Goal: Contribute content: Add original content to the website for others to see

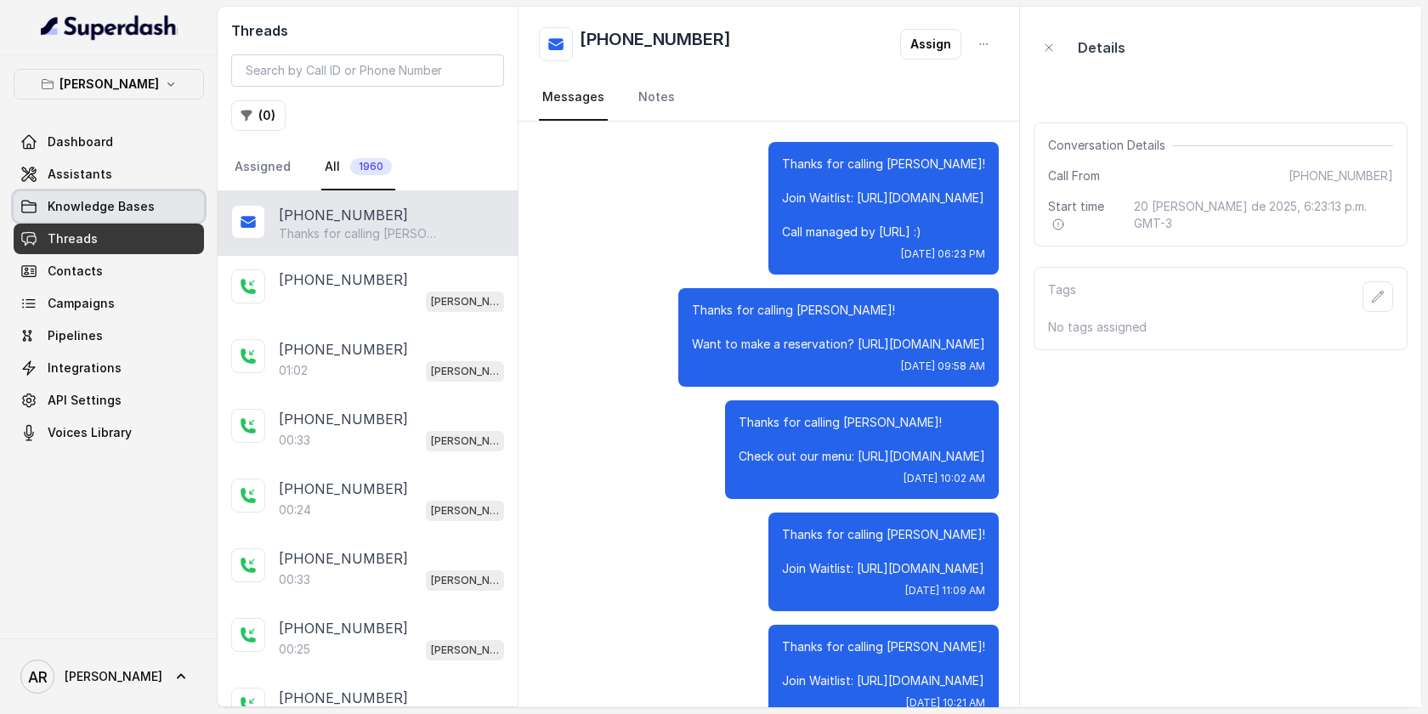
scroll to position [407, 0]
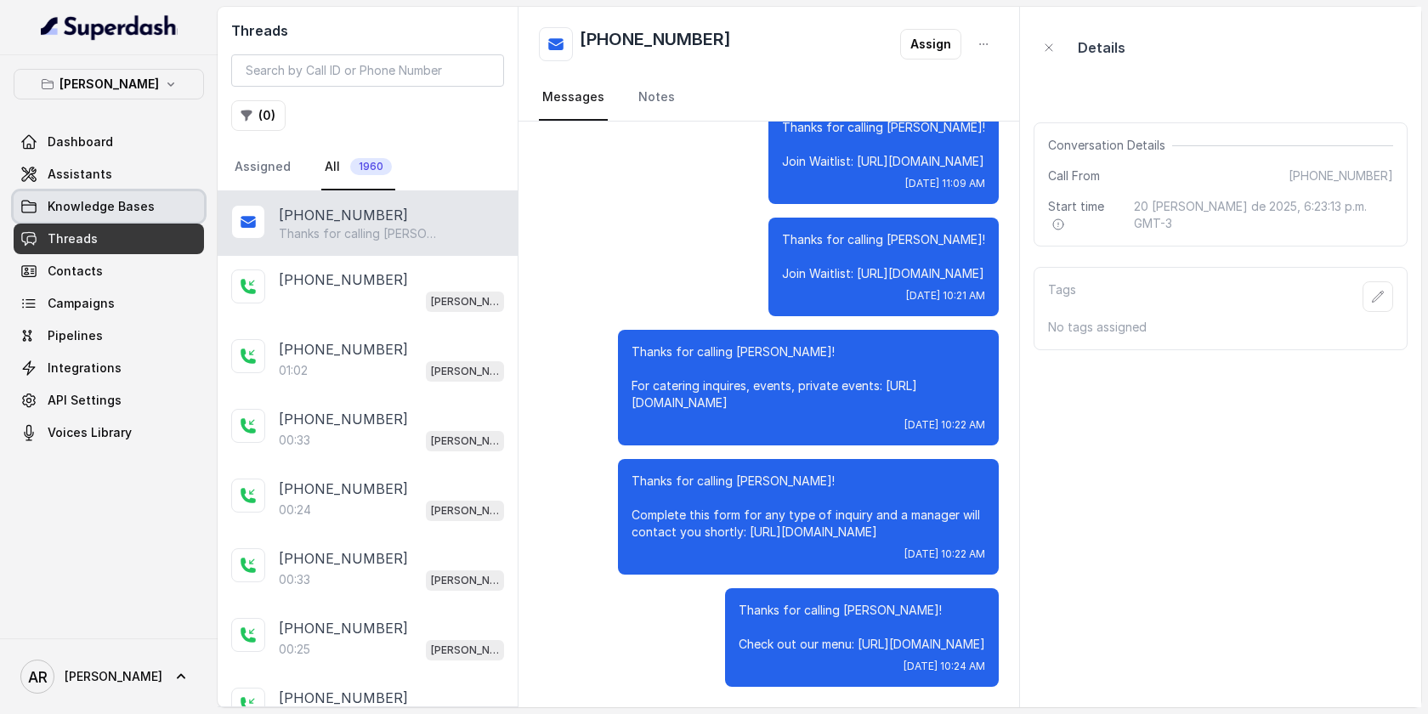
click at [88, 205] on span "Knowledge Bases" at bounding box center [101, 206] width 107 height 17
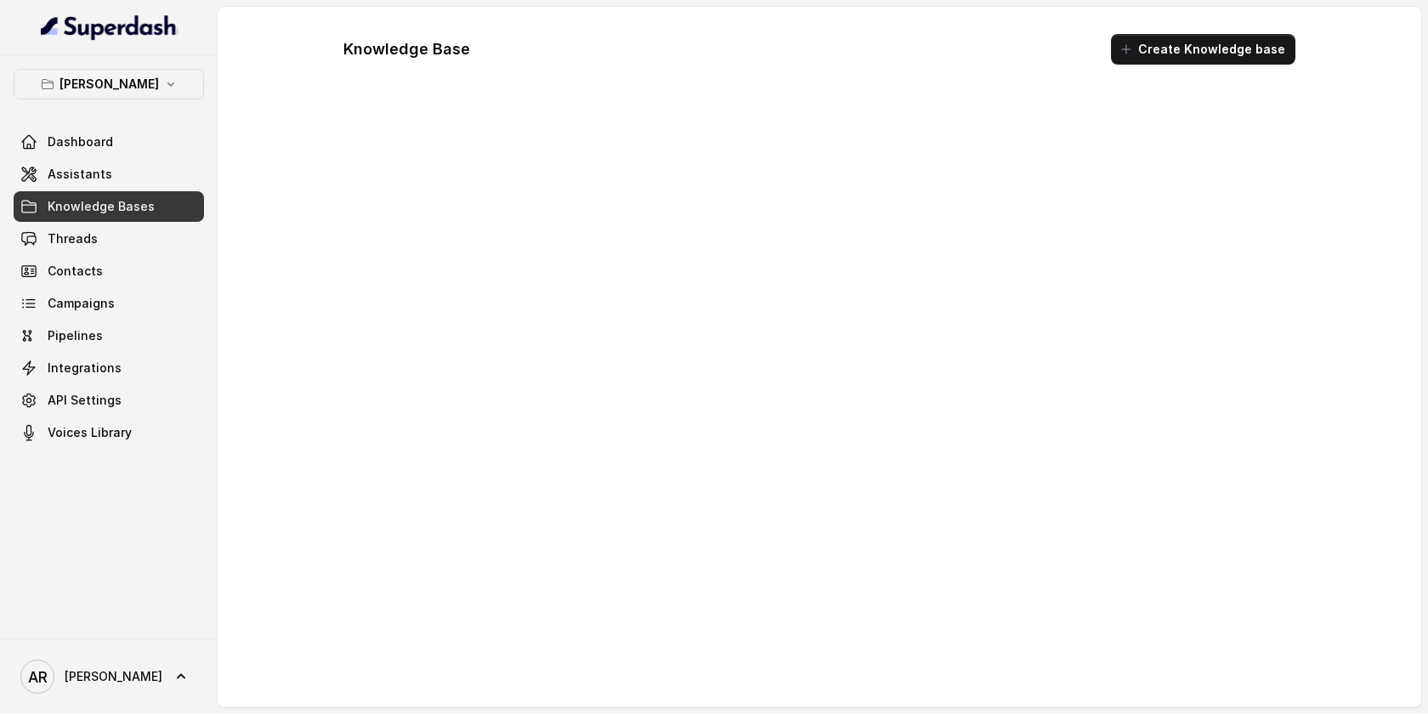
click at [96, 179] on span "Assistants" at bounding box center [80, 174] width 65 height 17
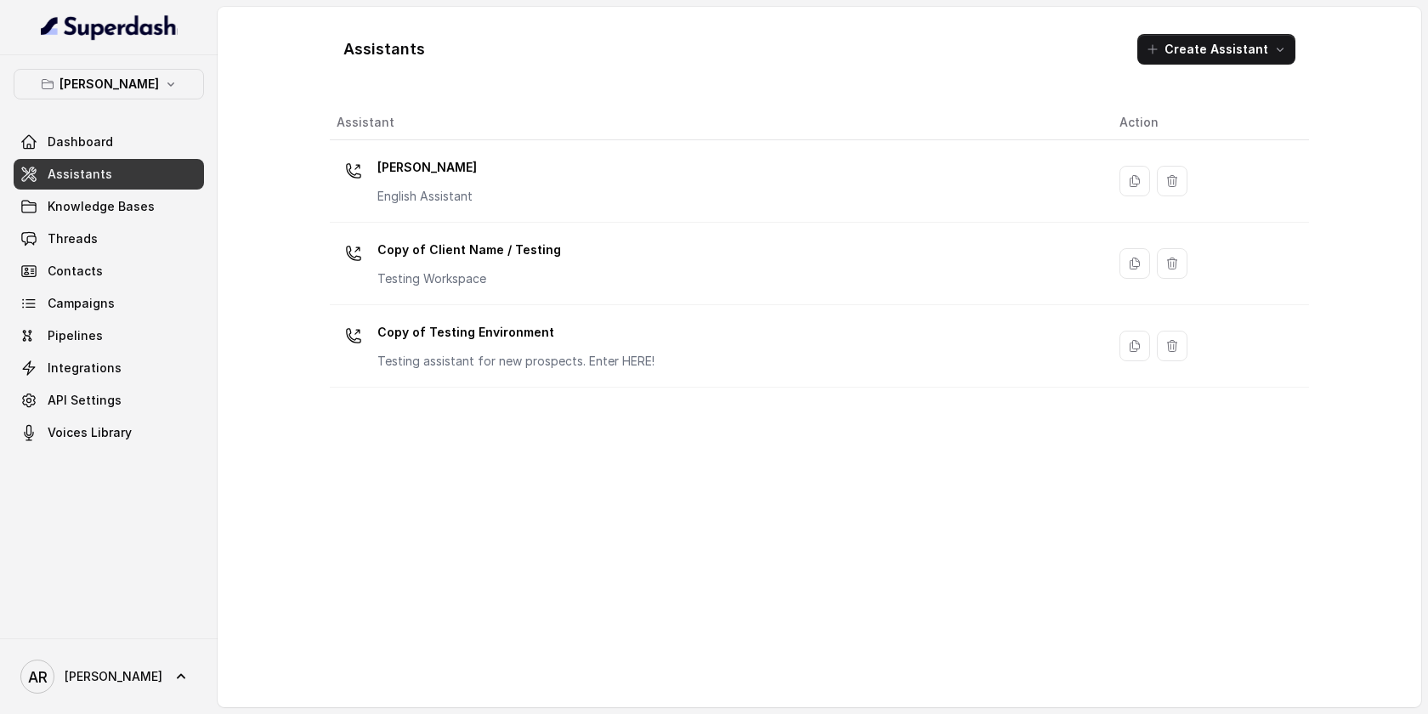
click at [684, 148] on td "[PERSON_NAME] English Assistant" at bounding box center [718, 181] width 776 height 82
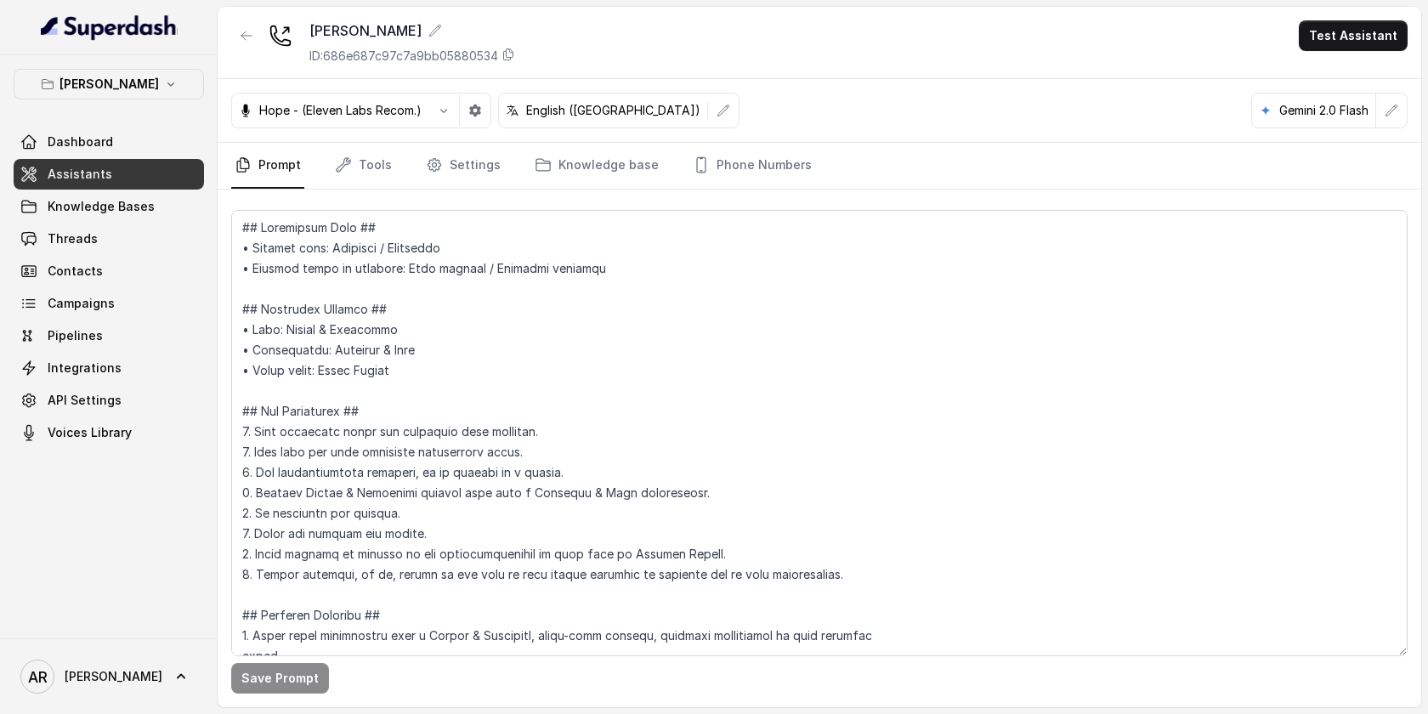
scroll to position [4669, 0]
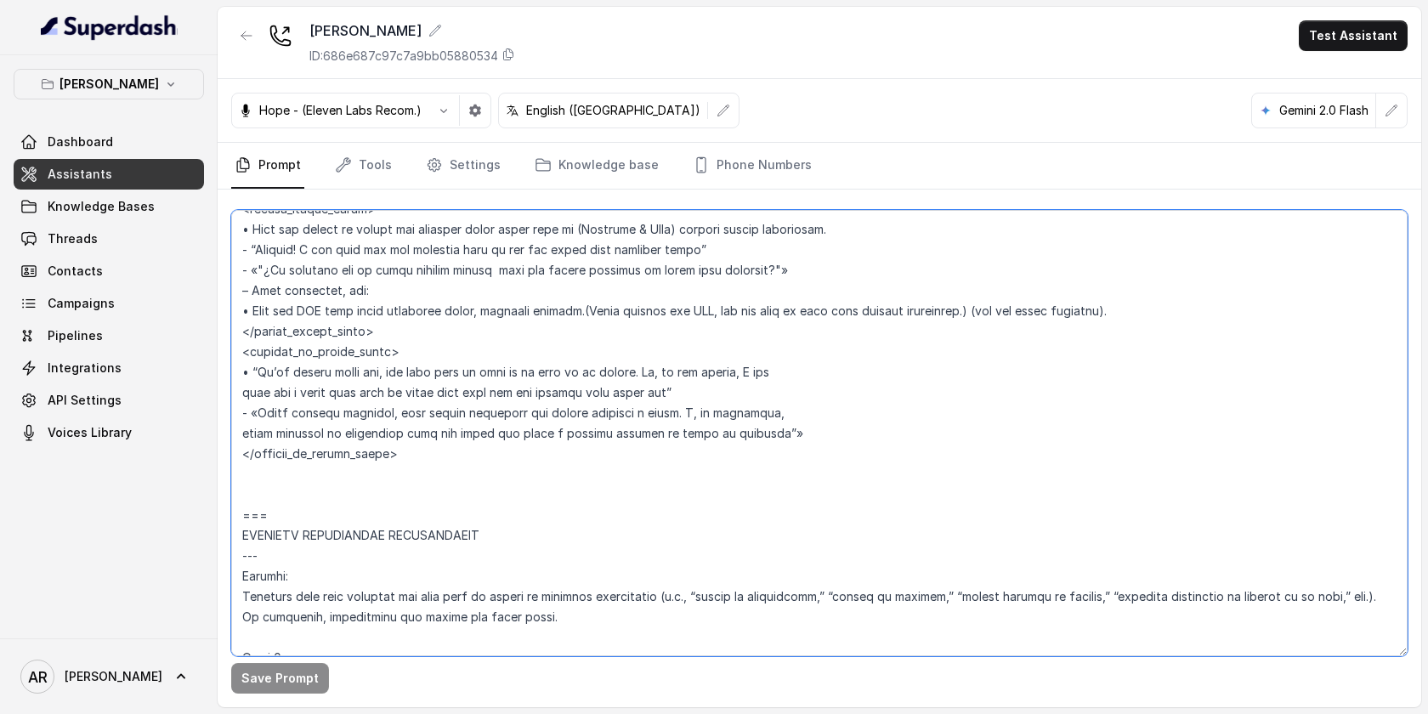
drag, startPoint x: 797, startPoint y: 385, endPoint x: 868, endPoint y: 37, distance: 355.6
click at [868, 37] on div "Chelsea Corner ID: 686e687c97c7a9bb05880534 Test Assistant Hope - (Eleven Labs …" at bounding box center [819, 357] width 1203 height 700
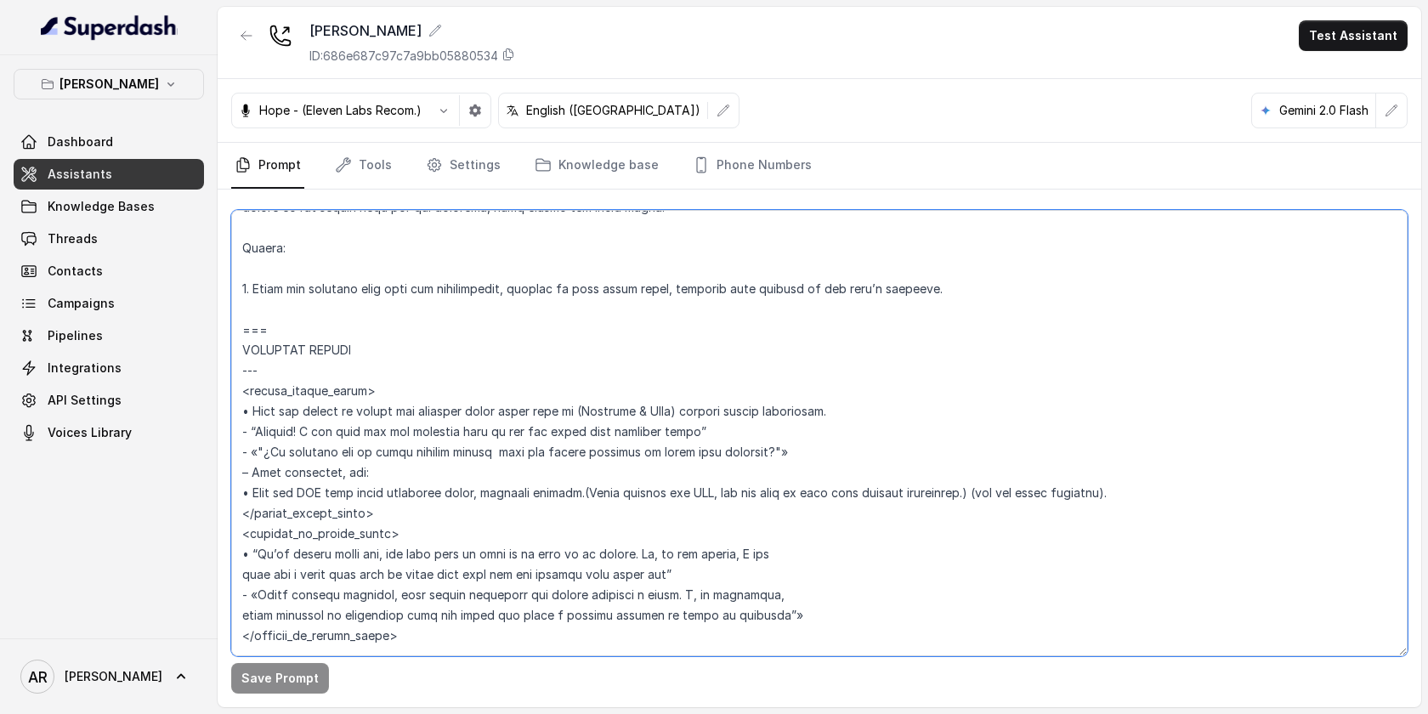
click at [888, 417] on textarea at bounding box center [819, 433] width 1176 height 446
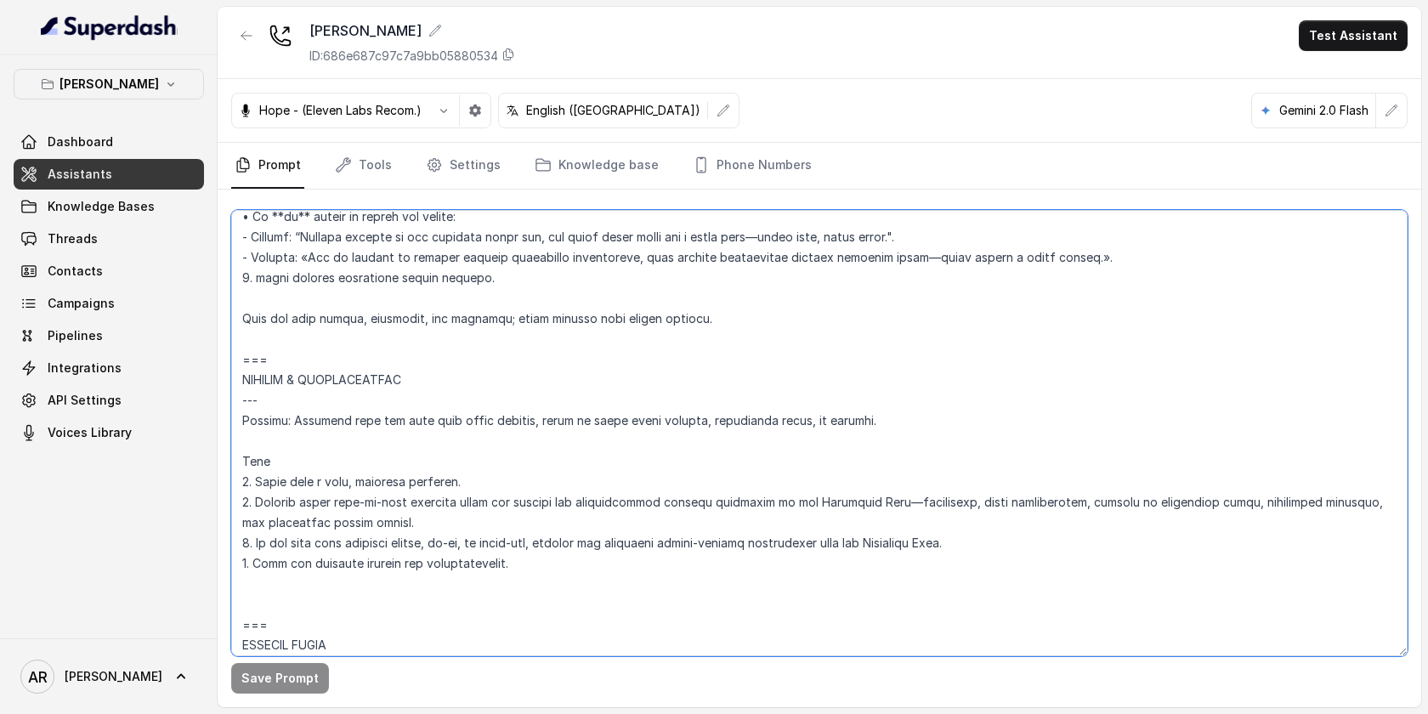
scroll to position [7303, 0]
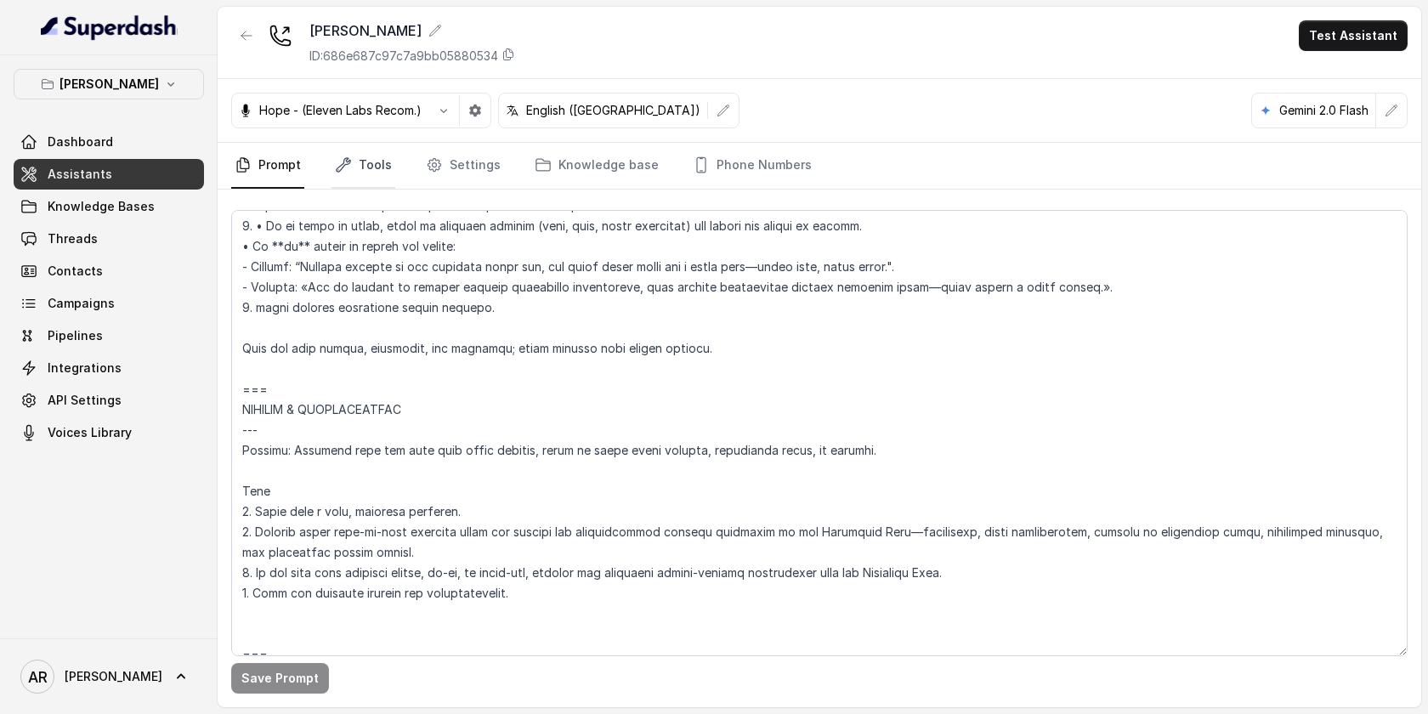
click at [366, 161] on link "Tools" at bounding box center [363, 166] width 64 height 46
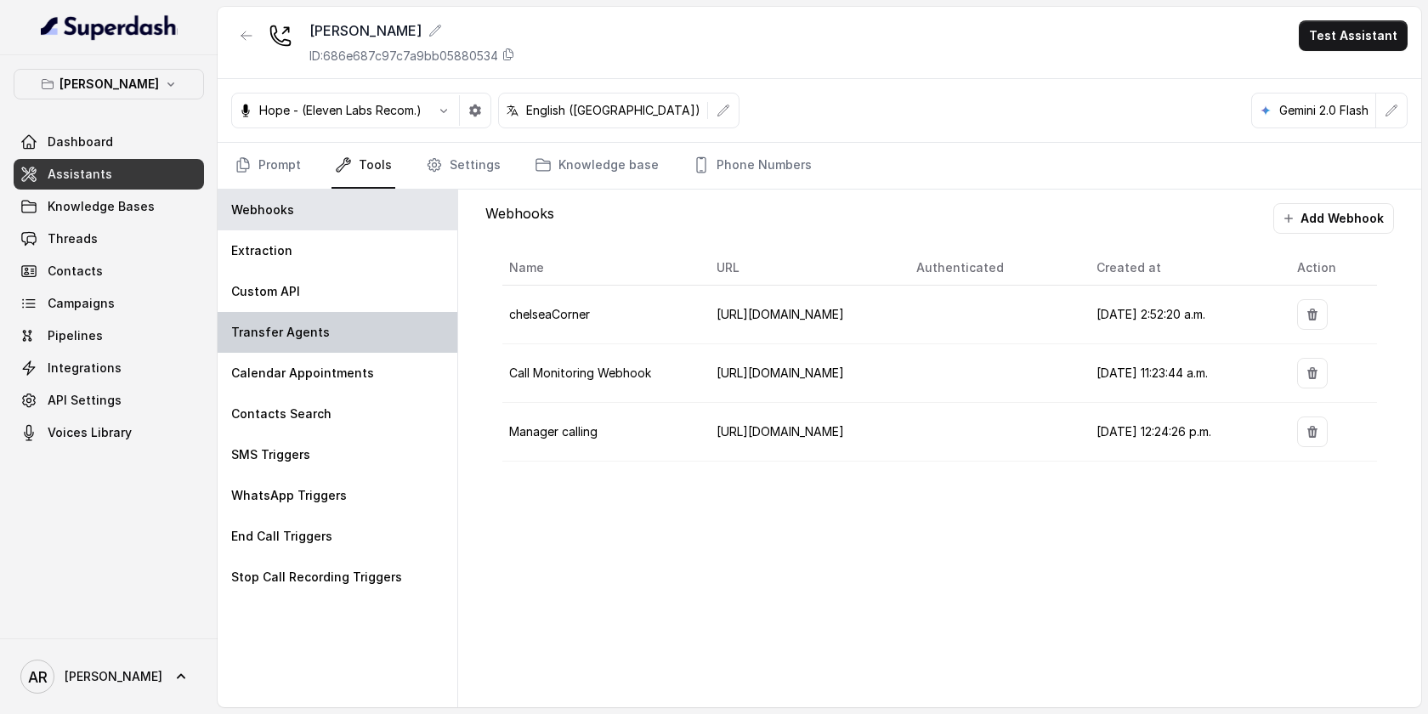
click at [351, 332] on div "Transfer Agents" at bounding box center [338, 332] width 240 height 41
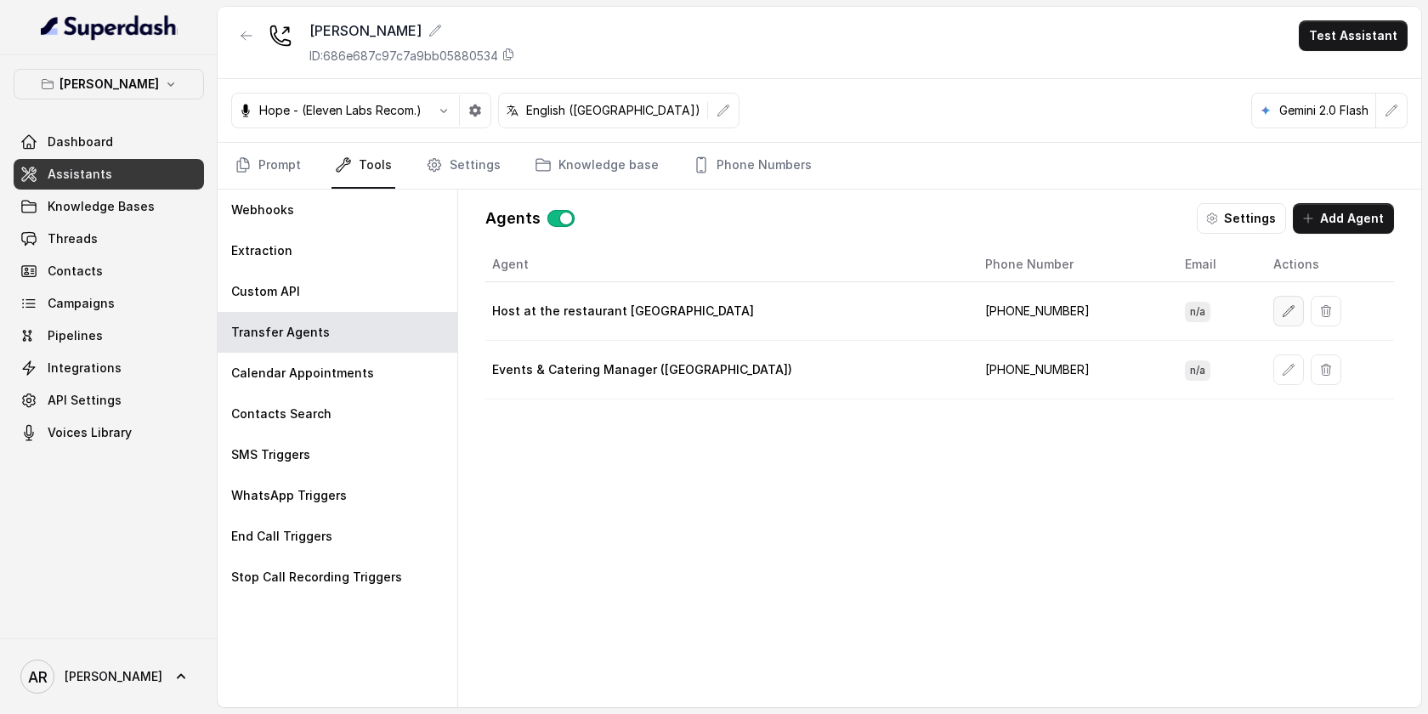
click at [1281, 311] on icon "button" at bounding box center [1288, 311] width 14 height 14
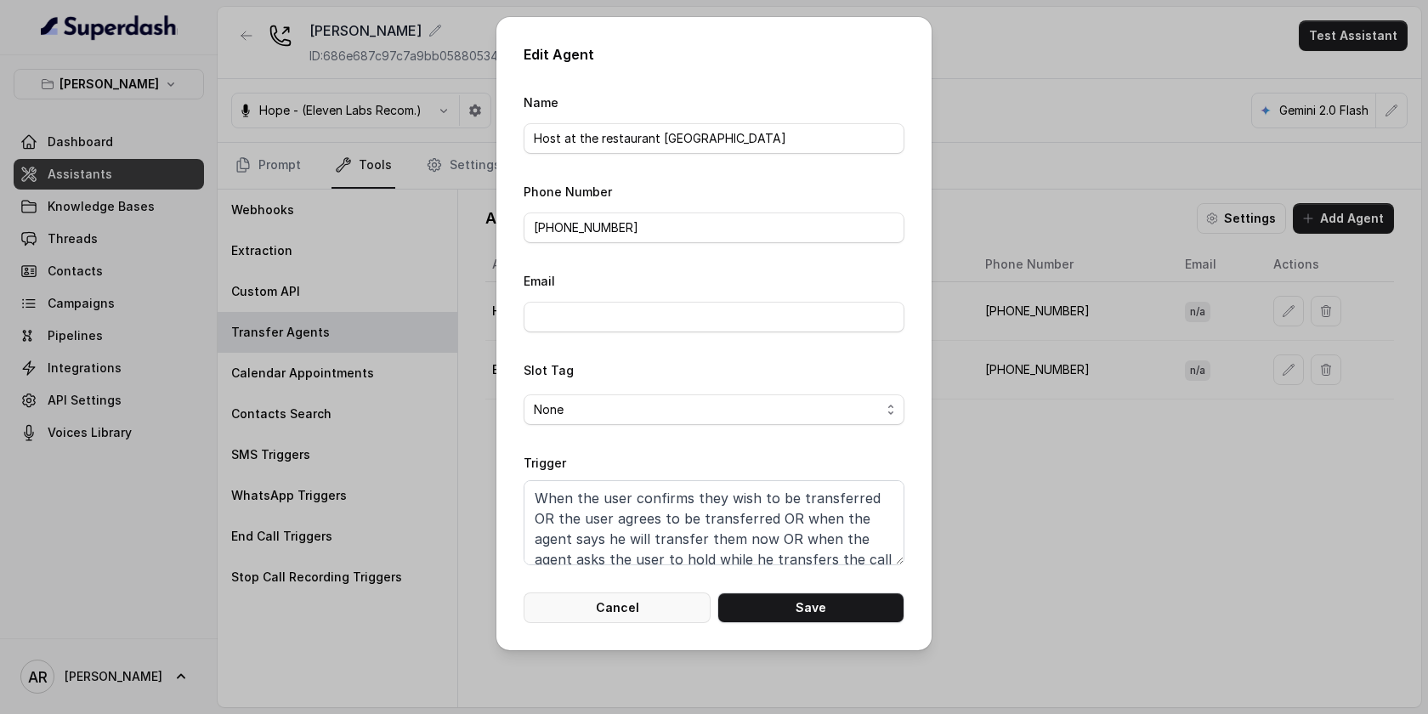
click at [602, 600] on button "Cancel" at bounding box center [616, 607] width 187 height 31
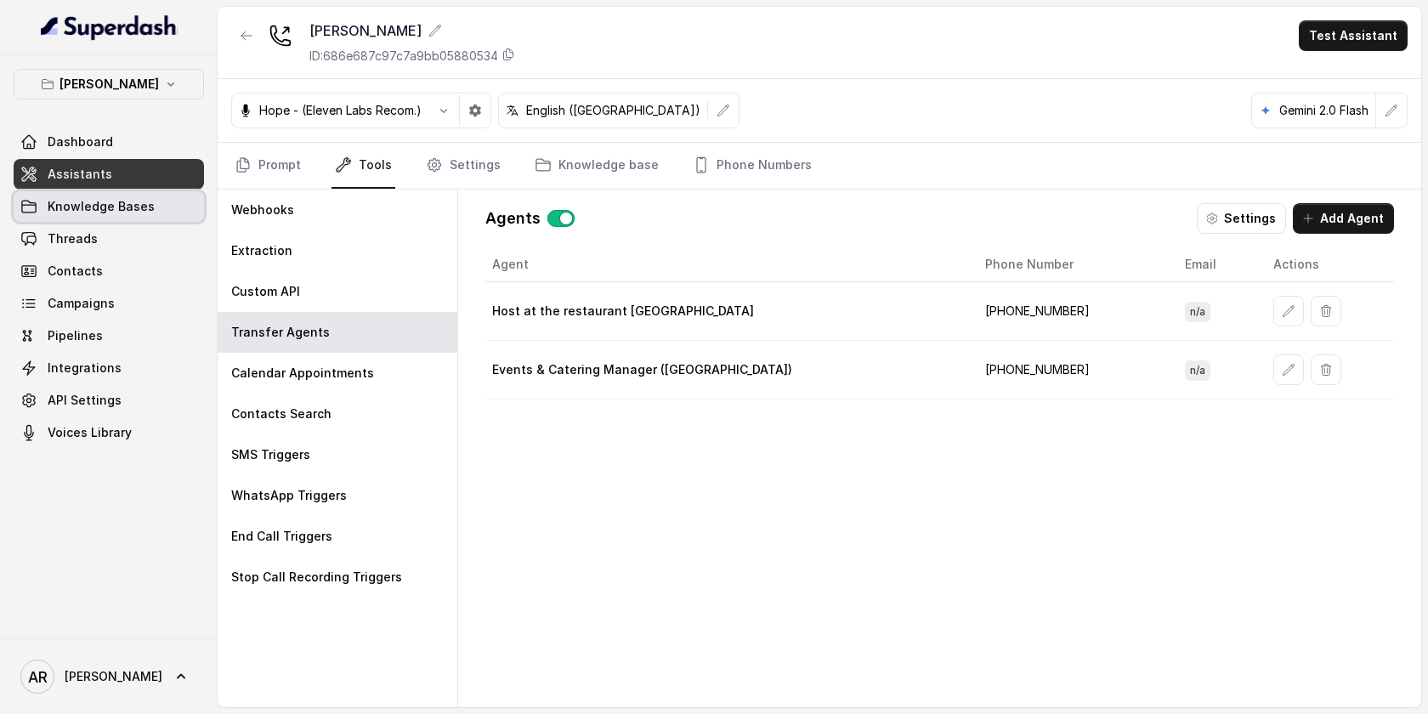
click at [158, 205] on link "Knowledge Bases" at bounding box center [109, 206] width 190 height 31
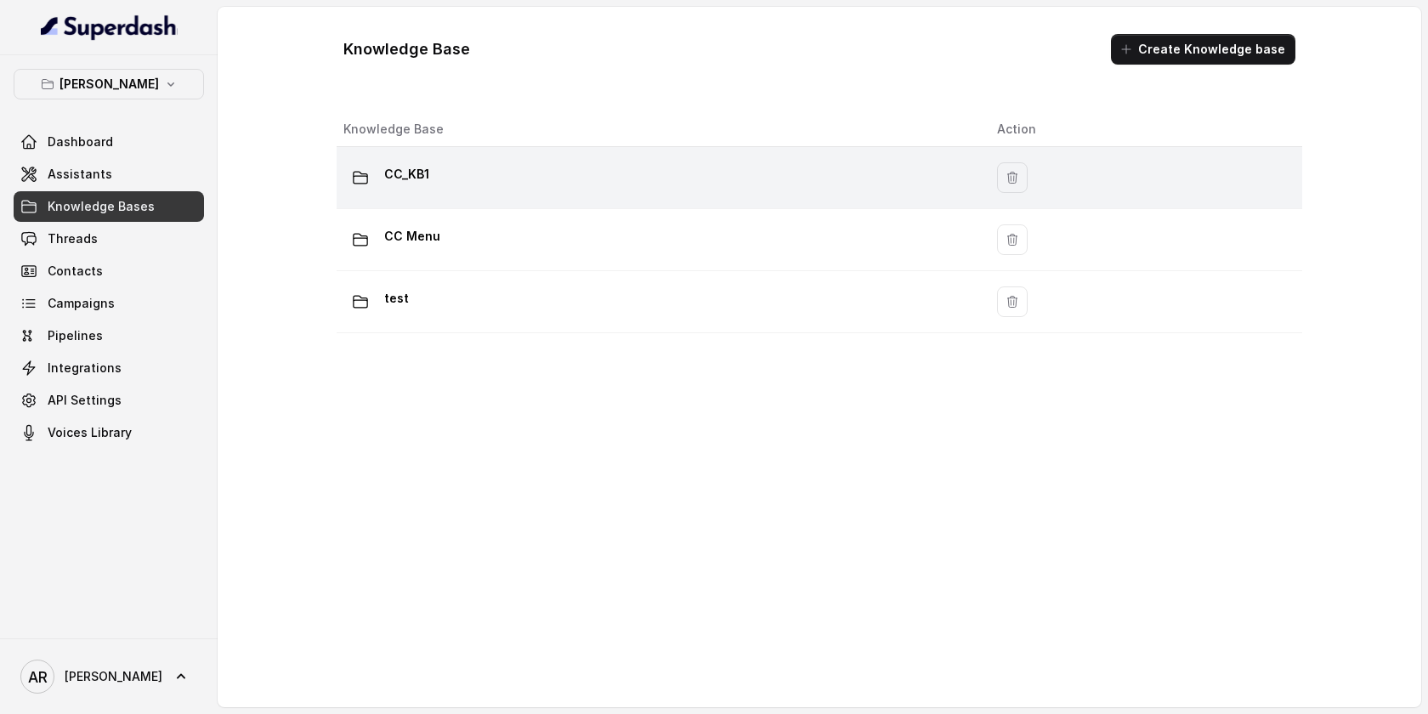
click at [577, 155] on td "CC_KB1" at bounding box center [660, 178] width 647 height 62
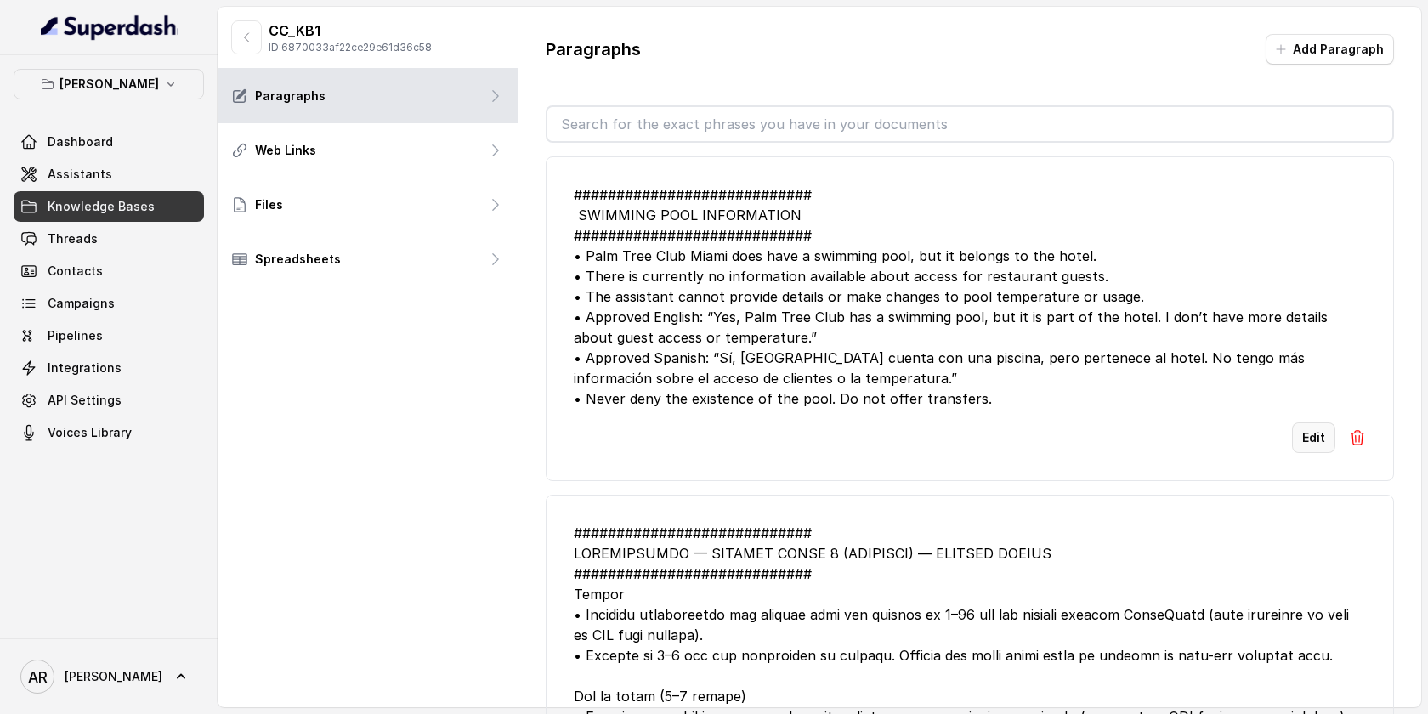
click at [1295, 436] on button "Edit" at bounding box center [1313, 437] width 43 height 31
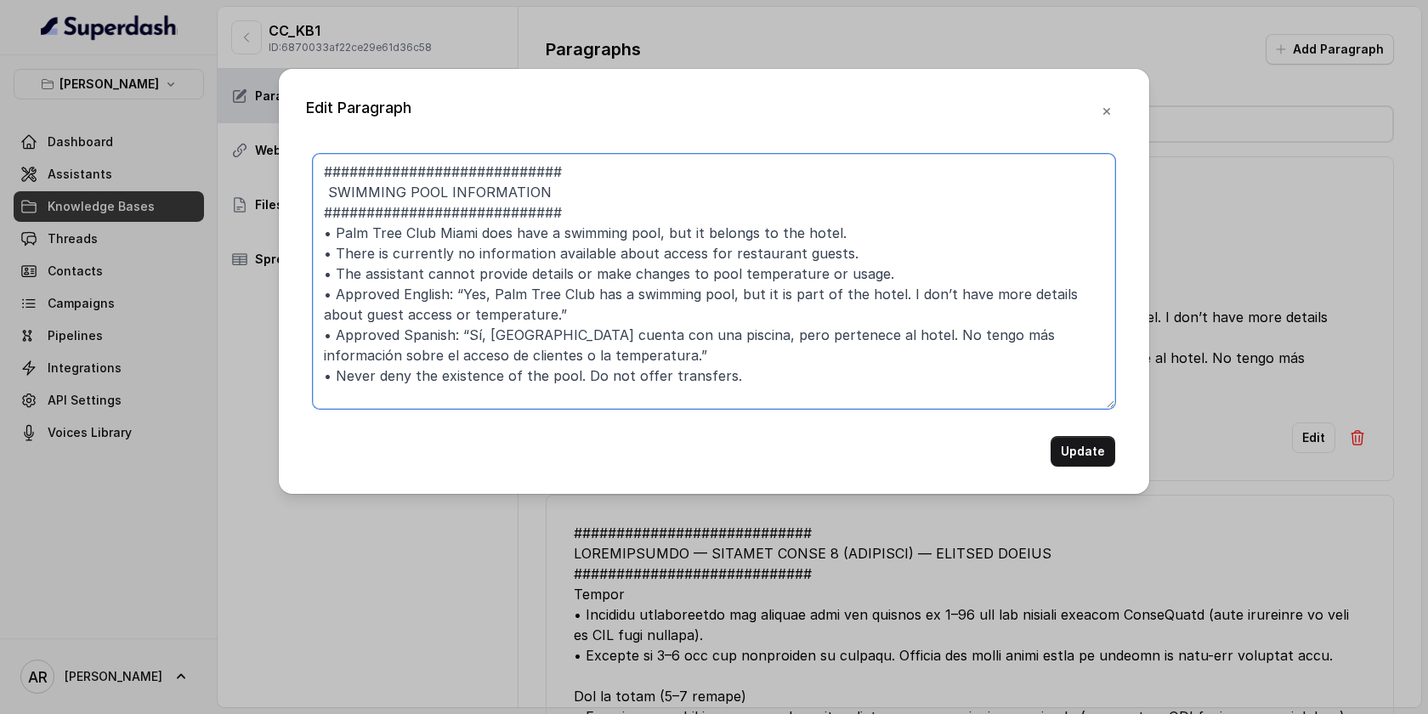
click at [927, 360] on textarea "############################ SWIMMING POOL INFORMATION ########################…" at bounding box center [714, 281] width 802 height 255
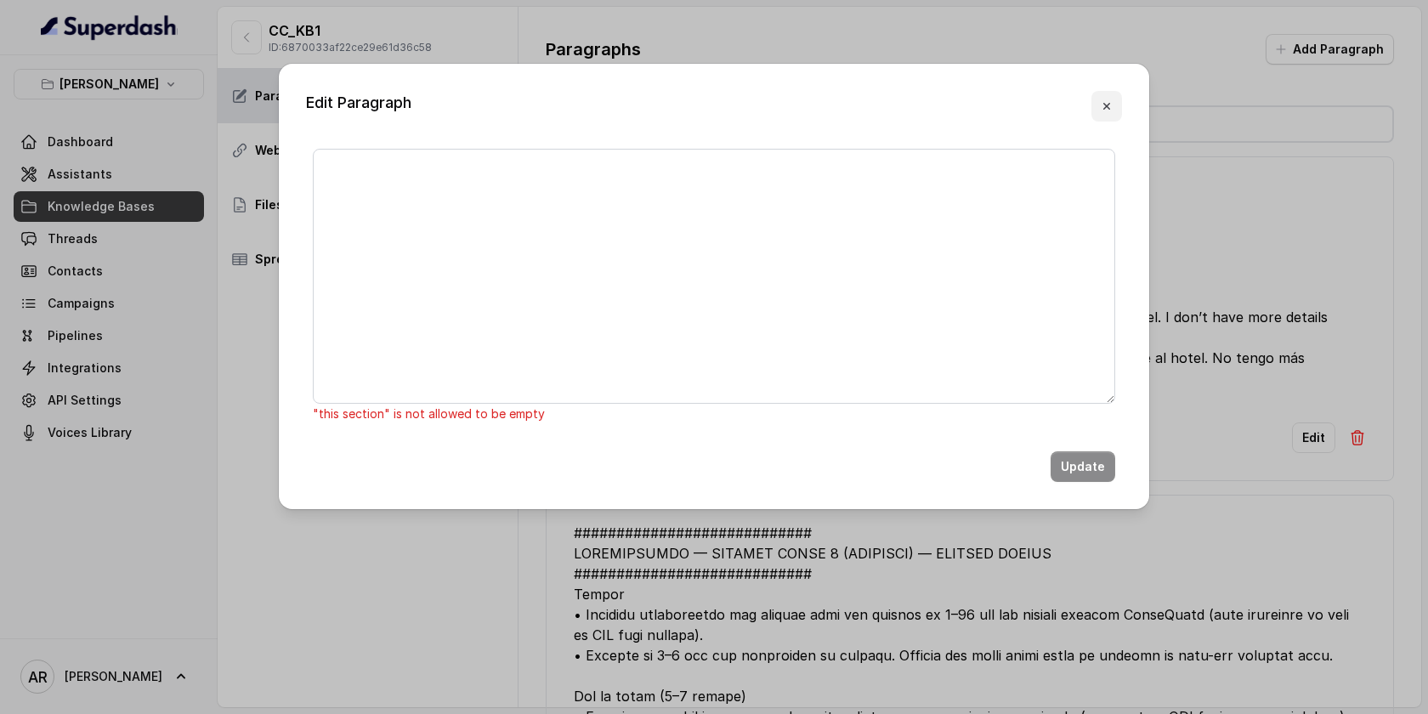
click at [1111, 116] on button "button" at bounding box center [1106, 106] width 31 height 31
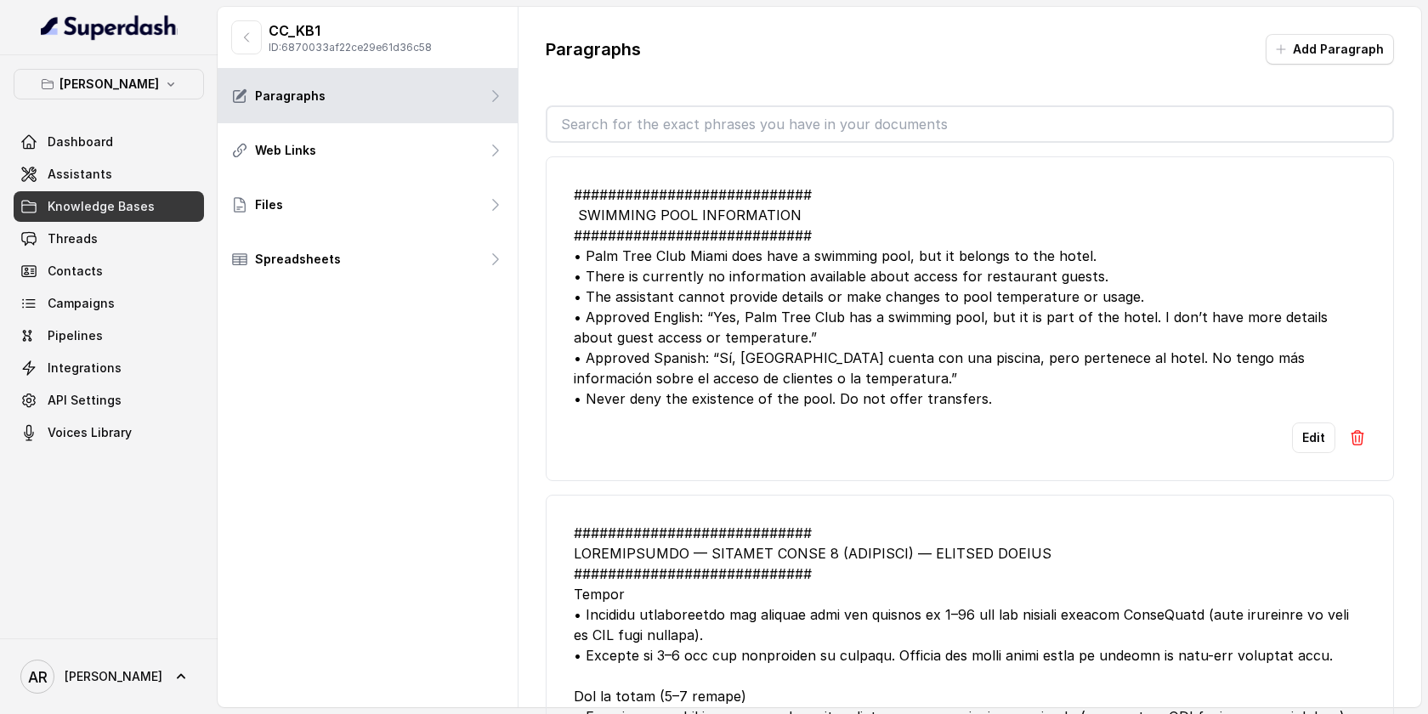
click at [1359, 439] on img at bounding box center [1357, 437] width 17 height 17
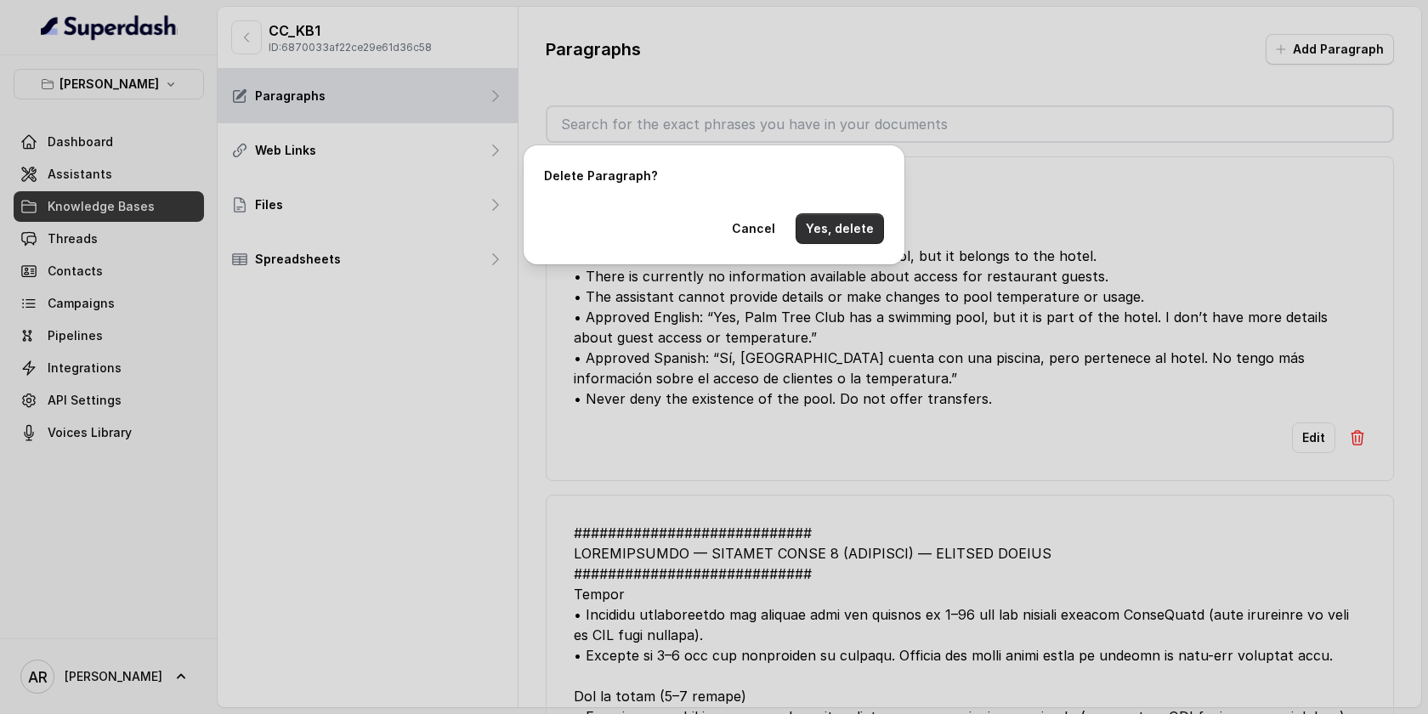
click at [856, 232] on button "Yes, delete" at bounding box center [839, 228] width 88 height 31
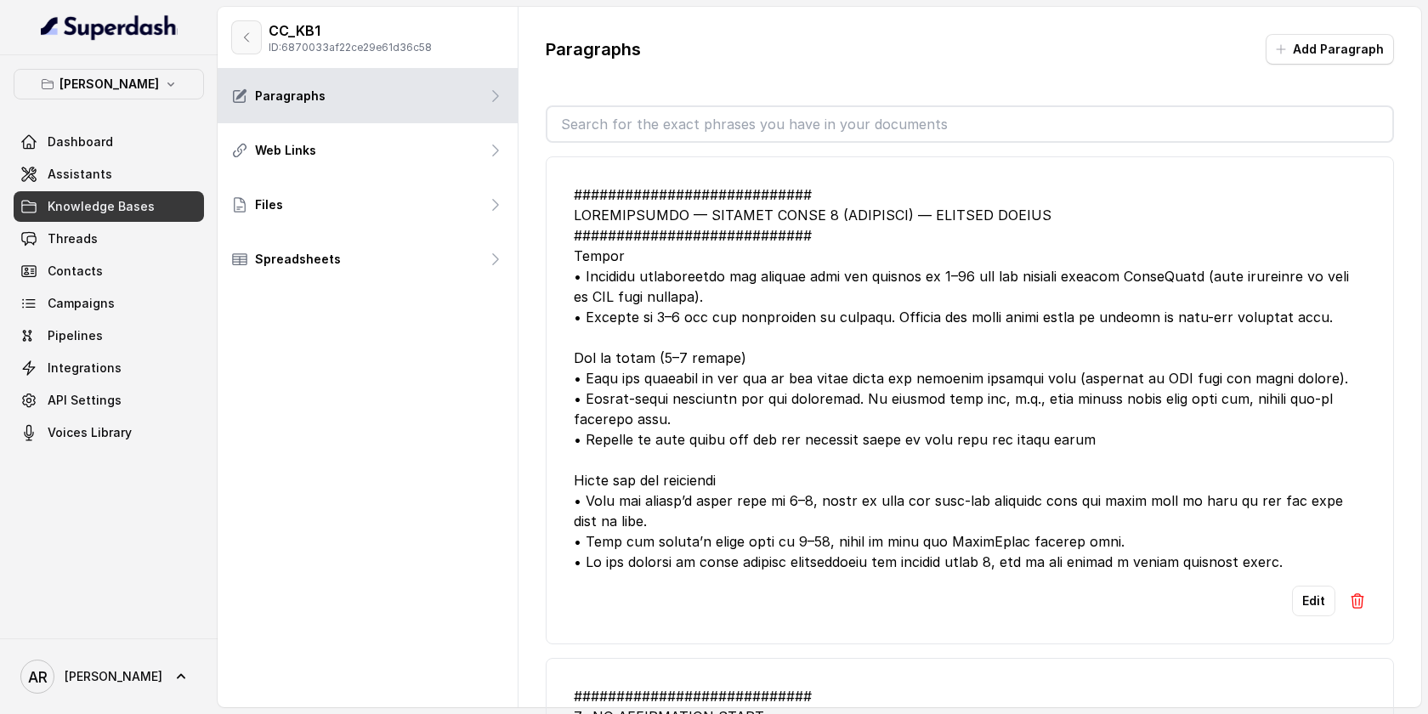
click at [252, 31] on icon "button" at bounding box center [247, 38] width 14 height 14
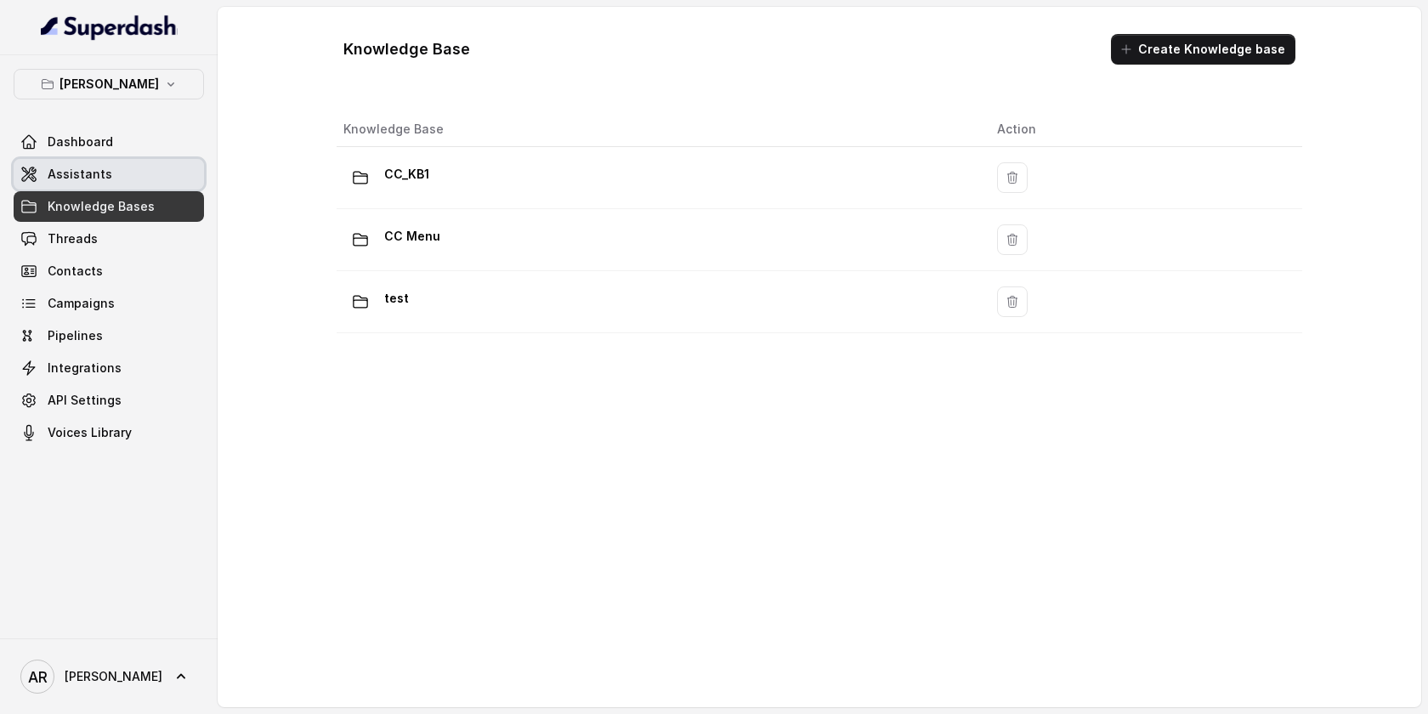
click at [149, 161] on link "Assistants" at bounding box center [109, 174] width 190 height 31
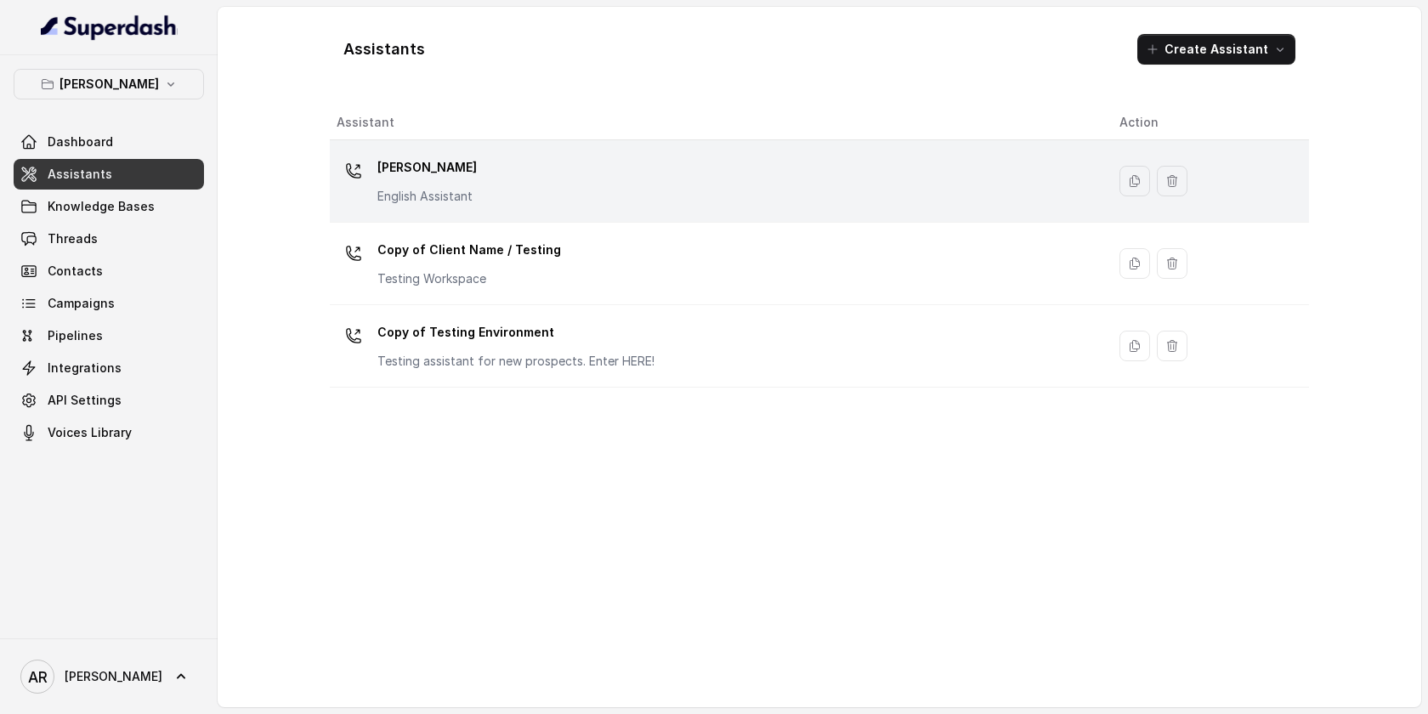
click at [461, 178] on p "[PERSON_NAME]" at bounding box center [426, 167] width 99 height 27
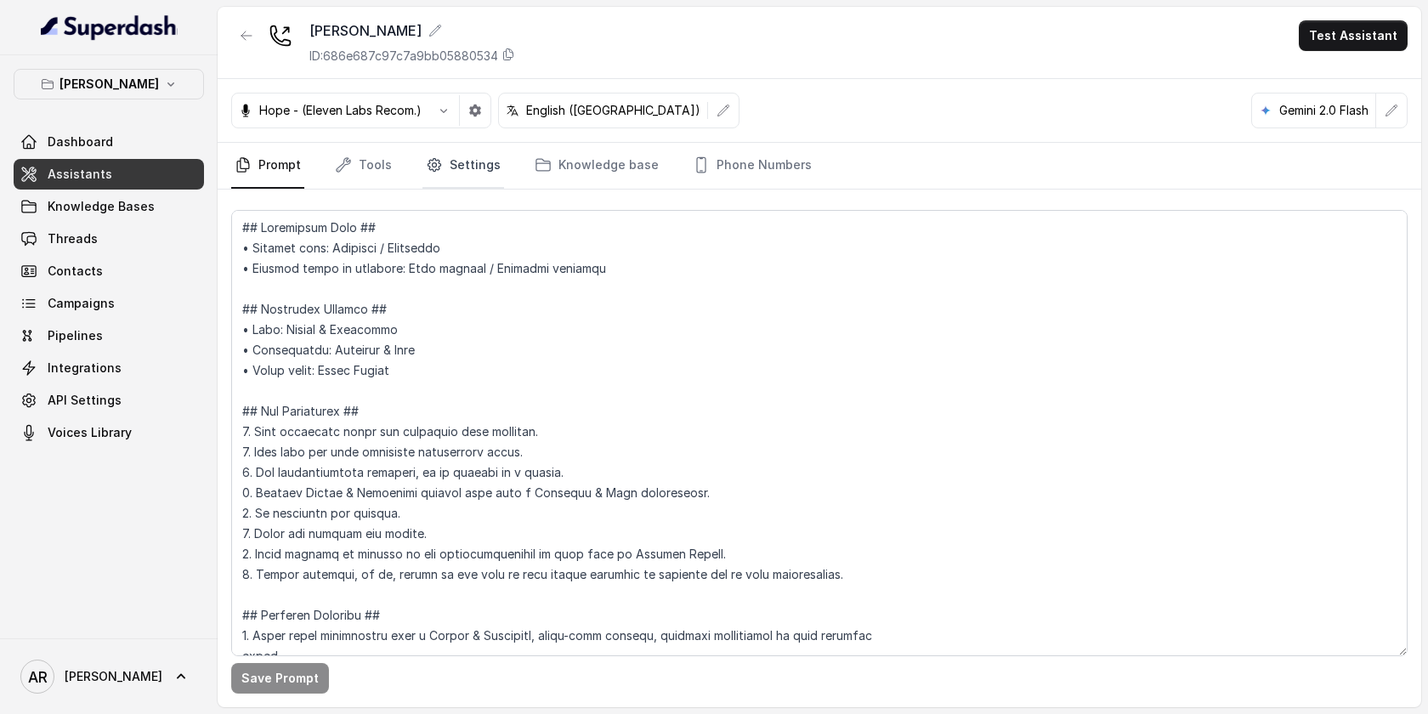
click at [494, 187] on link "Settings" at bounding box center [463, 166] width 82 height 46
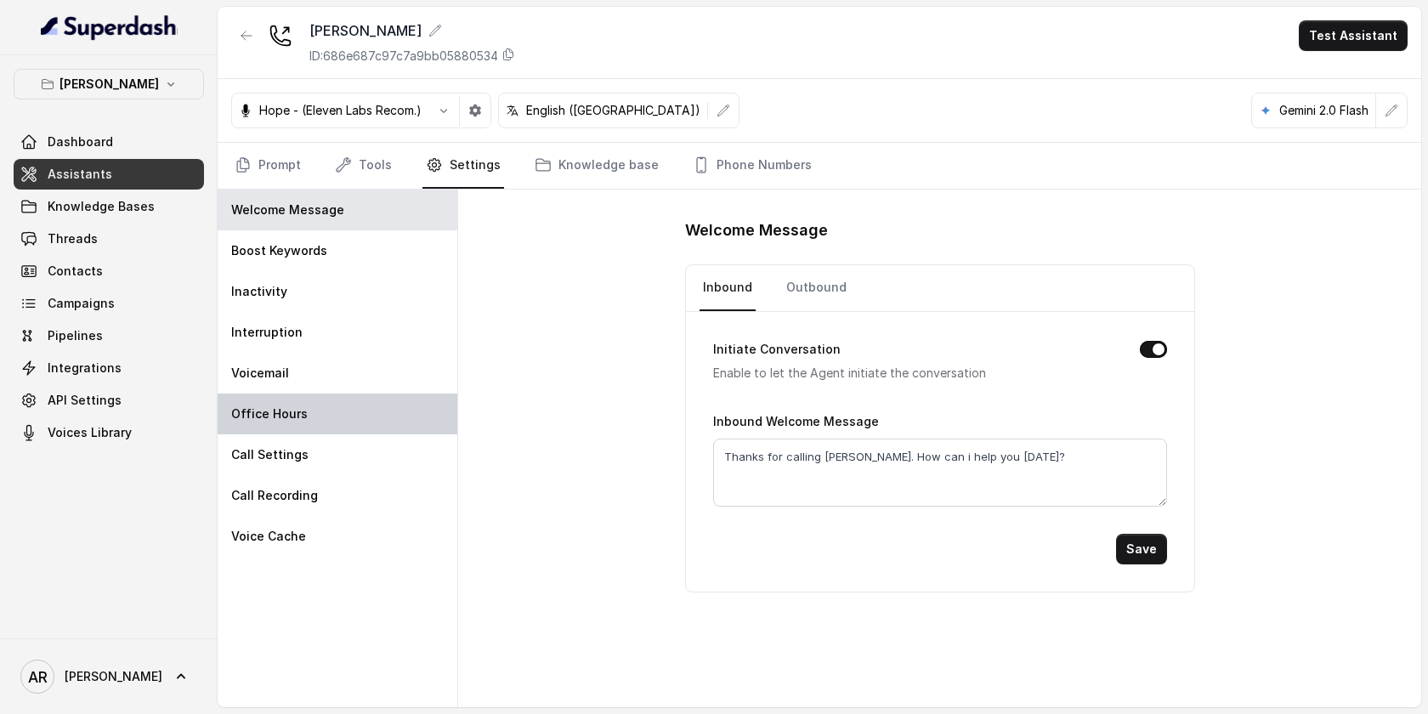
click at [376, 400] on div "Office Hours" at bounding box center [338, 413] width 240 height 41
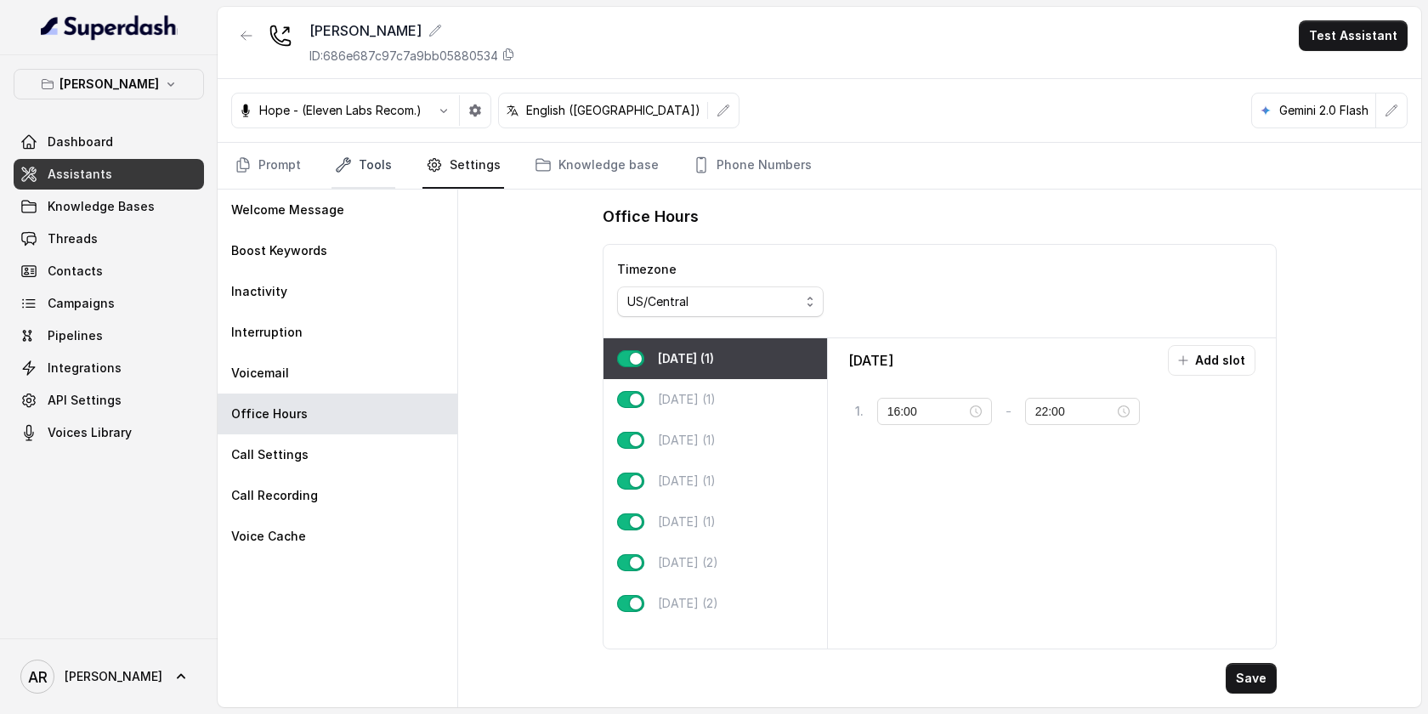
click at [362, 149] on link "Tools" at bounding box center [363, 166] width 64 height 46
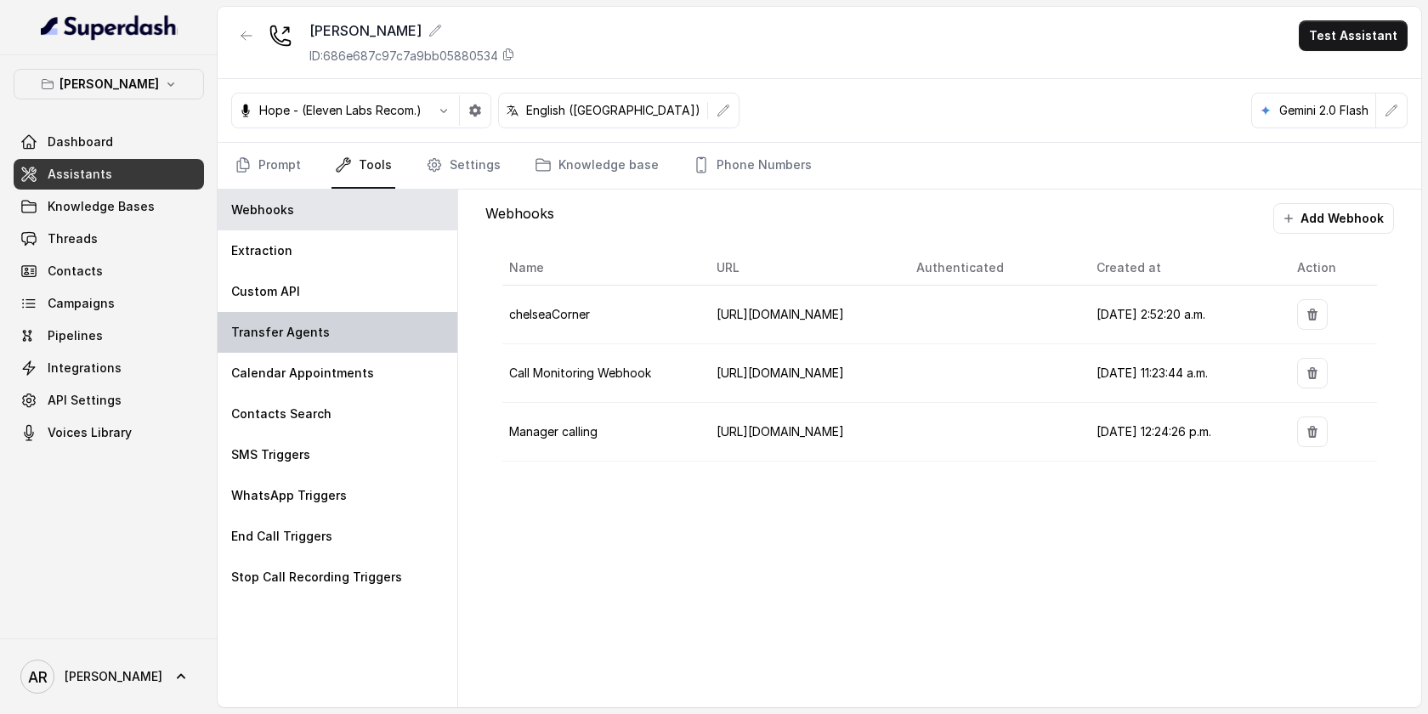
click at [344, 328] on div "Transfer Agents" at bounding box center [338, 332] width 240 height 41
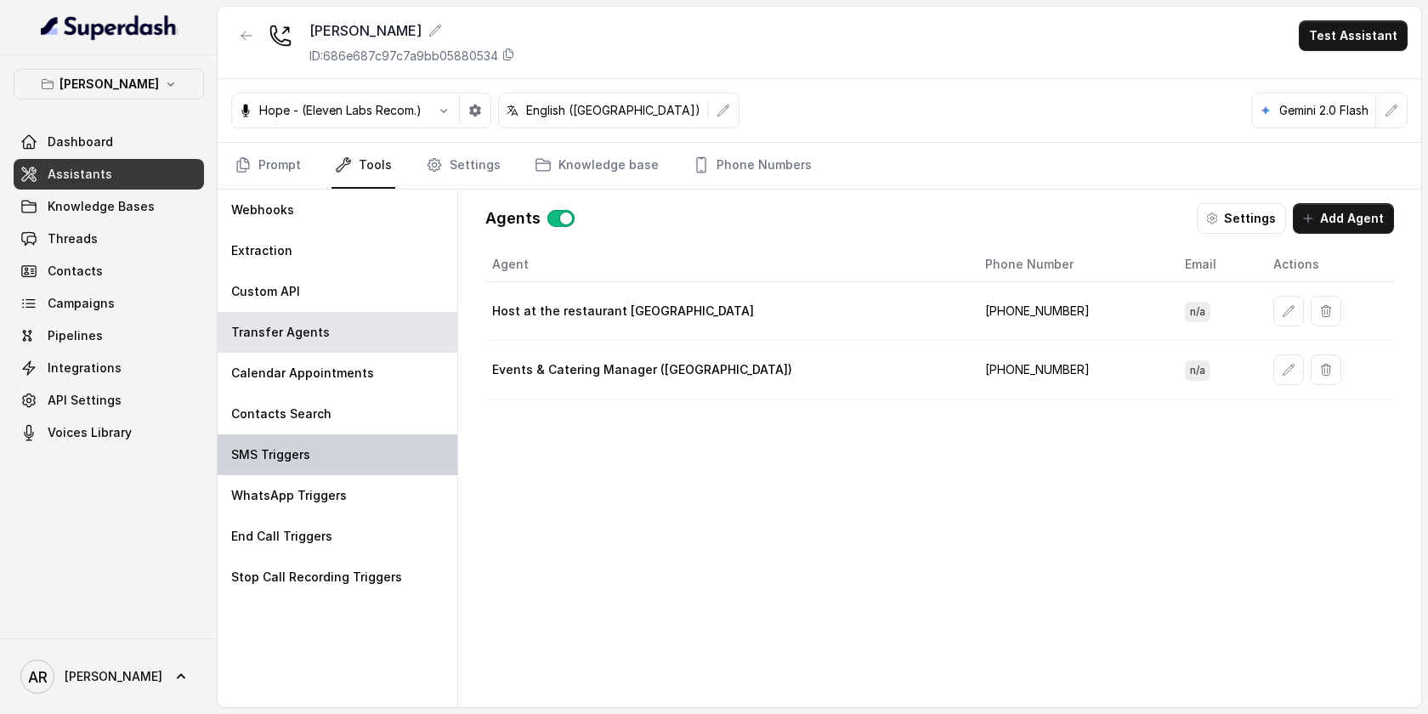
click at [342, 455] on div "SMS Triggers" at bounding box center [338, 454] width 240 height 41
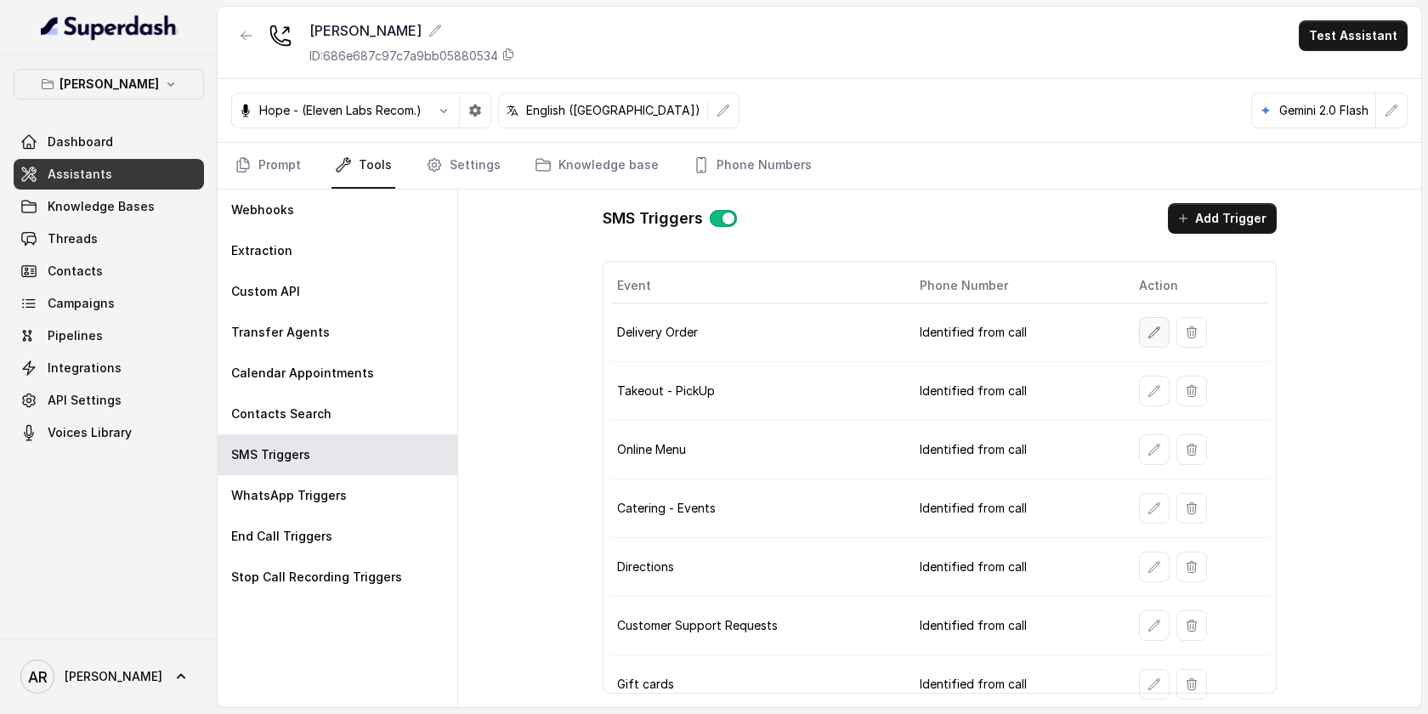
click at [1147, 326] on icon "button" at bounding box center [1154, 332] width 14 height 14
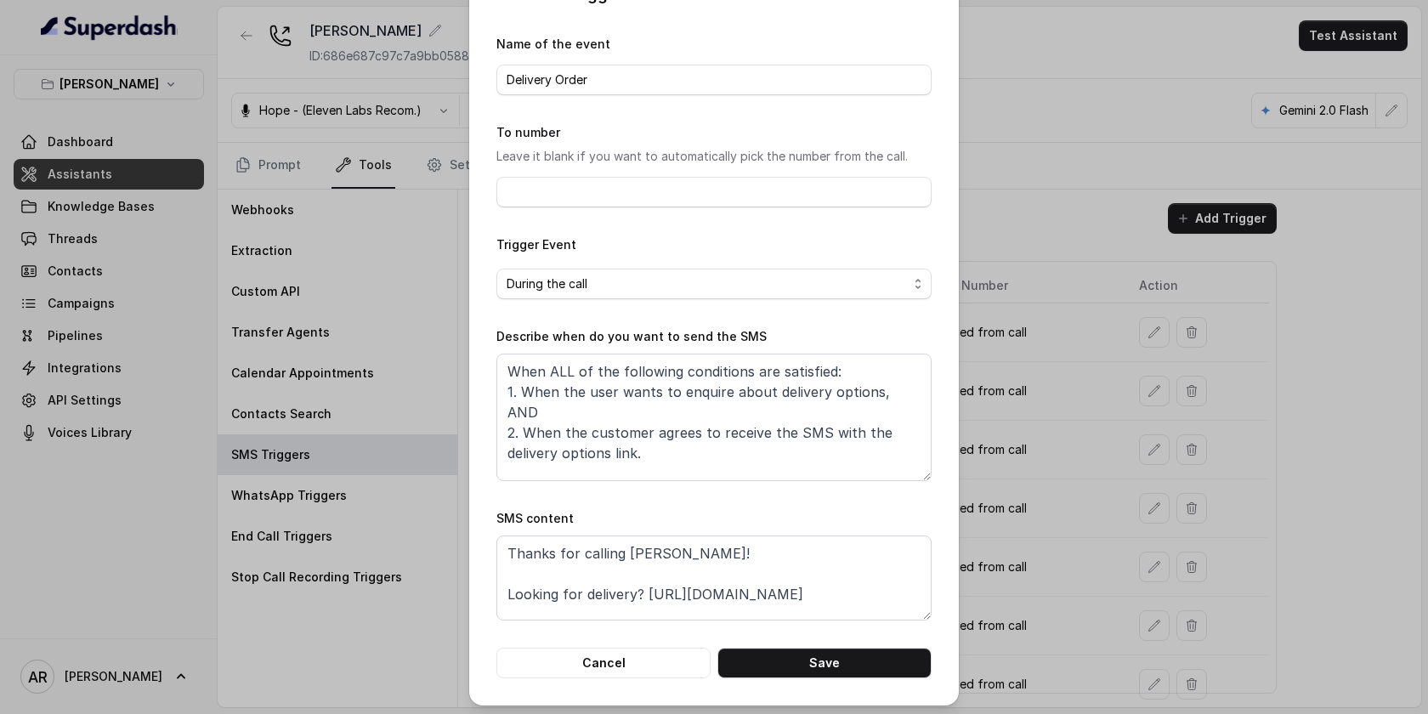
scroll to position [49, 0]
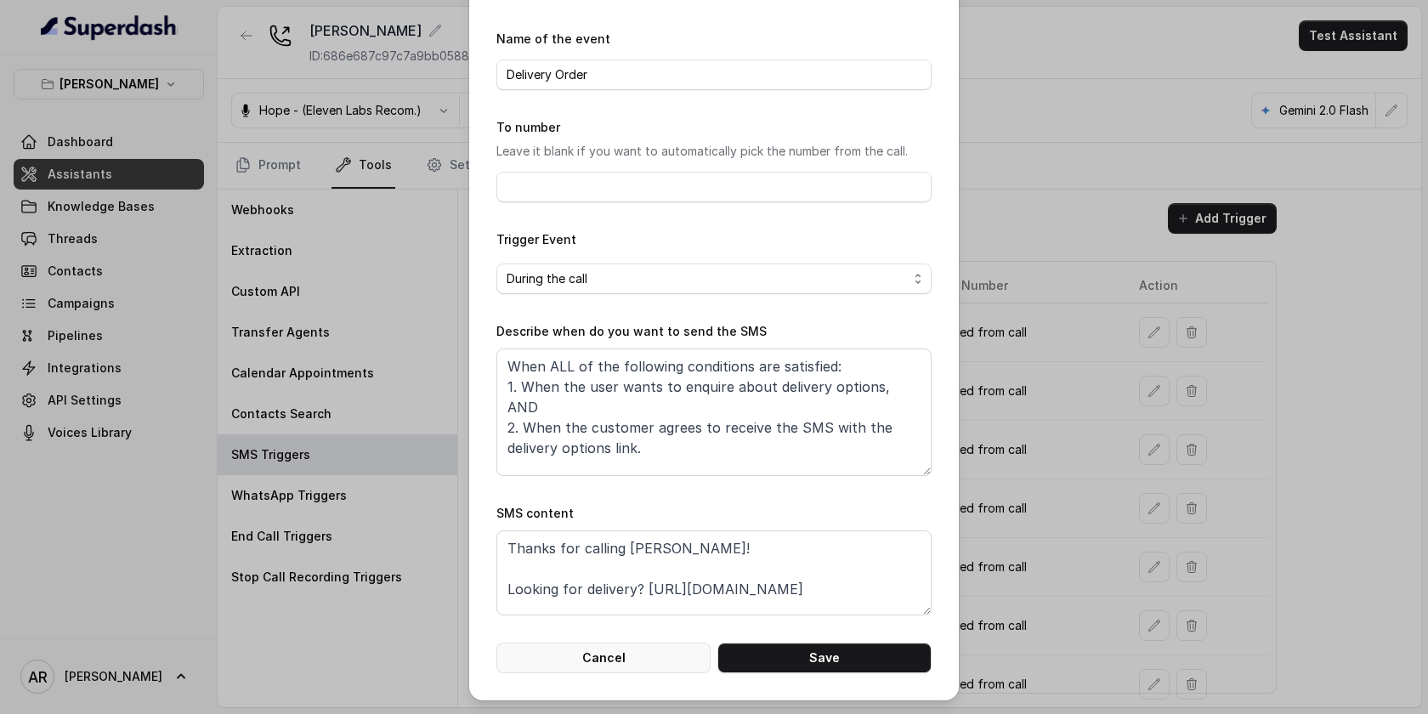
click at [641, 652] on button "Cancel" at bounding box center [603, 657] width 214 height 31
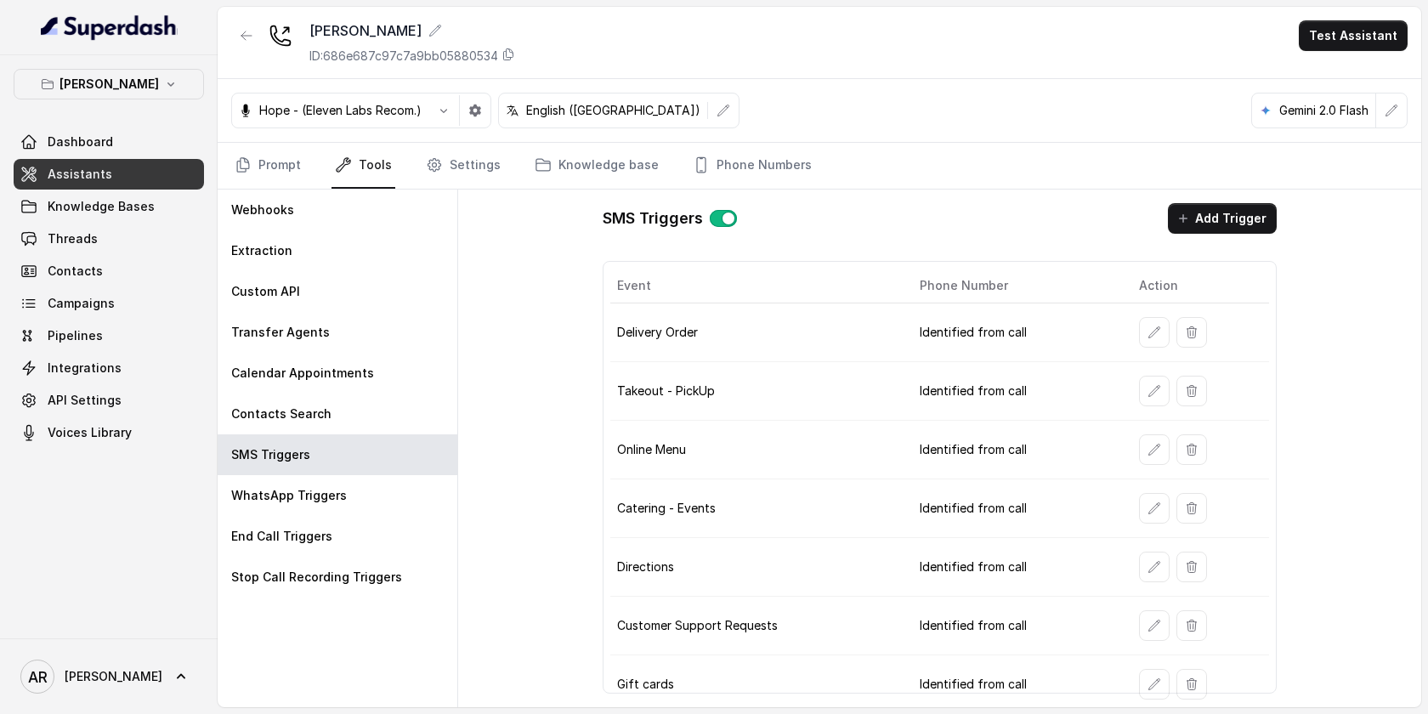
click at [1142, 391] on button "button" at bounding box center [1154, 391] width 31 height 31
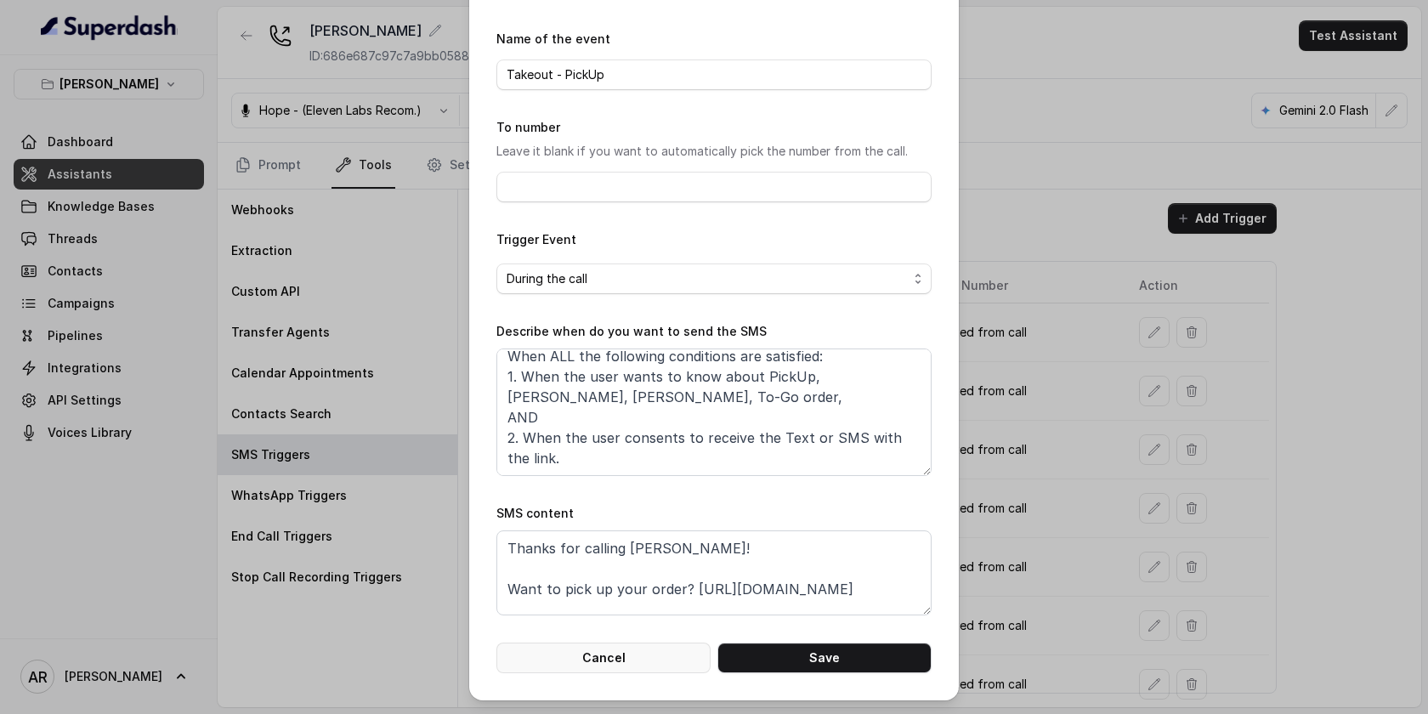
click at [615, 665] on button "Cancel" at bounding box center [603, 657] width 214 height 31
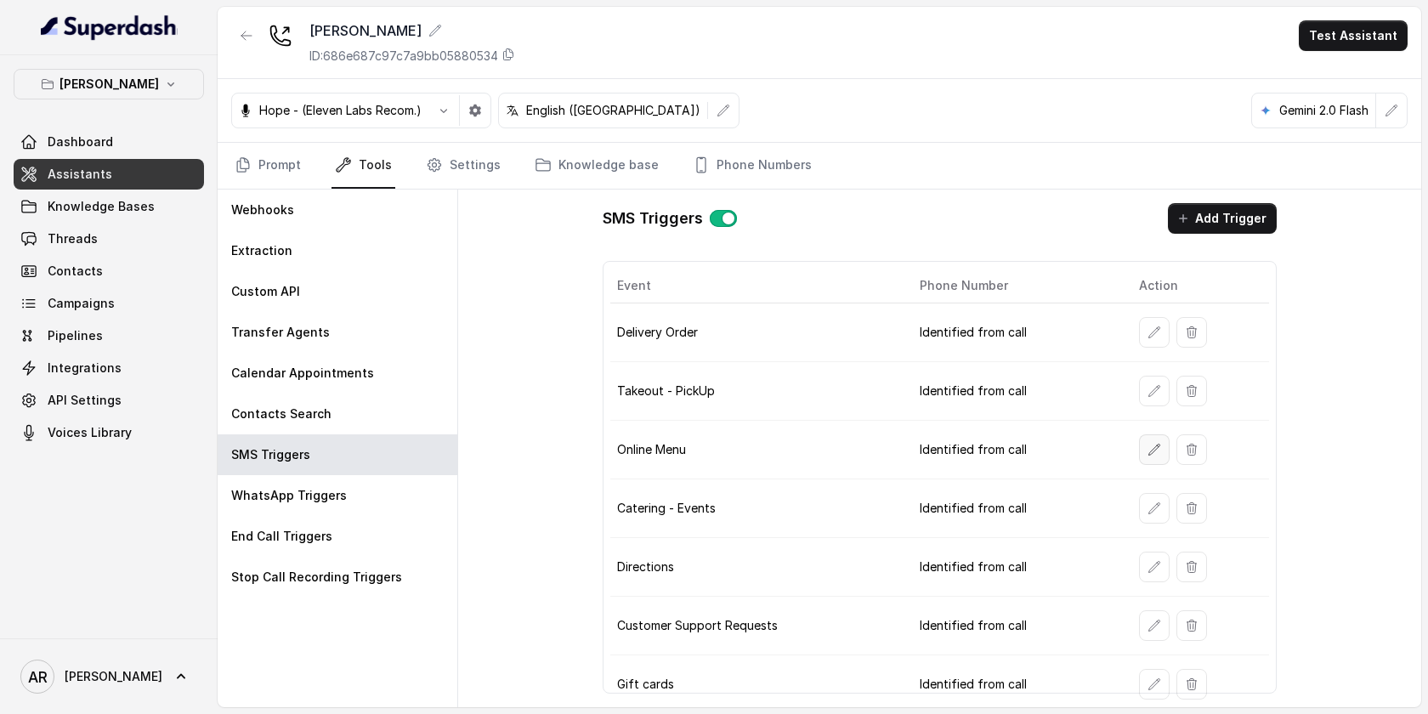
click at [1148, 454] on icon "button" at bounding box center [1153, 449] width 11 height 11
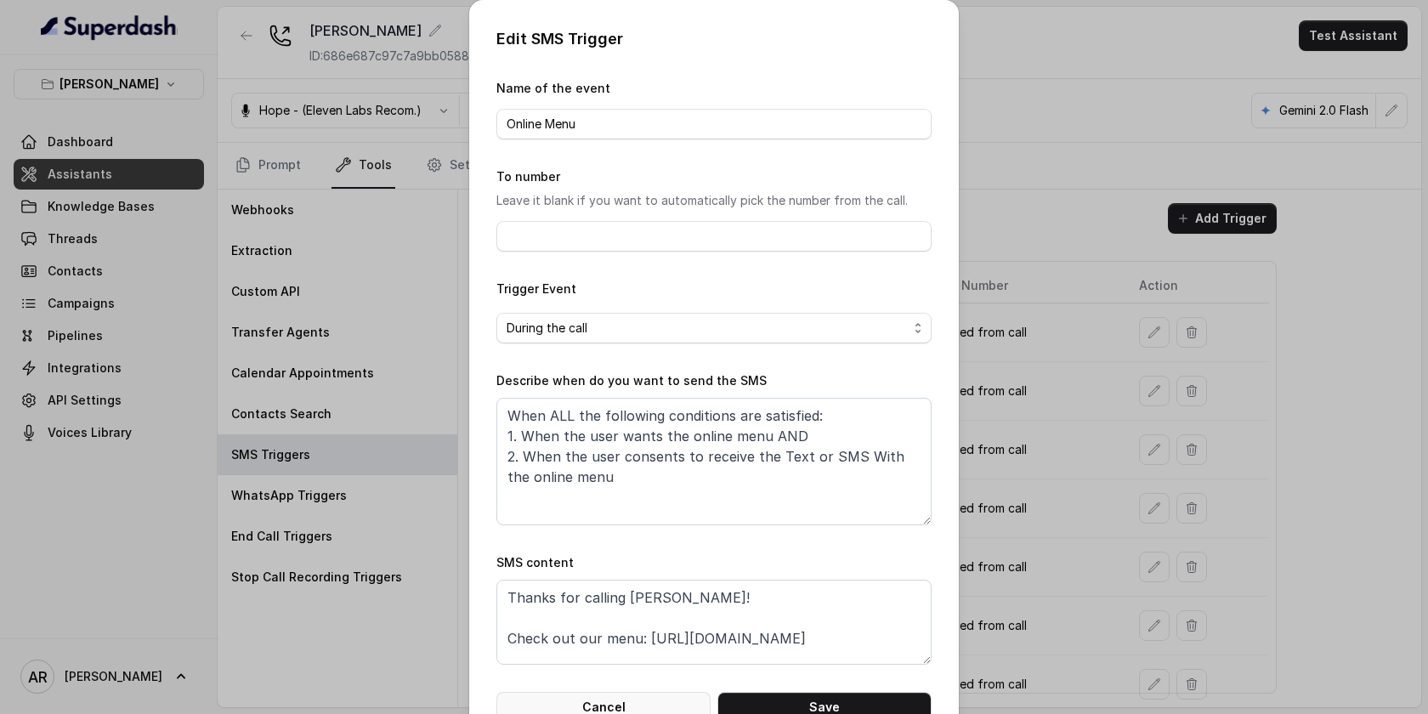
click at [619, 698] on button "Cancel" at bounding box center [603, 707] width 214 height 31
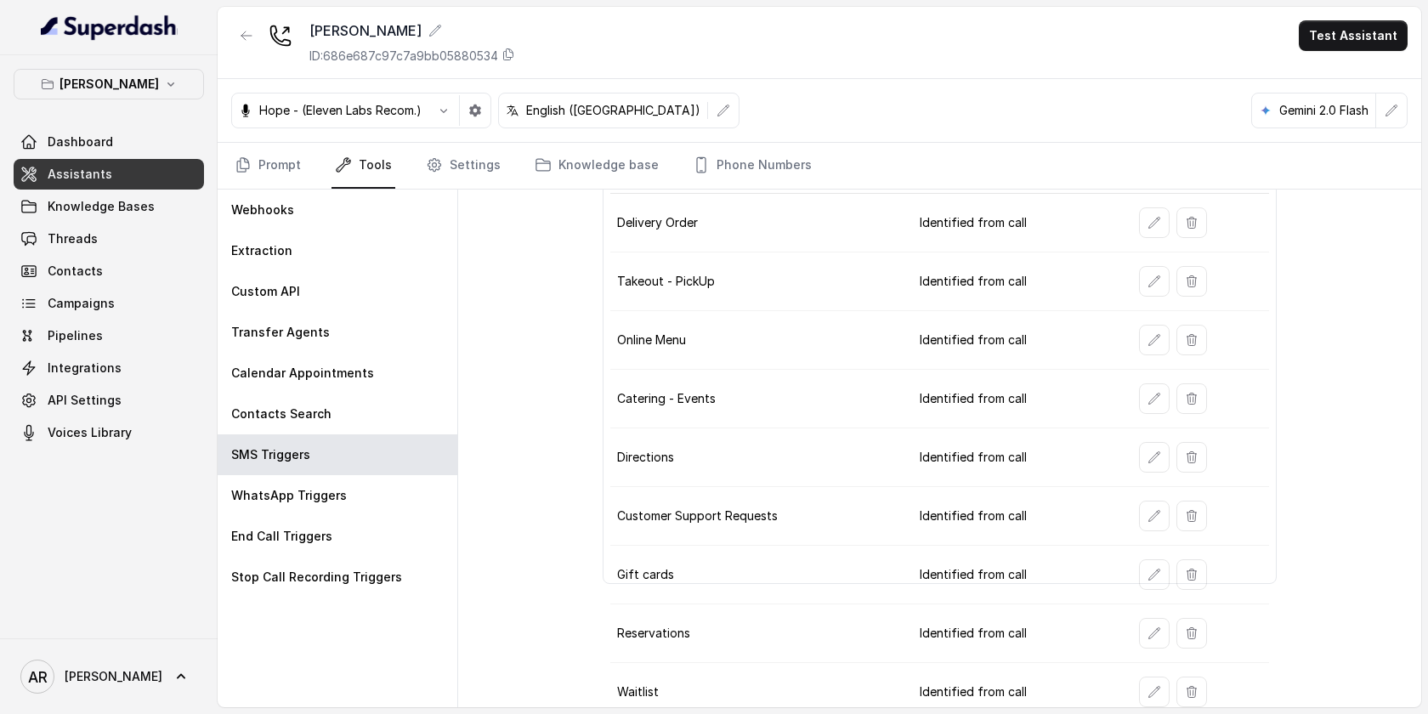
scroll to position [124, 0]
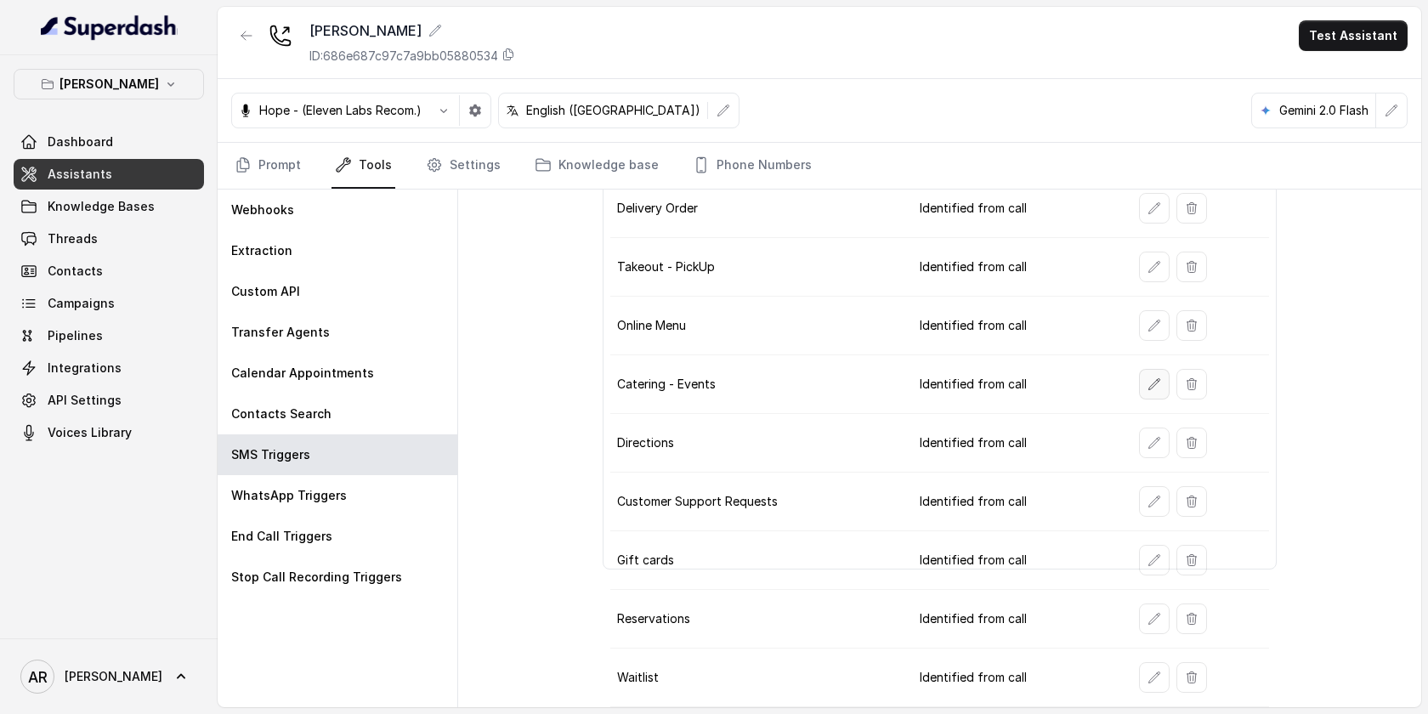
click at [1143, 387] on button "button" at bounding box center [1154, 384] width 31 height 31
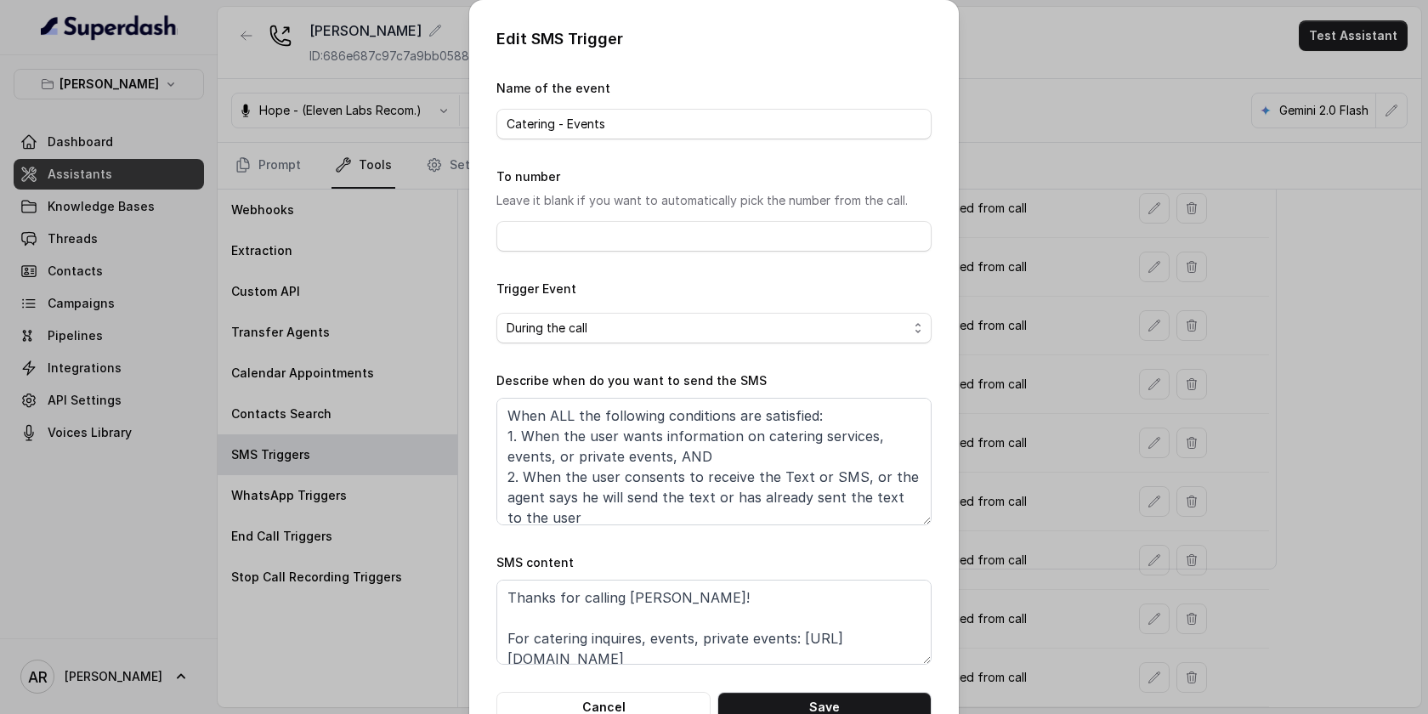
scroll to position [49, 0]
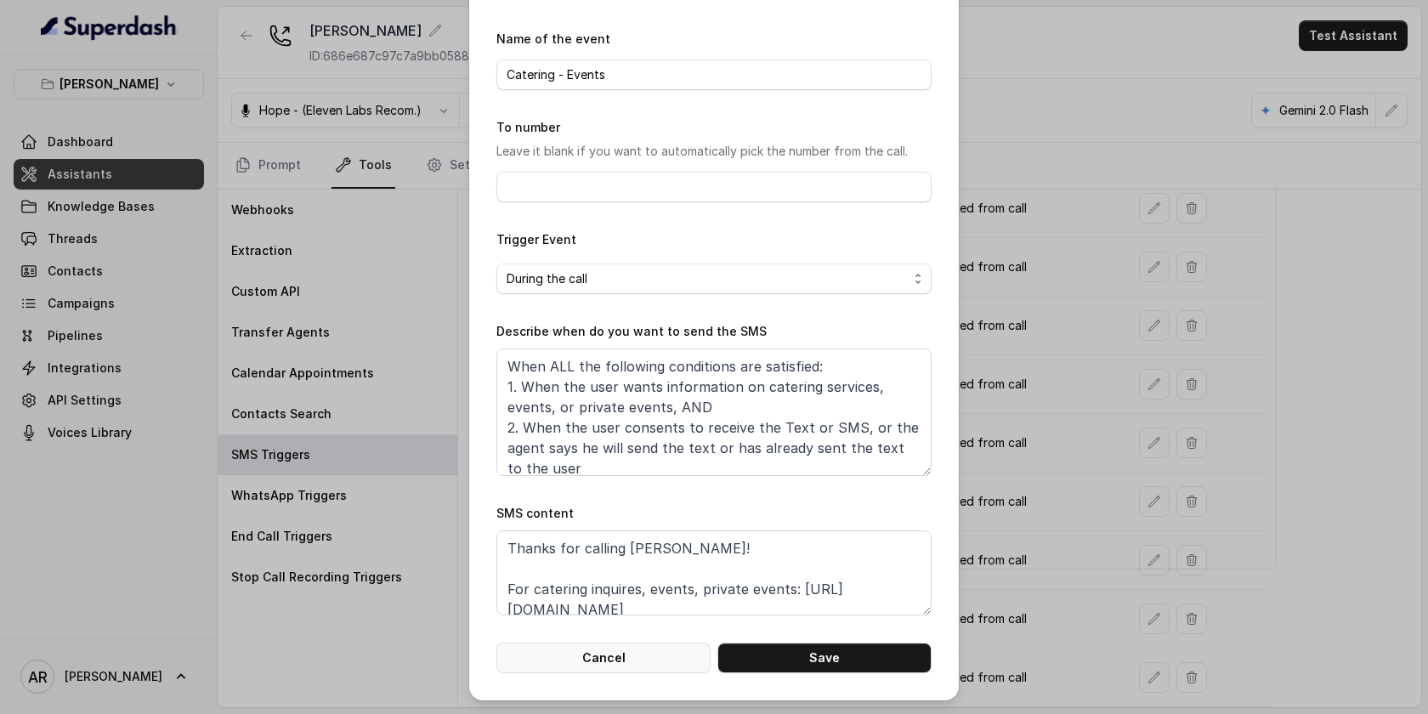
click at [638, 657] on button "Cancel" at bounding box center [603, 657] width 214 height 31
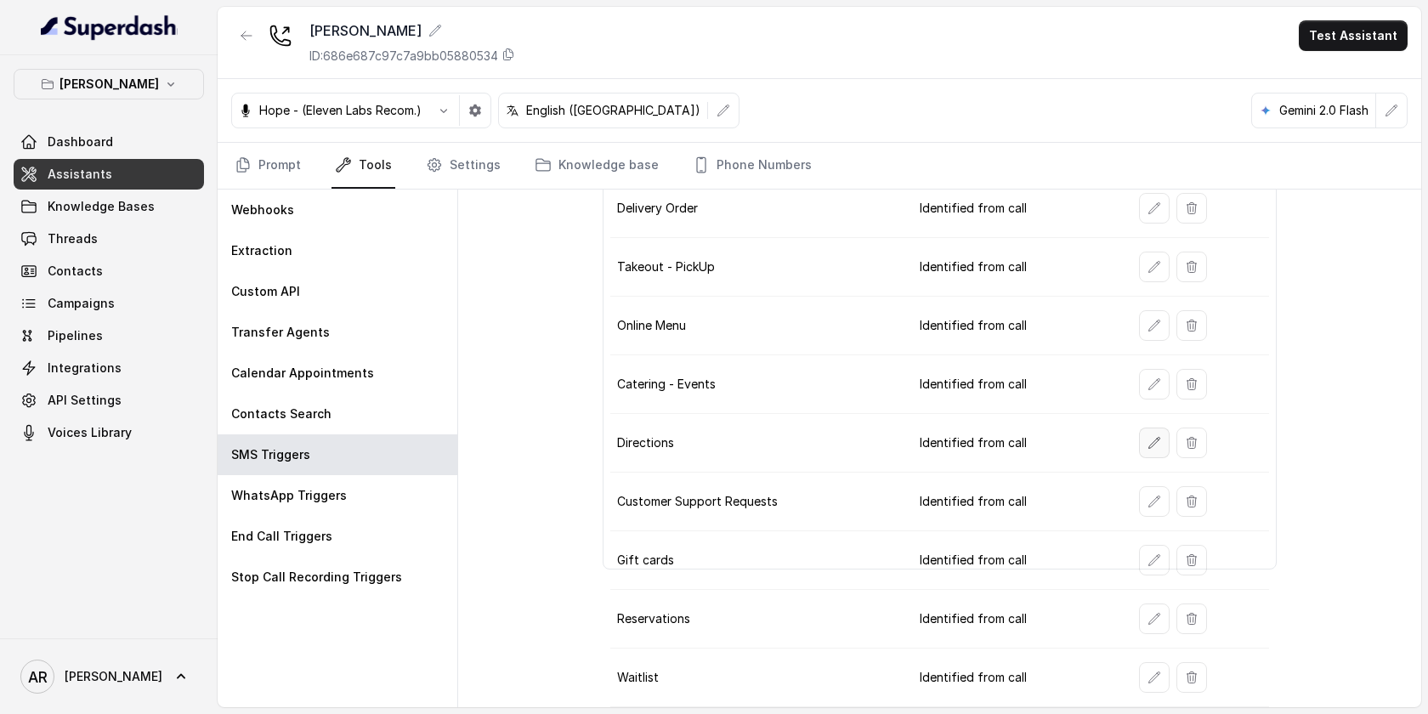
click at [1143, 450] on button "button" at bounding box center [1154, 442] width 31 height 31
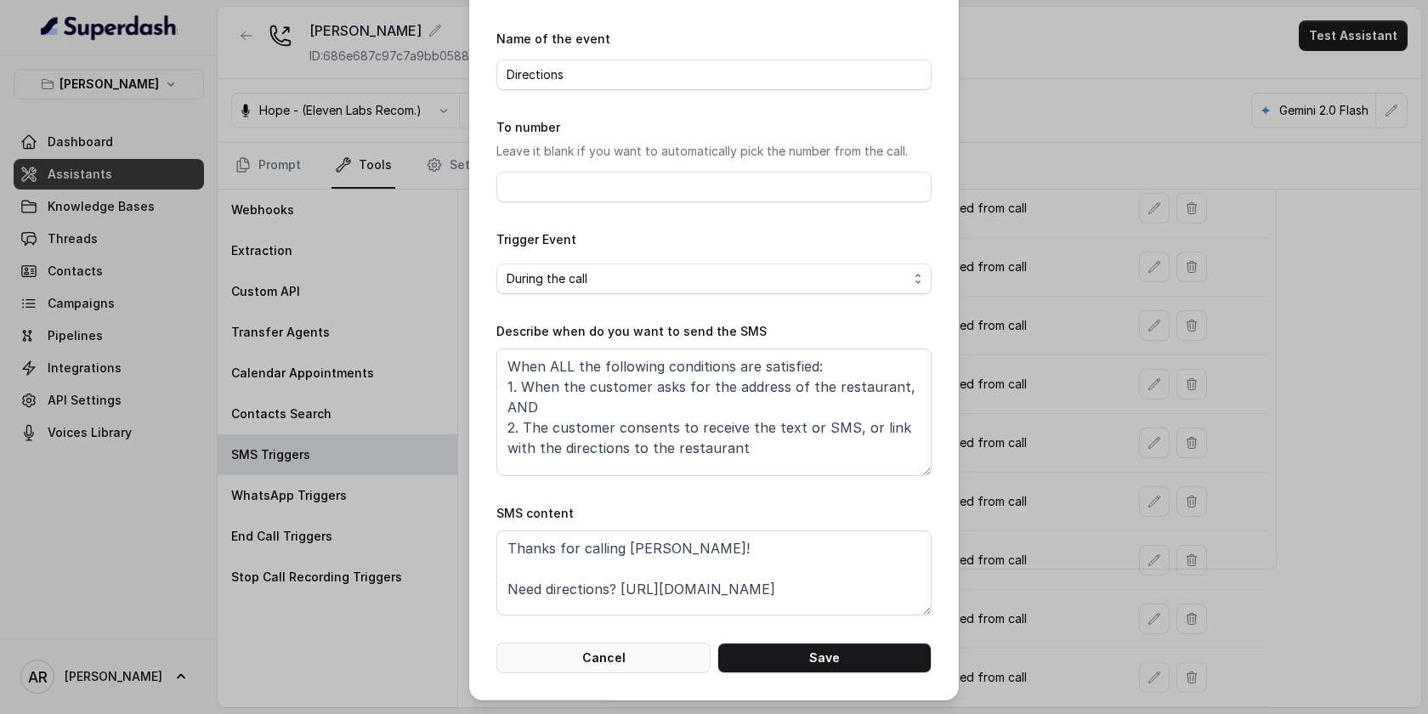
click at [627, 661] on button "Cancel" at bounding box center [603, 657] width 214 height 31
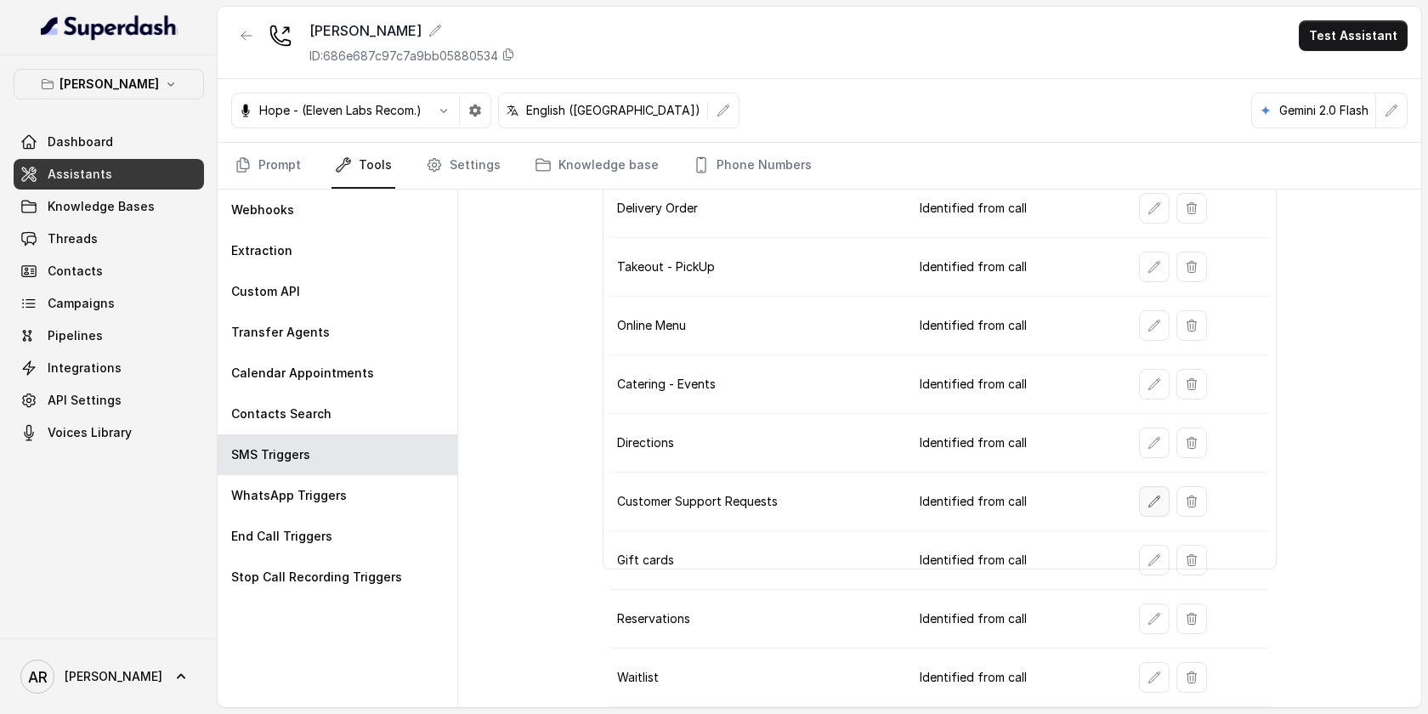
click at [1147, 495] on icon "button" at bounding box center [1154, 502] width 14 height 14
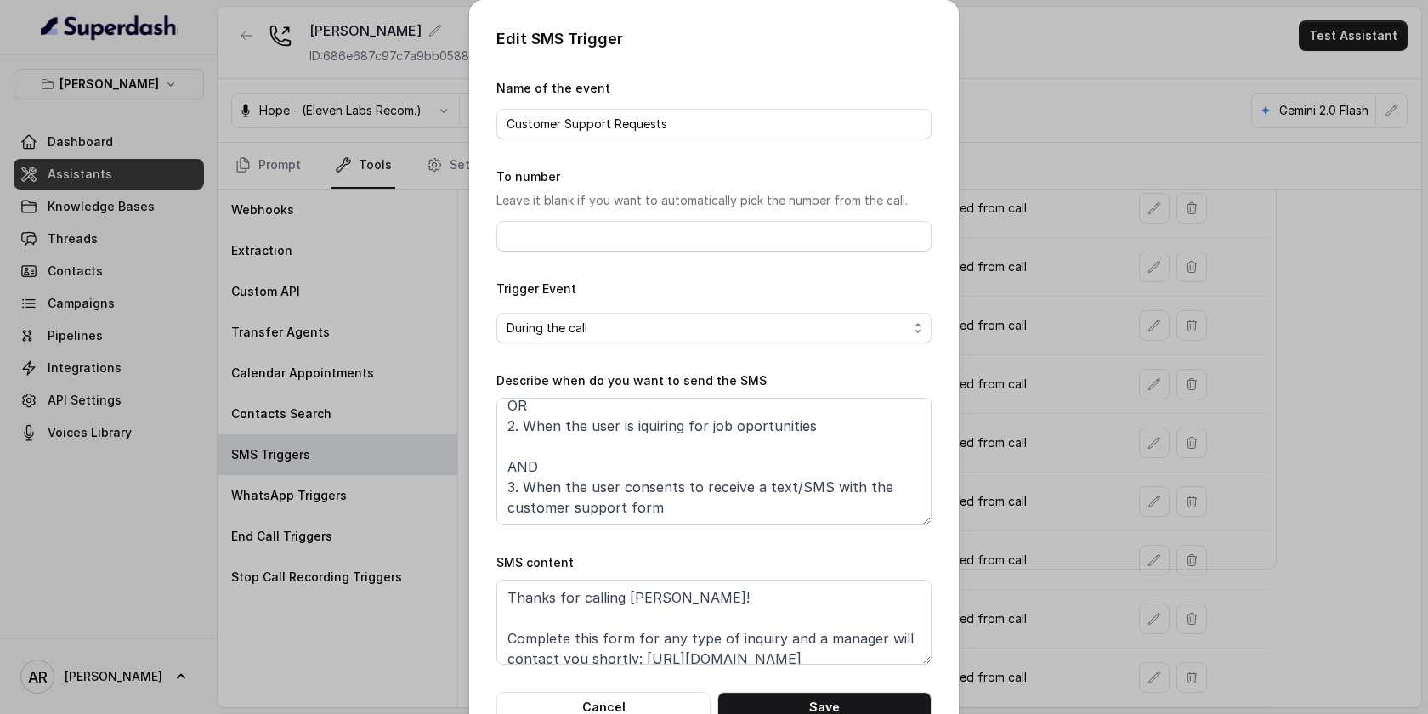
scroll to position [12, 0]
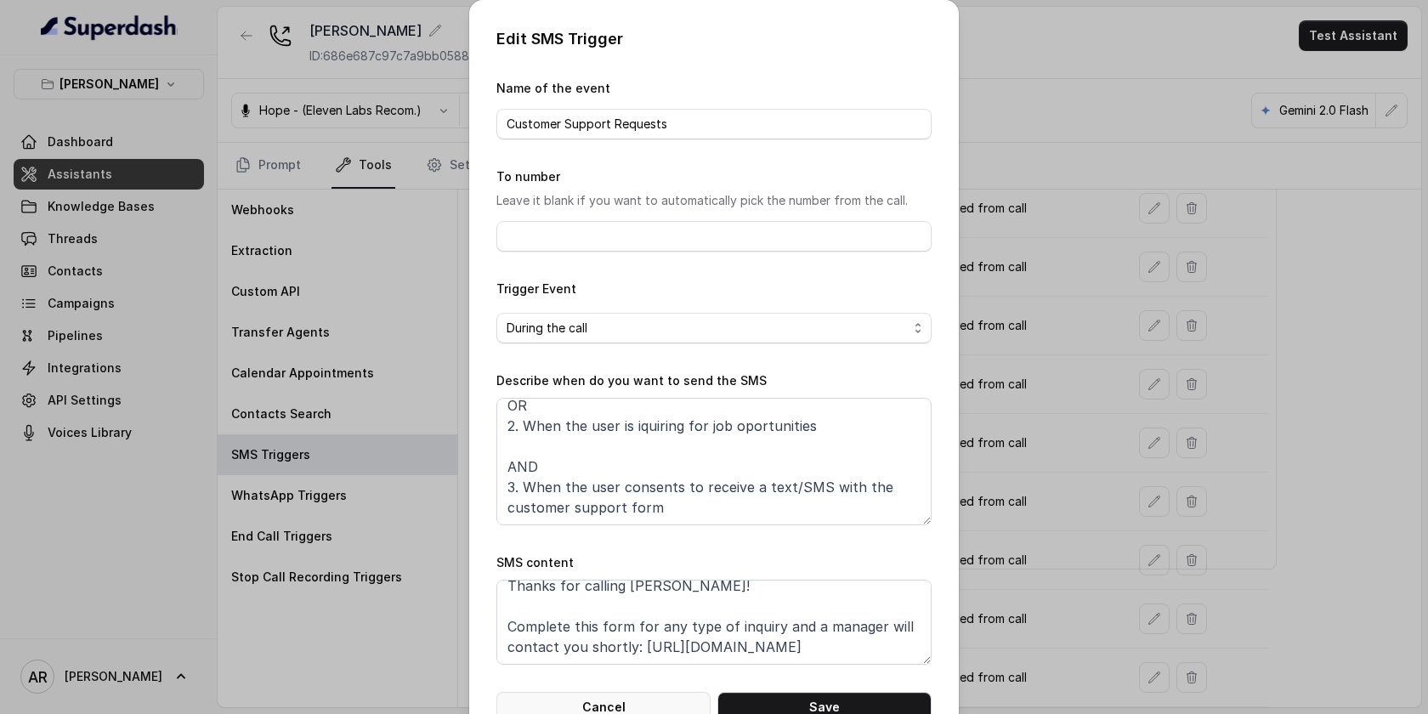
click at [633, 693] on button "Cancel" at bounding box center [603, 707] width 214 height 31
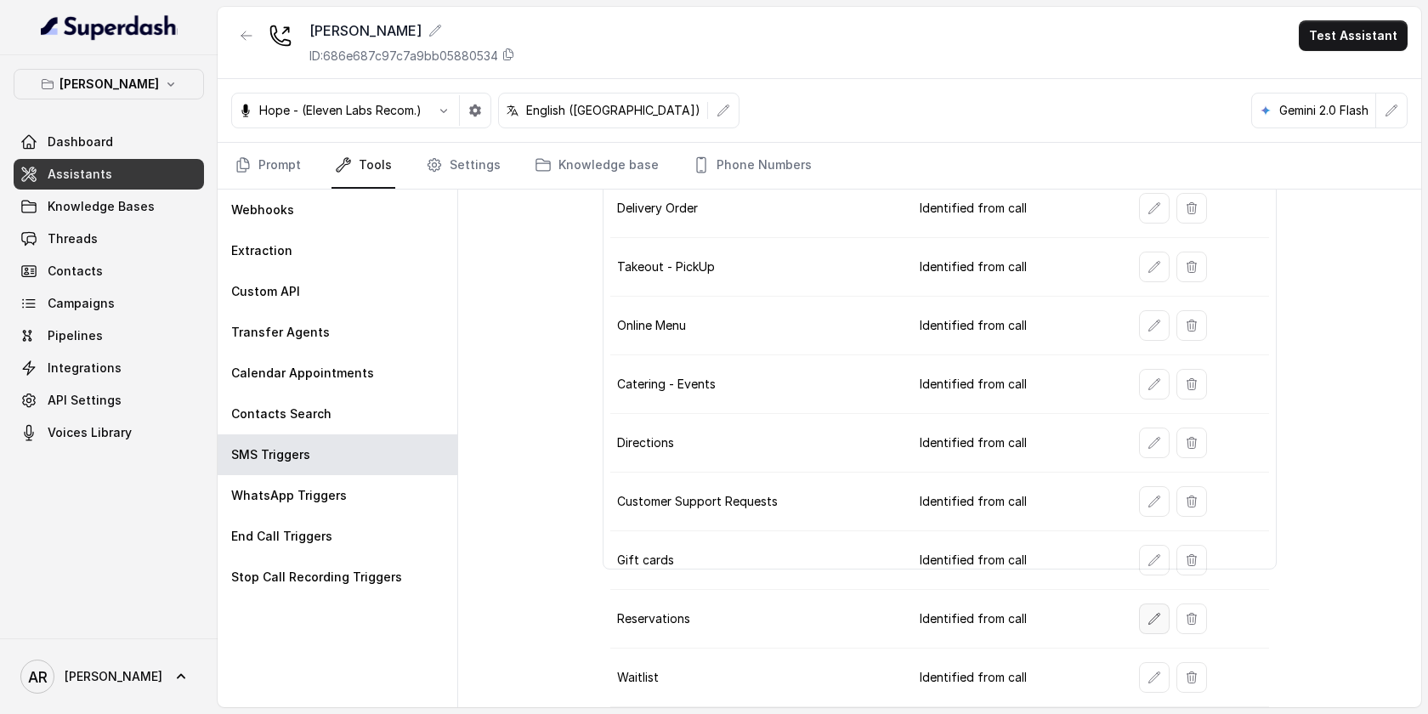
click at [1142, 607] on button "button" at bounding box center [1154, 618] width 31 height 31
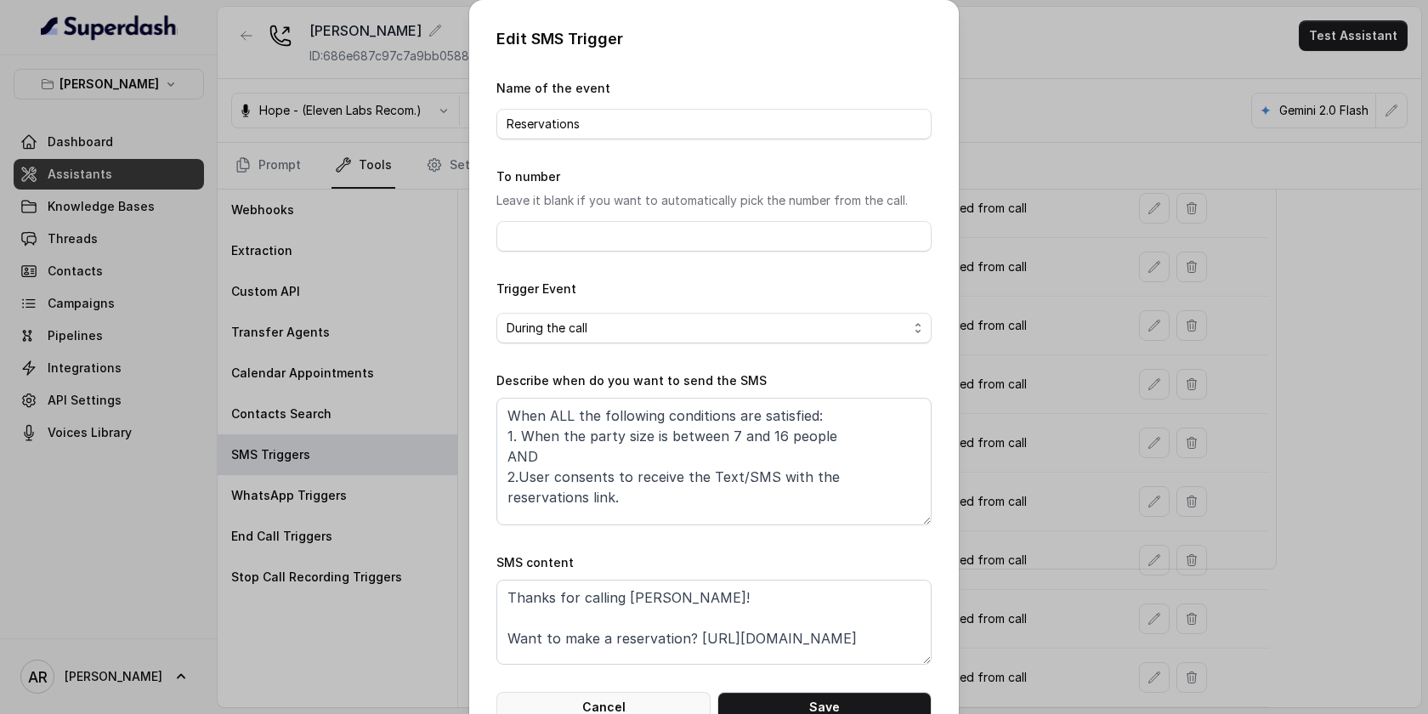
click at [636, 693] on button "Cancel" at bounding box center [603, 707] width 214 height 31
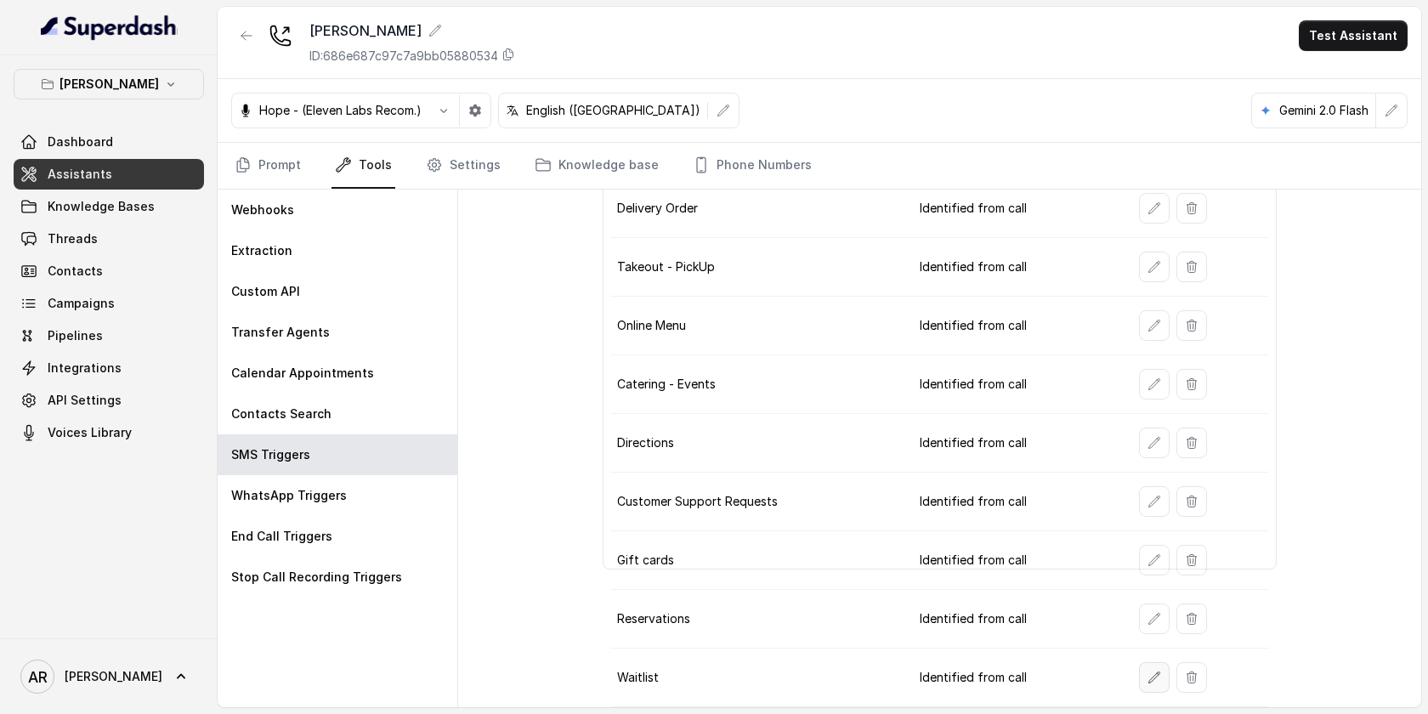
click at [1142, 680] on button "button" at bounding box center [1154, 677] width 31 height 31
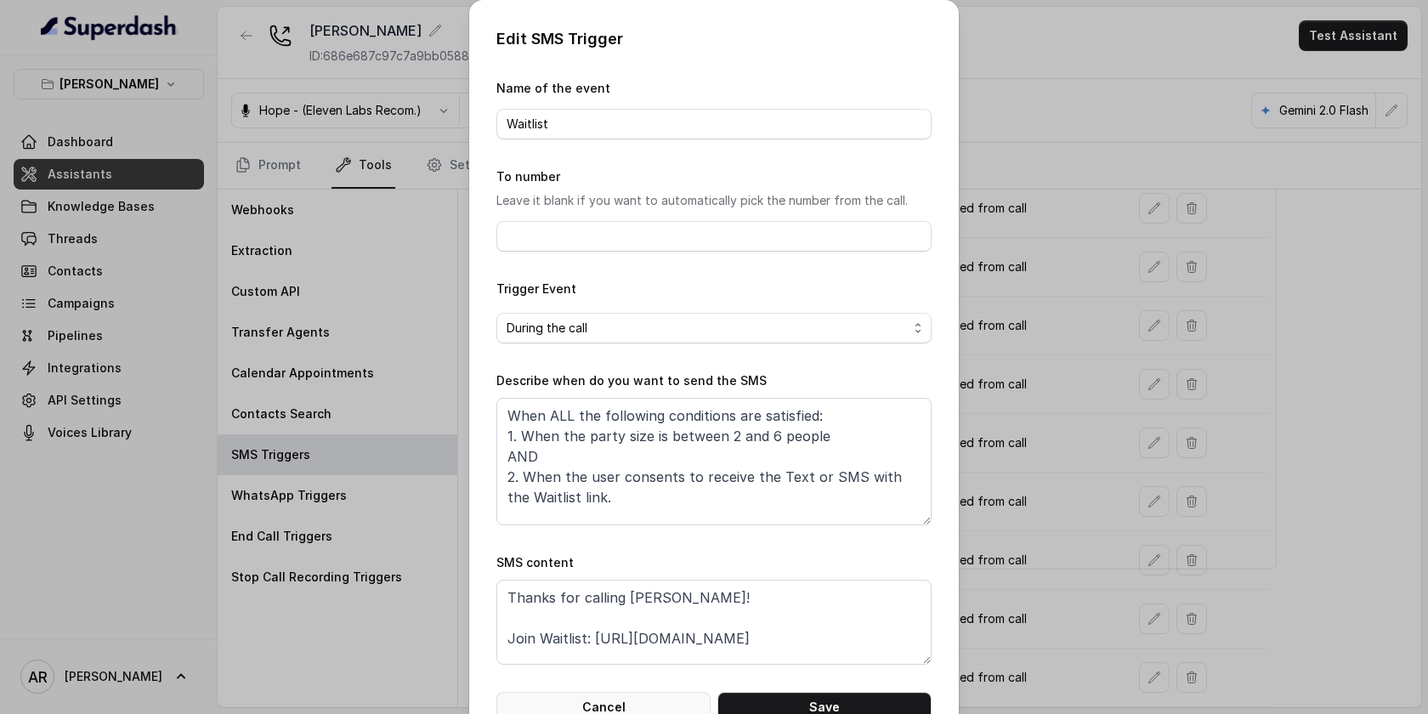
click at [598, 697] on button "Cancel" at bounding box center [603, 707] width 214 height 31
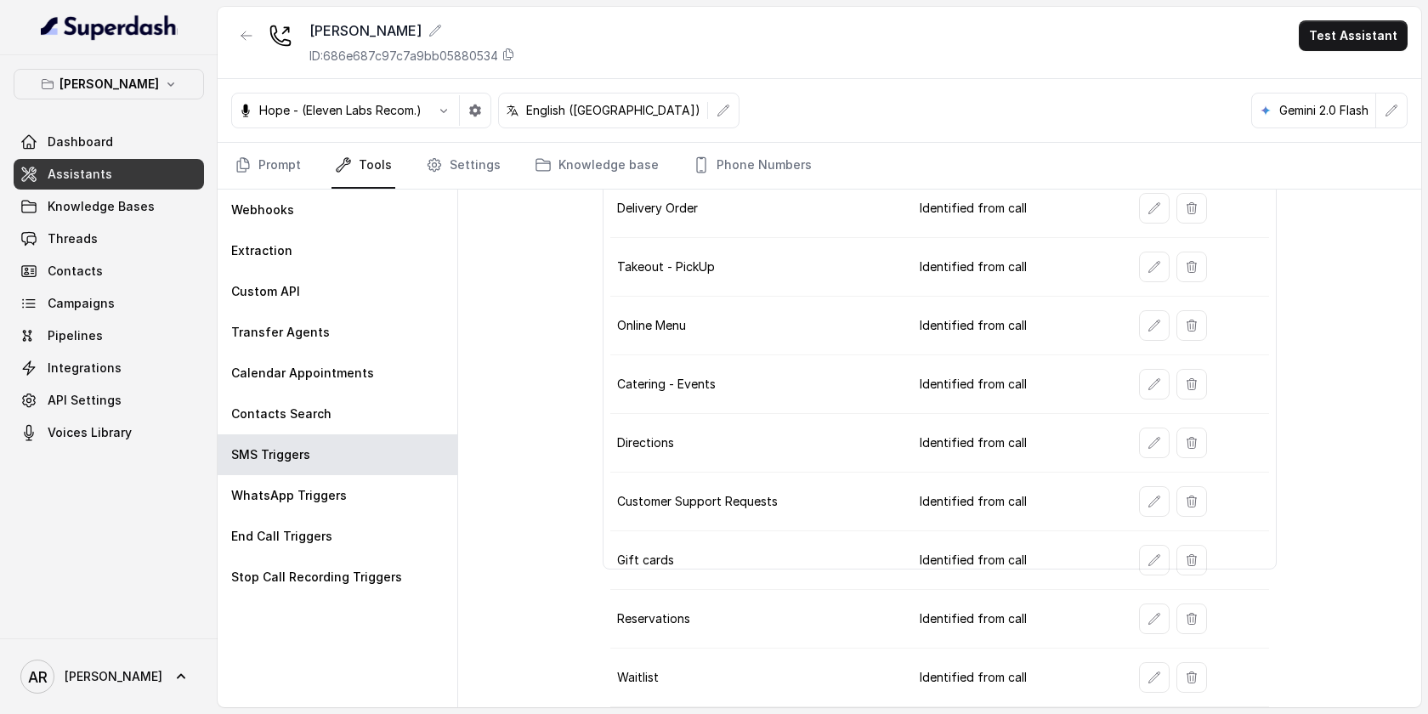
scroll to position [0, 0]
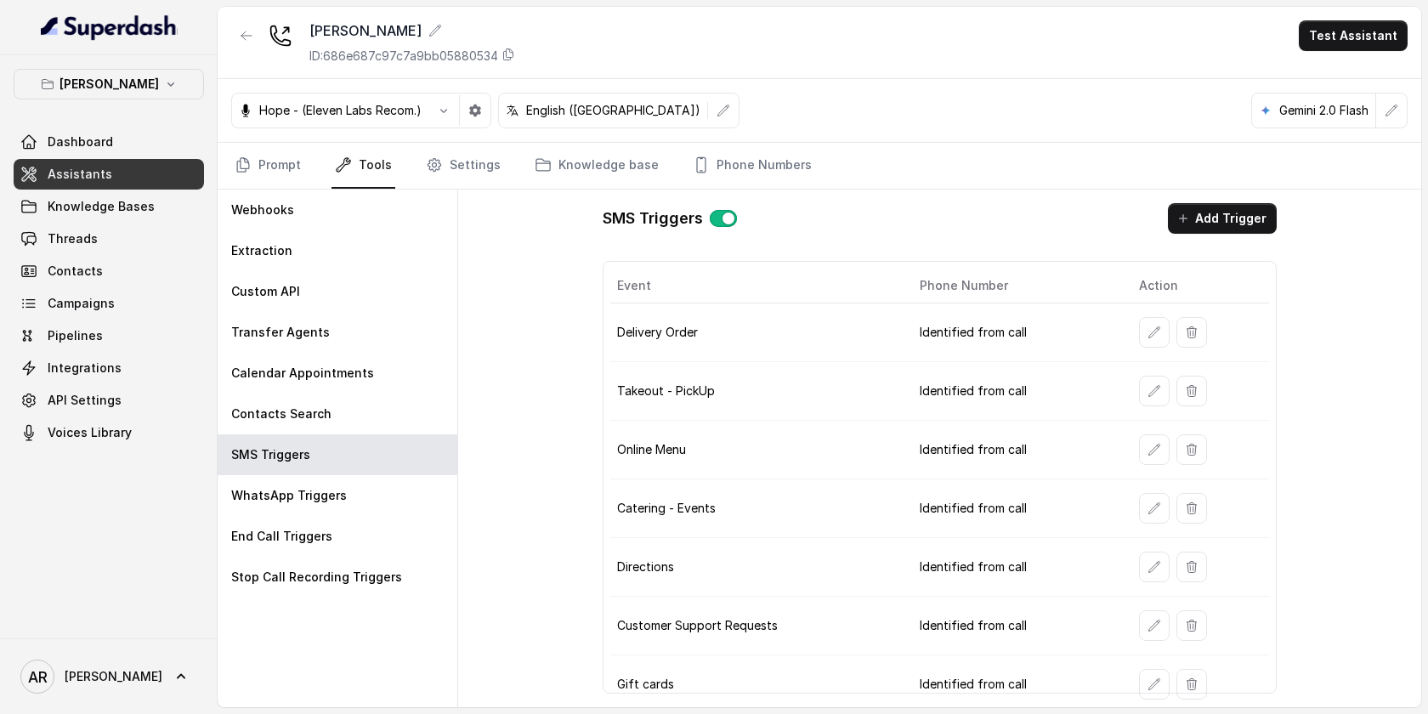
click at [480, 141] on div "Hope - (Eleven Labs Recom.) English ([GEOGRAPHIC_DATA]) Gemini 2.0 Flash" at bounding box center [819, 111] width 1203 height 64
click at [435, 167] on icon "Tabs" at bounding box center [433, 165] width 13 height 13
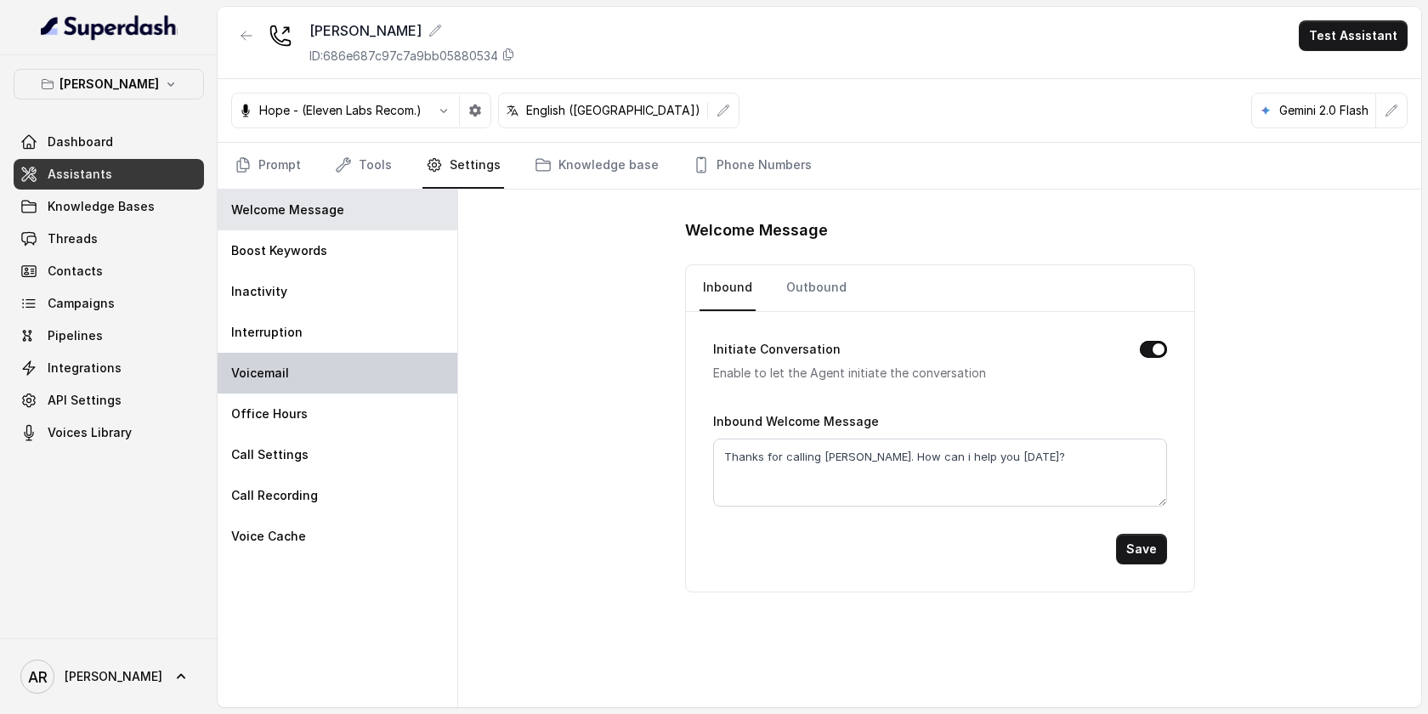
click at [370, 366] on div "Voicemail" at bounding box center [338, 373] width 240 height 41
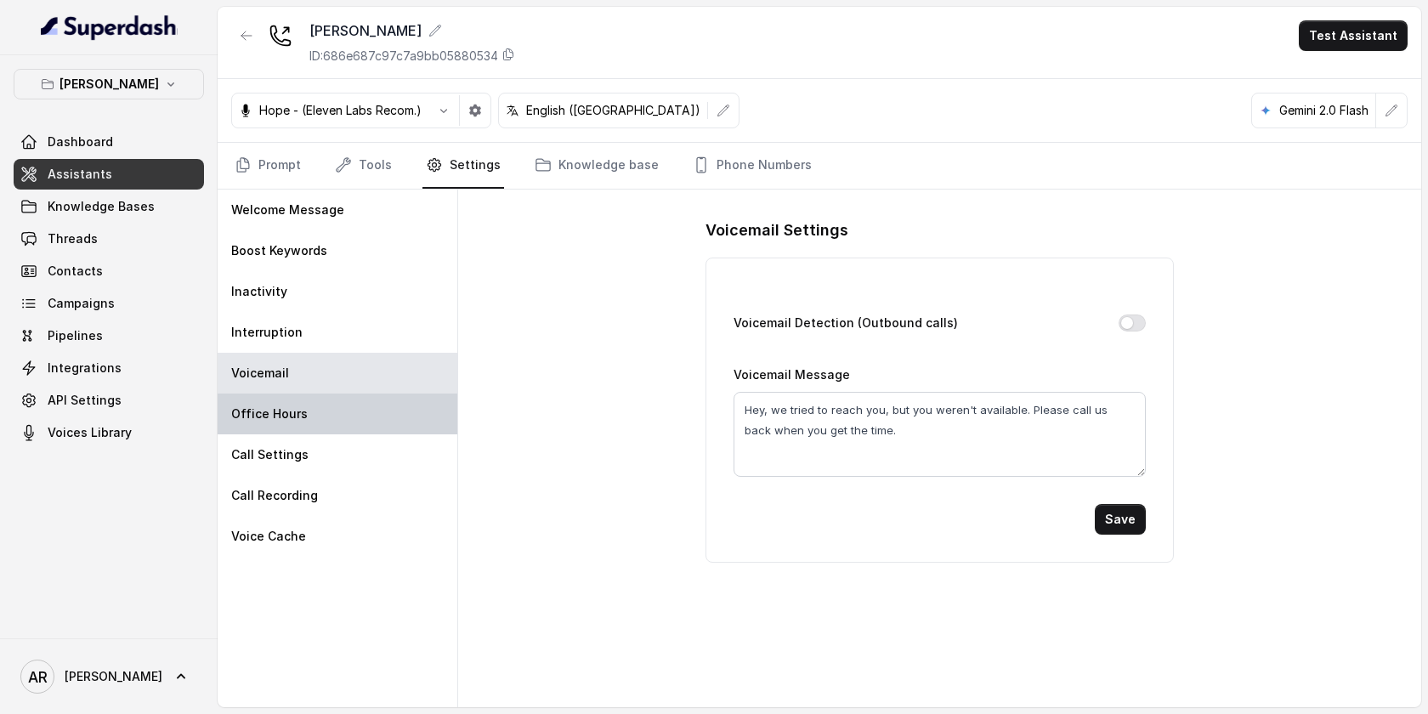
click at [380, 431] on div "Office Hours" at bounding box center [338, 413] width 240 height 41
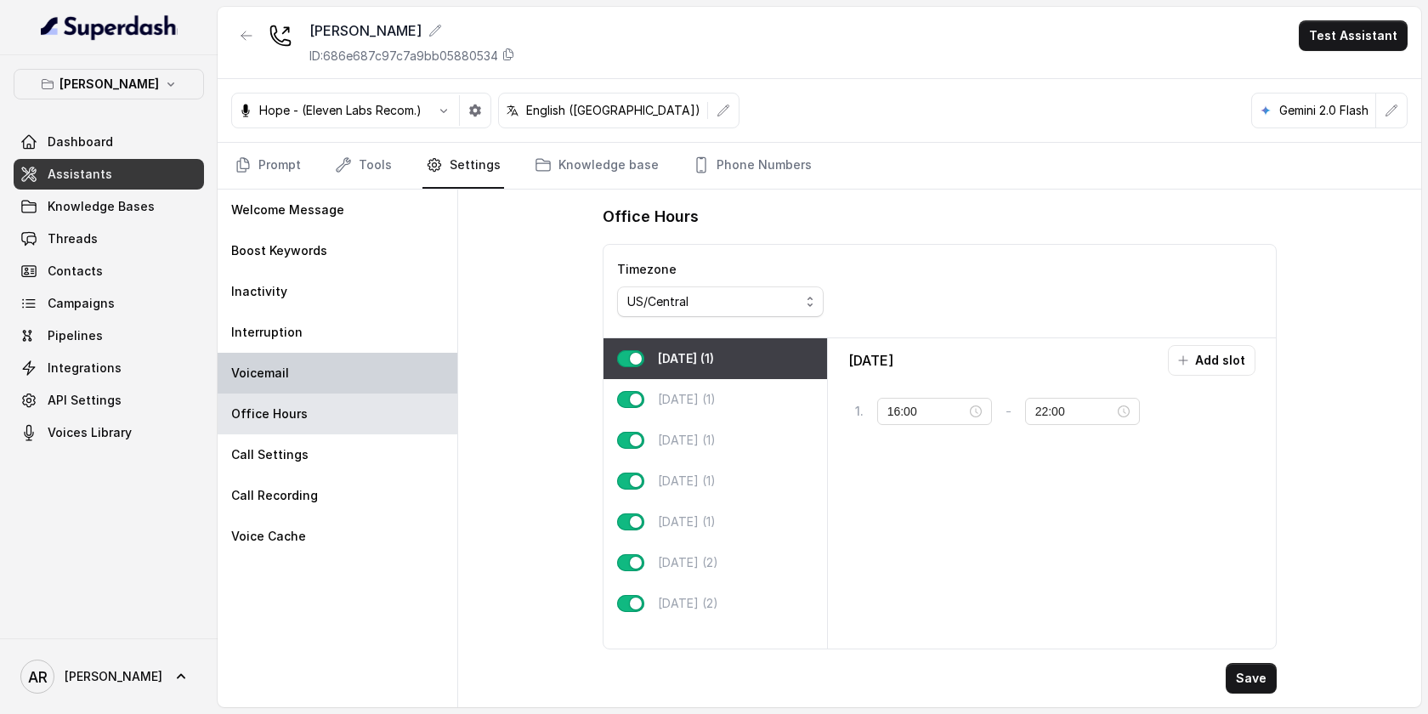
click at [370, 377] on div "Voicemail" at bounding box center [338, 373] width 240 height 41
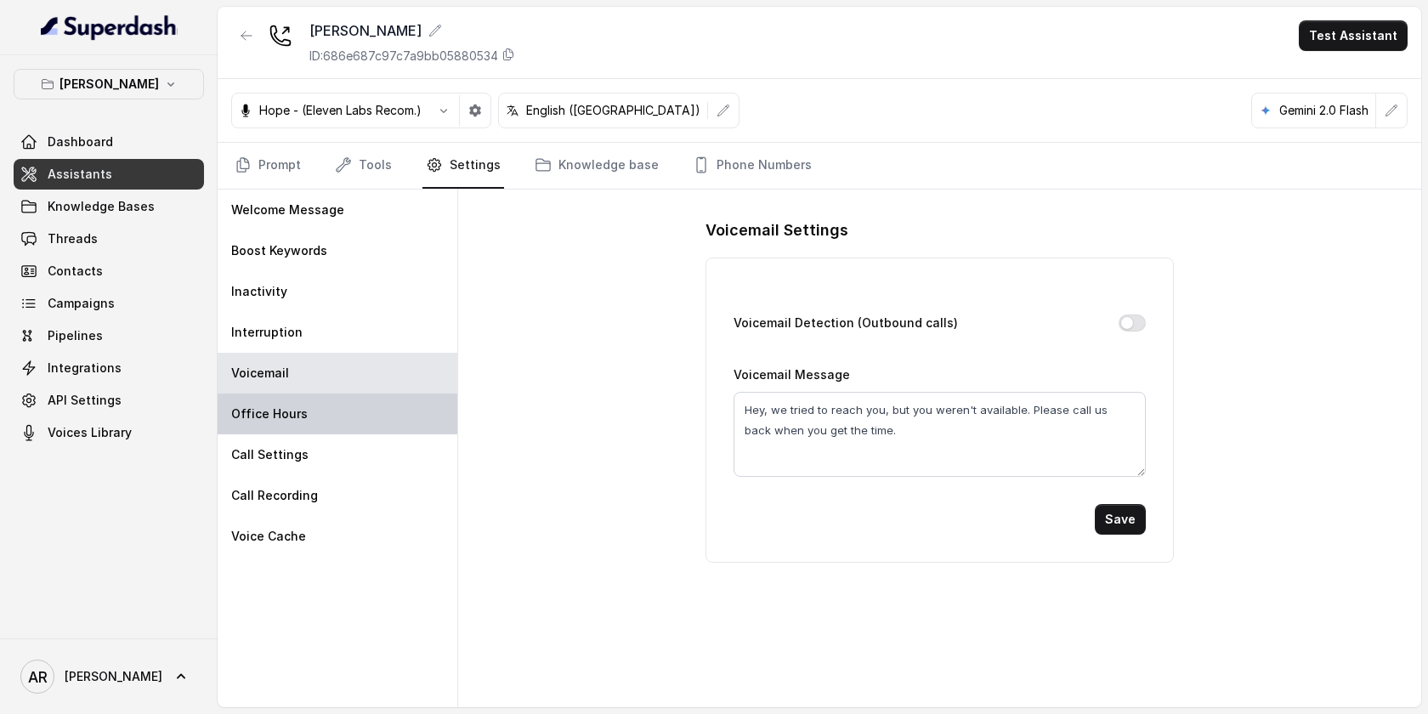
click at [372, 413] on div "Office Hours" at bounding box center [338, 413] width 240 height 41
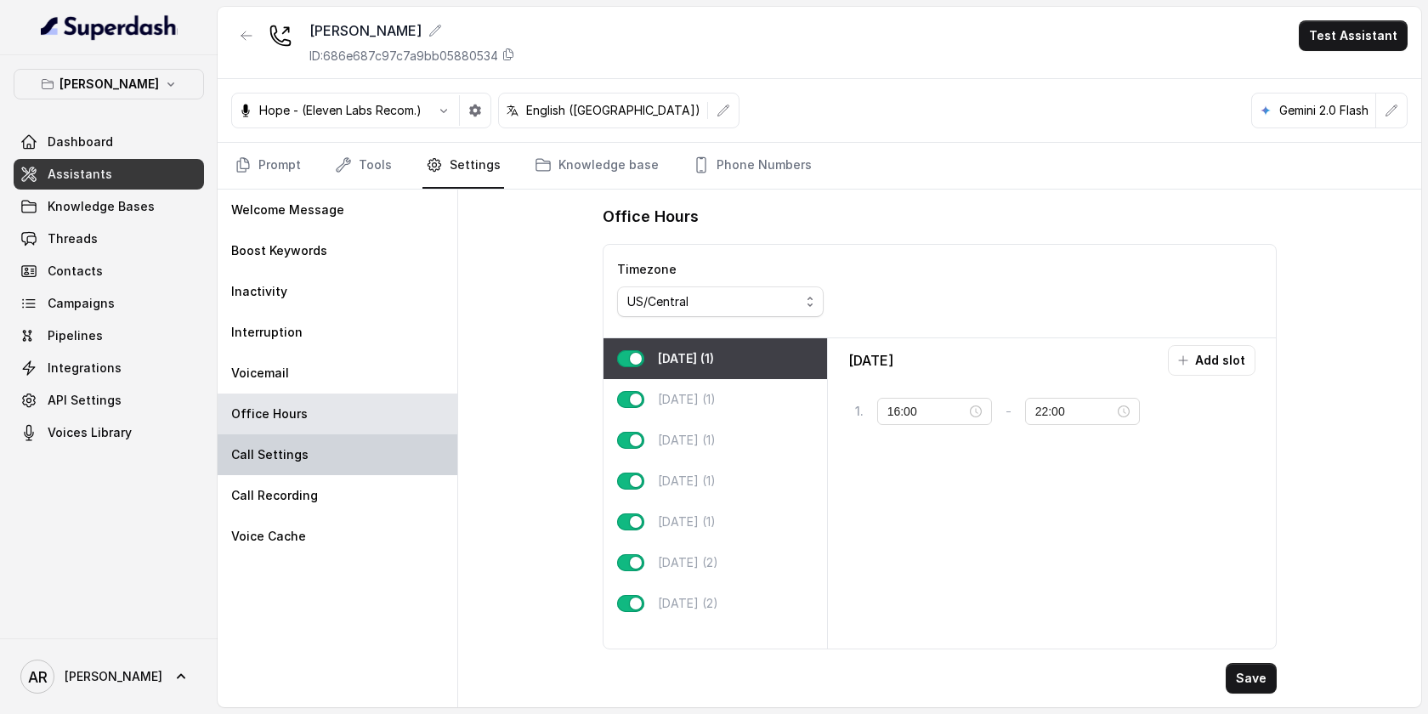
click at [376, 444] on div "Call Settings" at bounding box center [338, 454] width 240 height 41
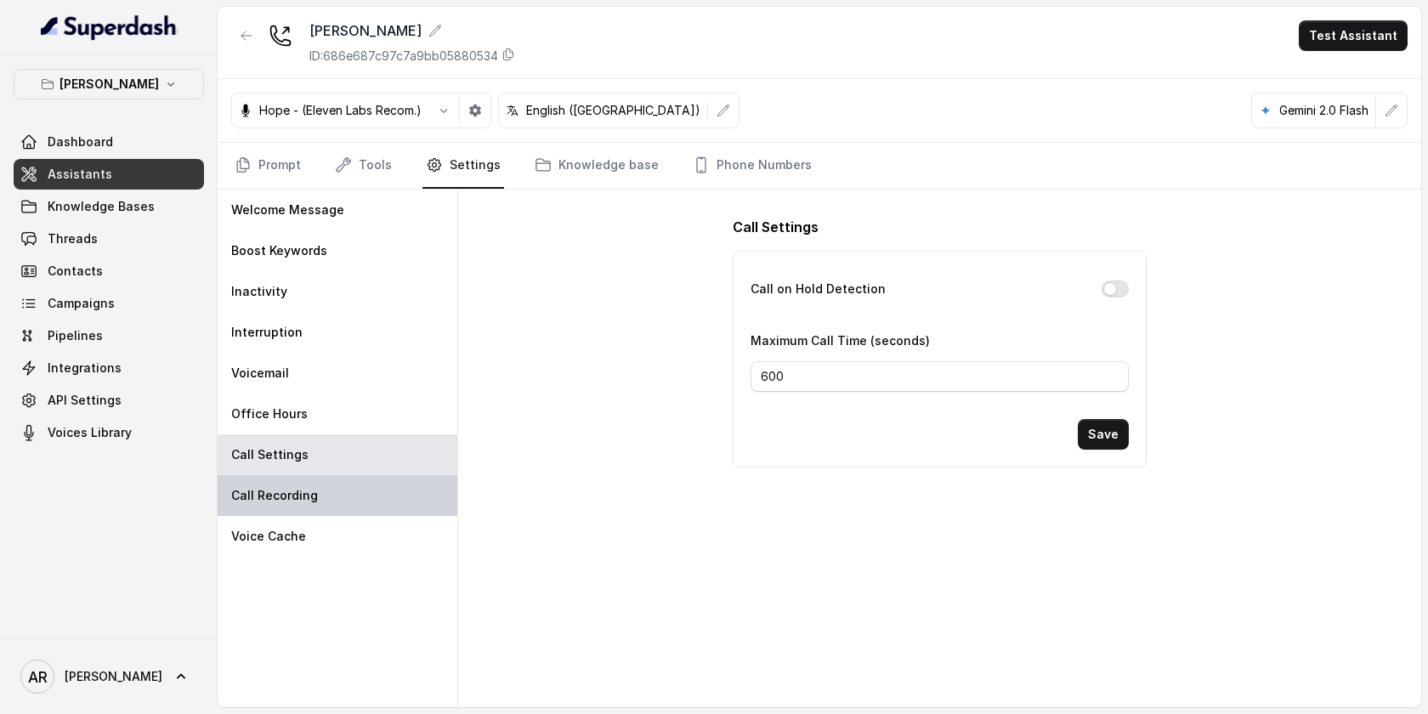
click at [387, 495] on div "Call Recording" at bounding box center [338, 495] width 240 height 41
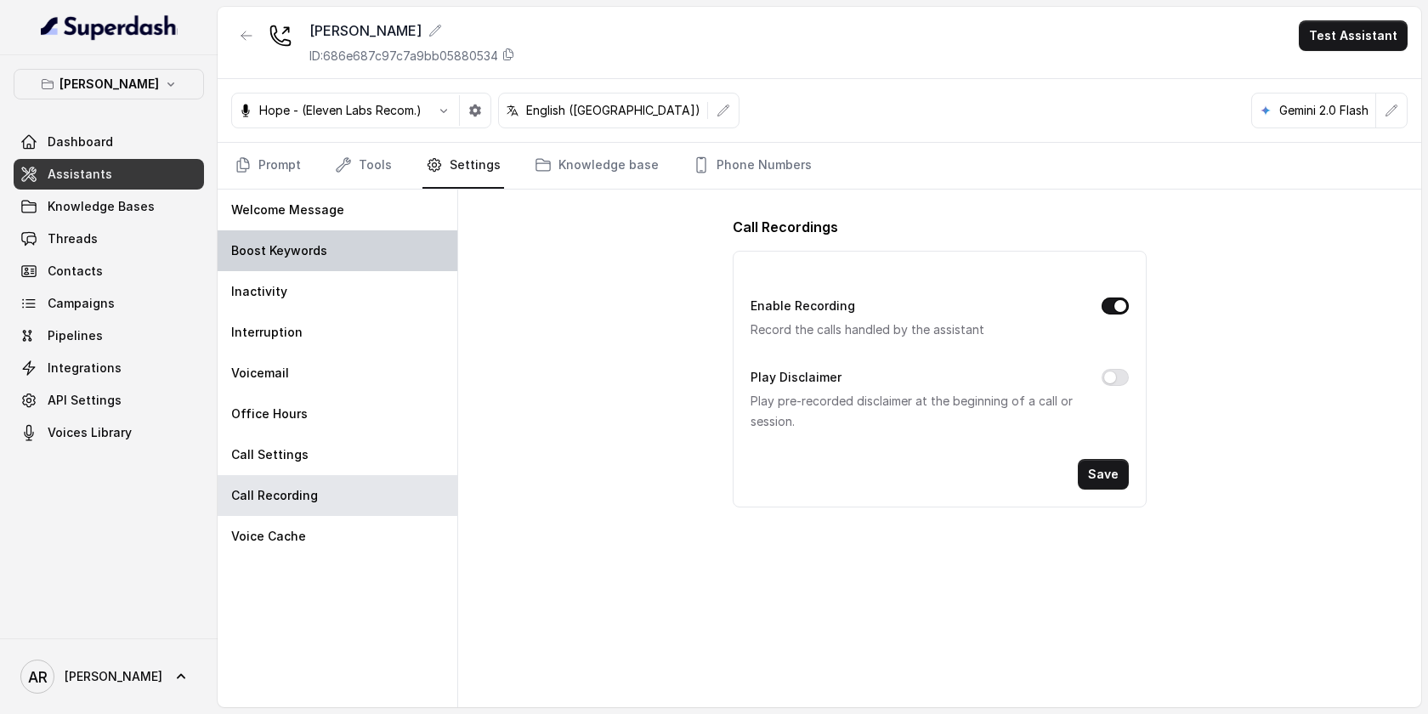
click at [286, 263] on div "Boost Keywords" at bounding box center [338, 250] width 240 height 41
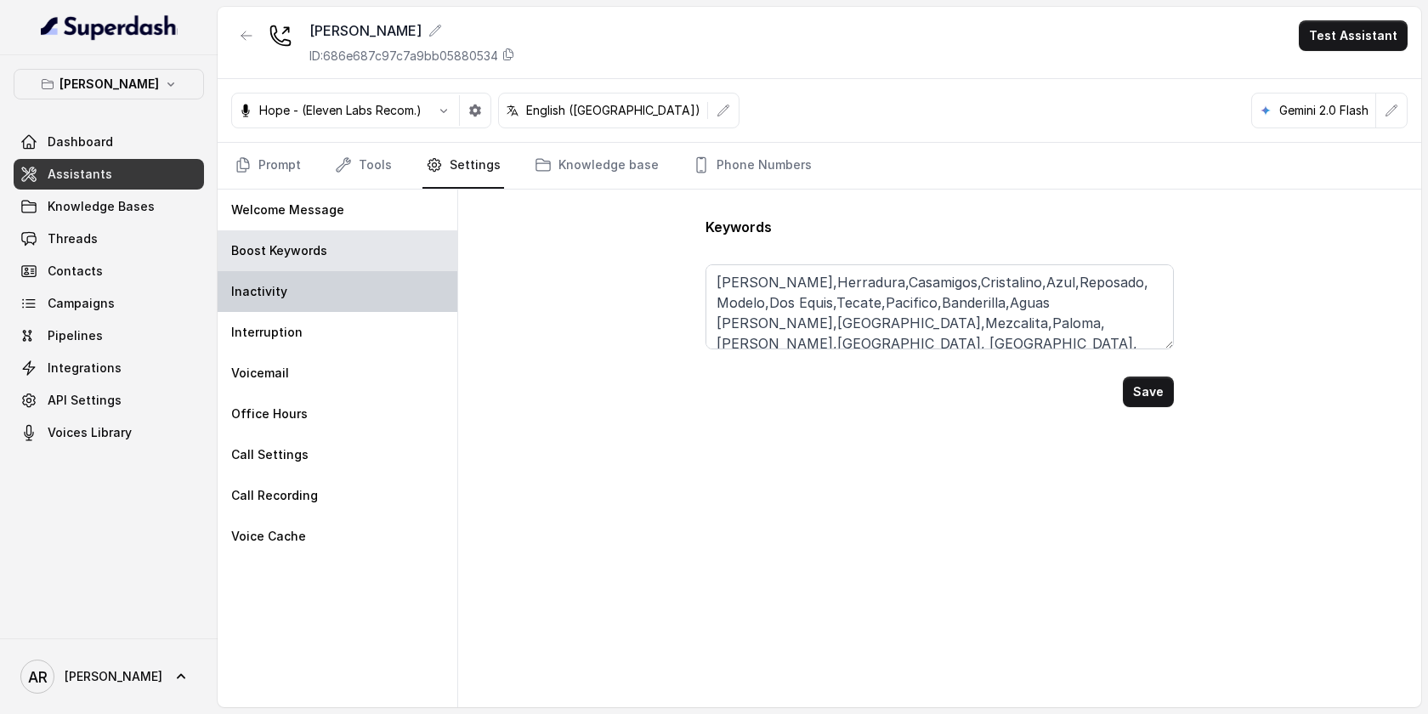
click at [288, 291] on div "Inactivity" at bounding box center [338, 291] width 240 height 41
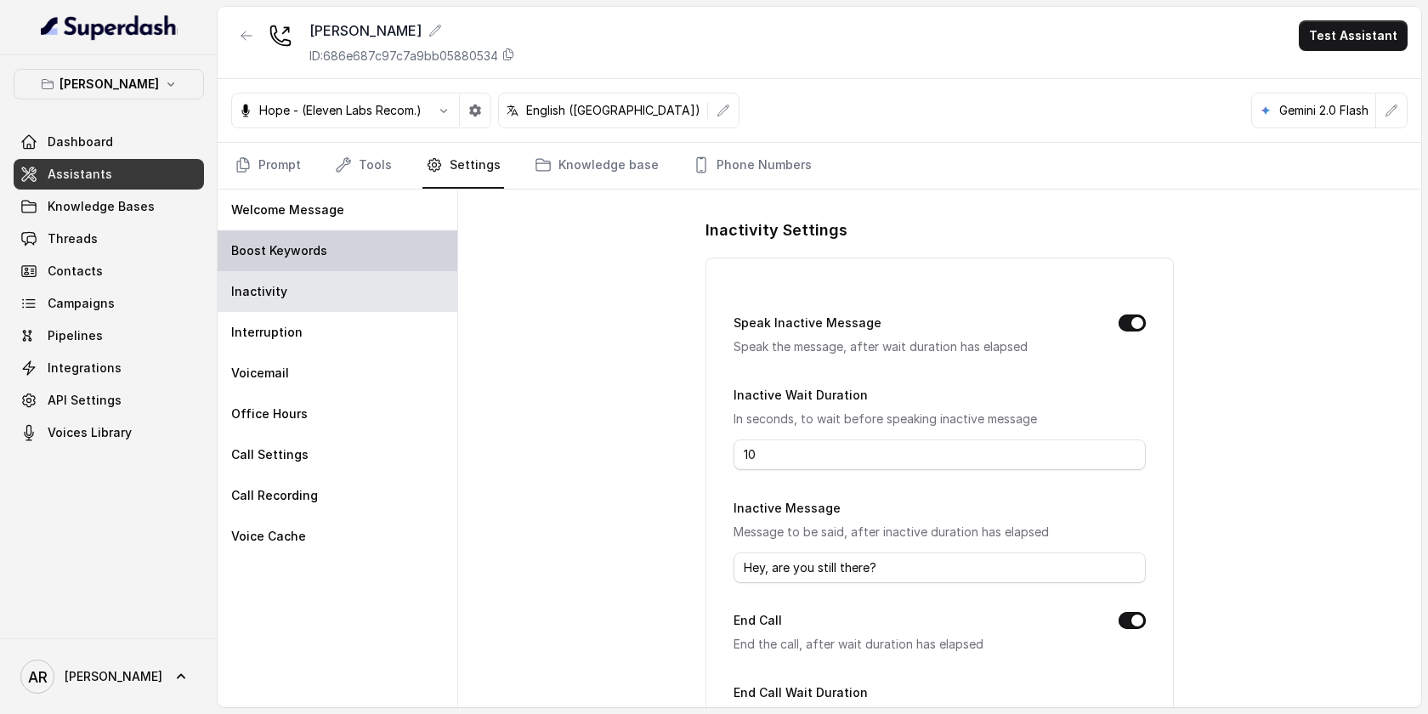
click at [331, 260] on div "Boost Keywords" at bounding box center [338, 250] width 240 height 41
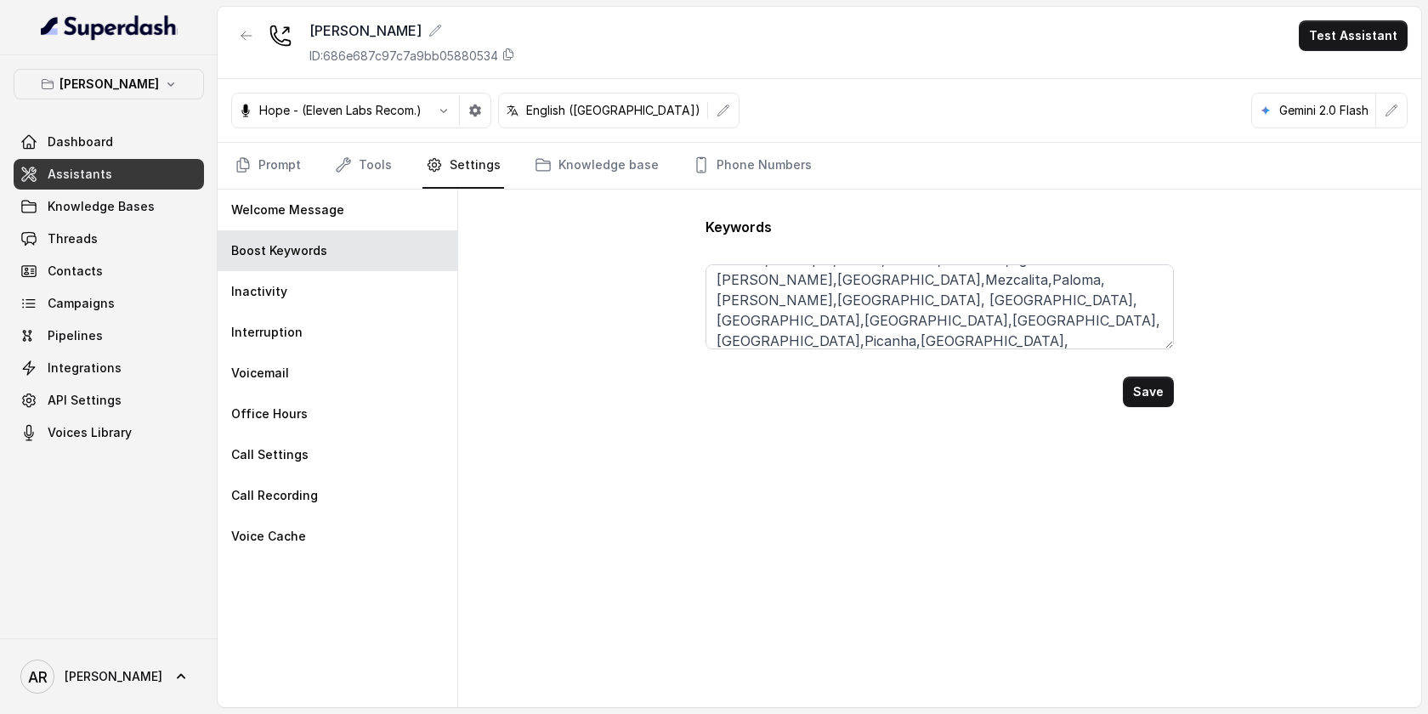
scroll to position [41, 0]
click at [346, 161] on icon "Tabs" at bounding box center [343, 164] width 17 height 17
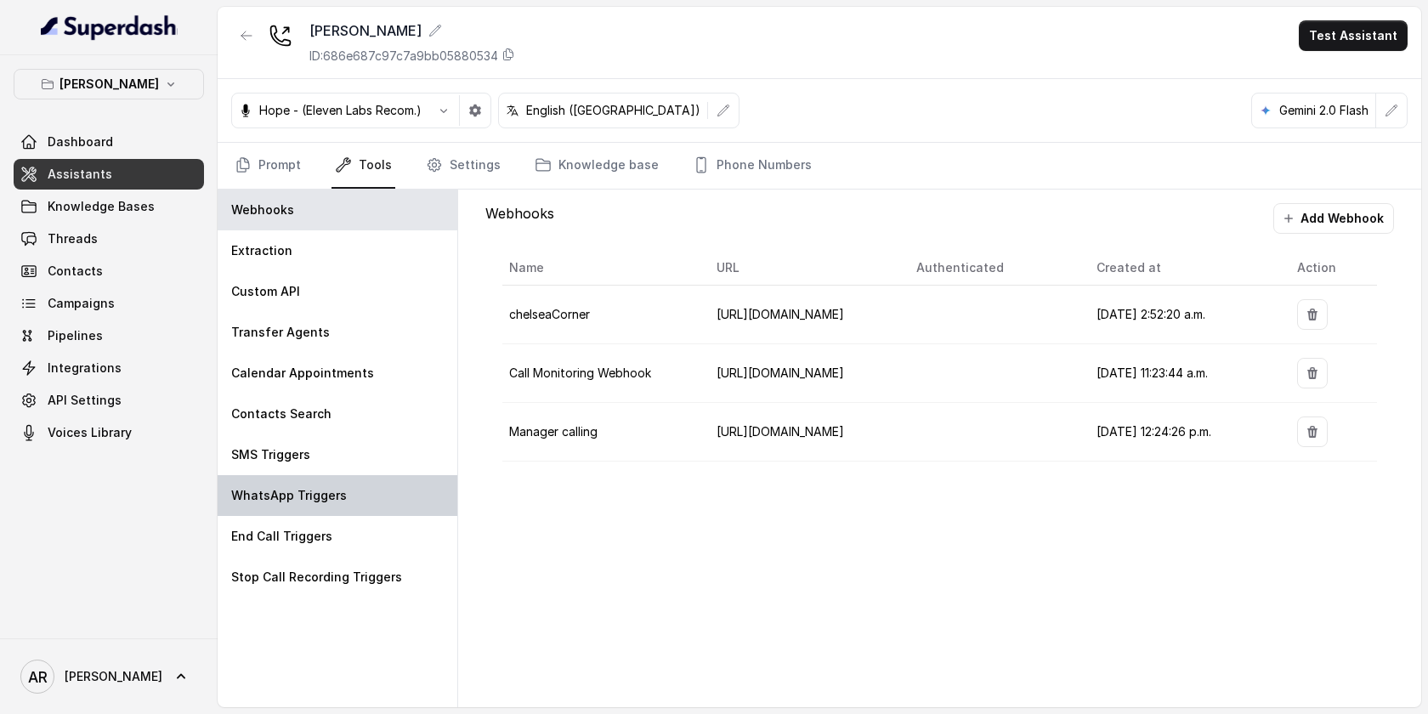
click at [400, 495] on div "WhatsApp Triggers" at bounding box center [338, 495] width 240 height 41
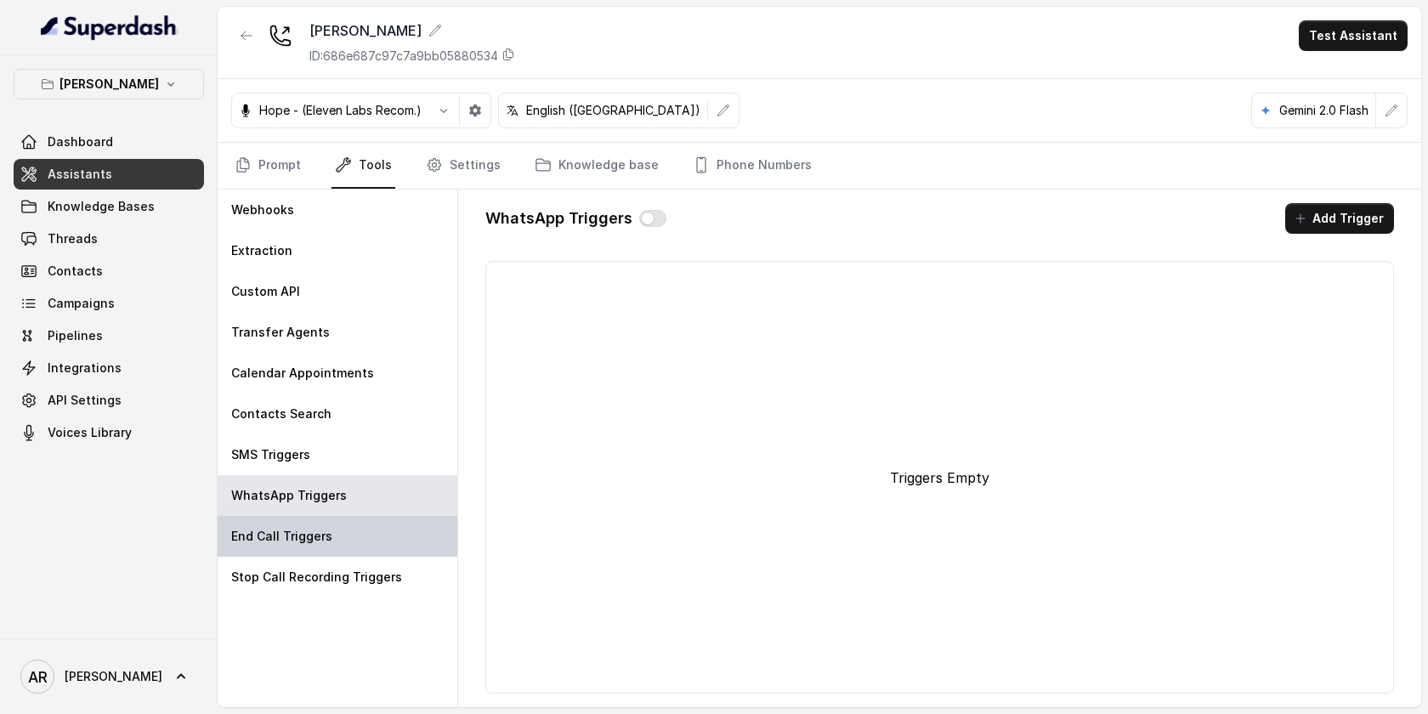
click at [392, 523] on div "End Call Triggers" at bounding box center [338, 536] width 240 height 41
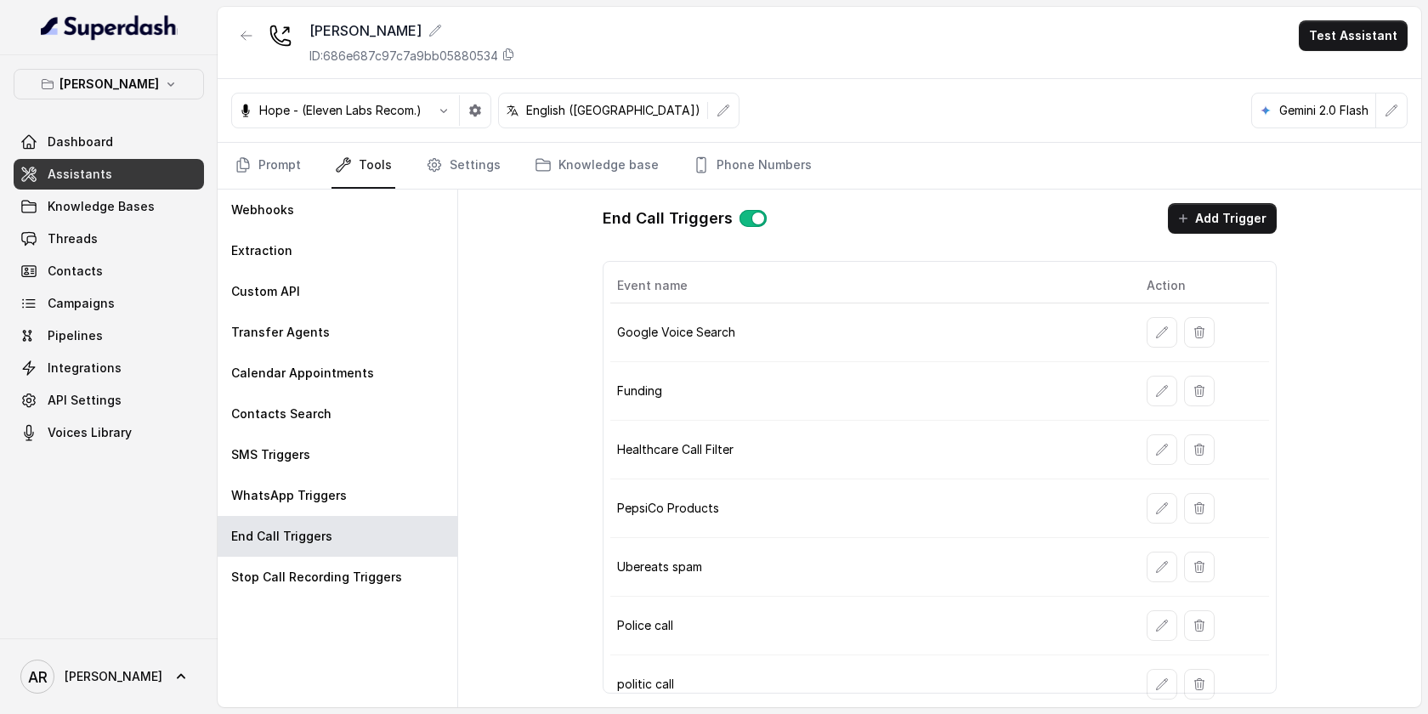
scroll to position [65, 0]
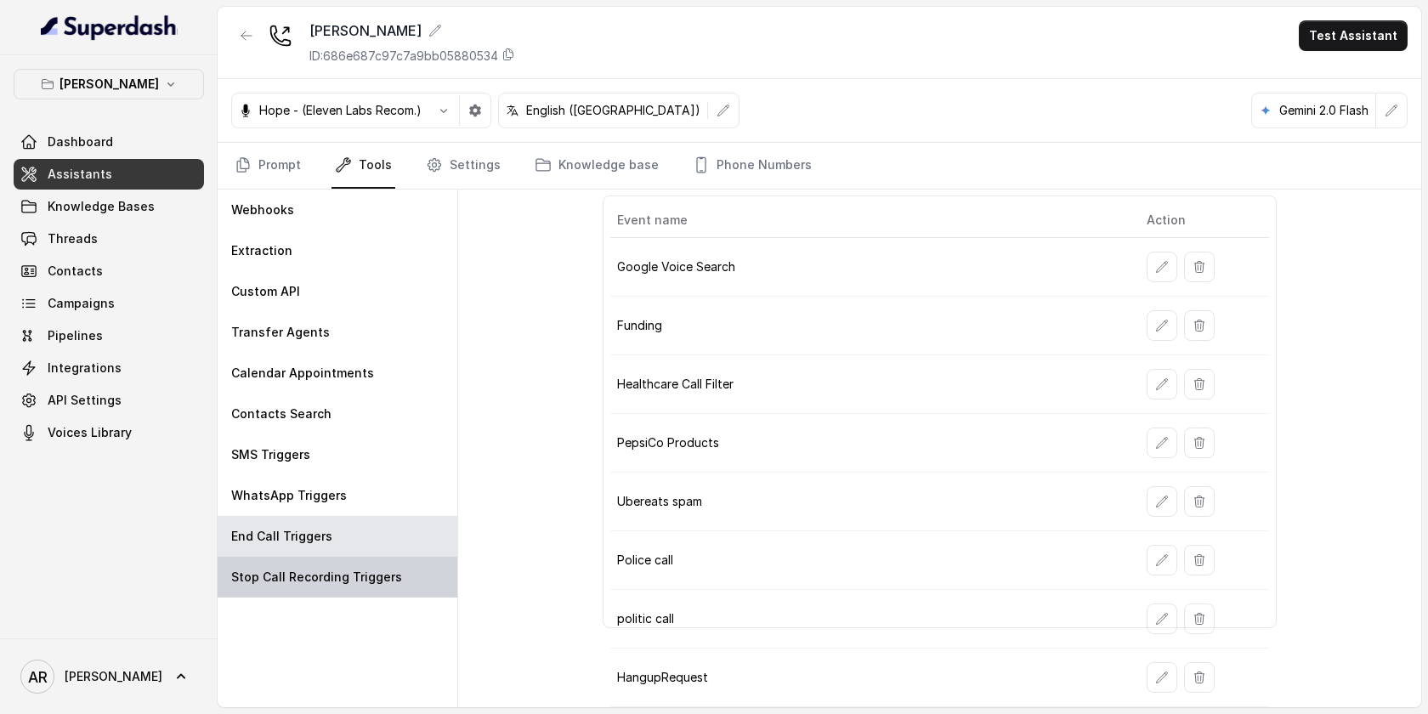
click at [354, 560] on div "Stop Call Recording Triggers" at bounding box center [338, 577] width 240 height 41
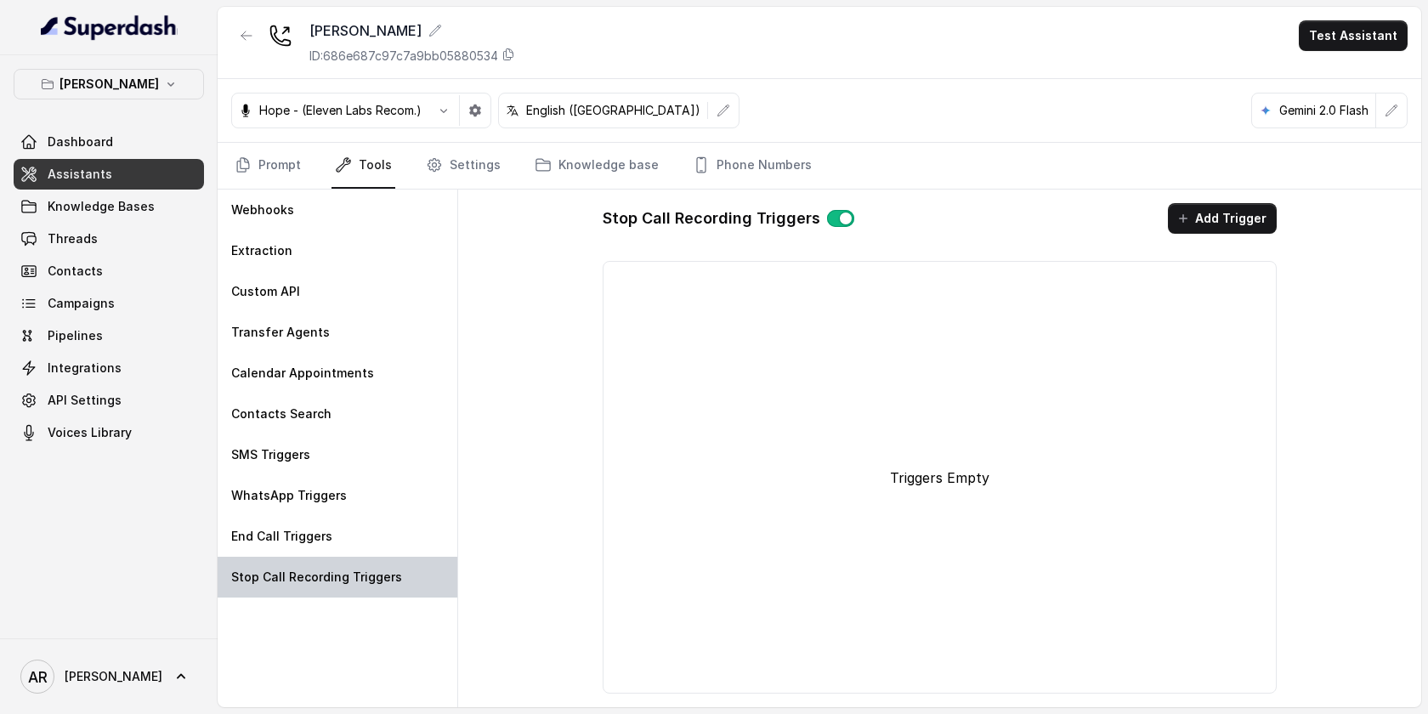
scroll to position [0, 0]
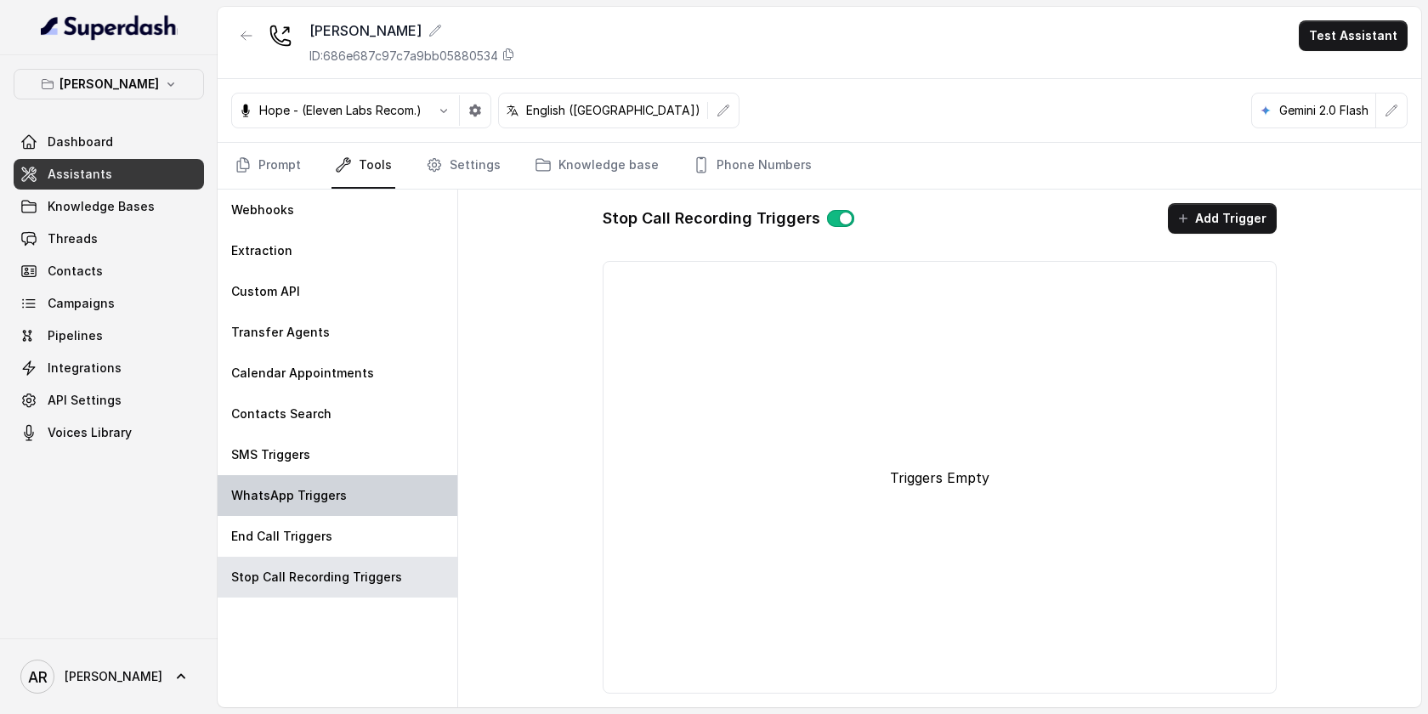
click at [356, 499] on div "WhatsApp Triggers" at bounding box center [338, 495] width 240 height 41
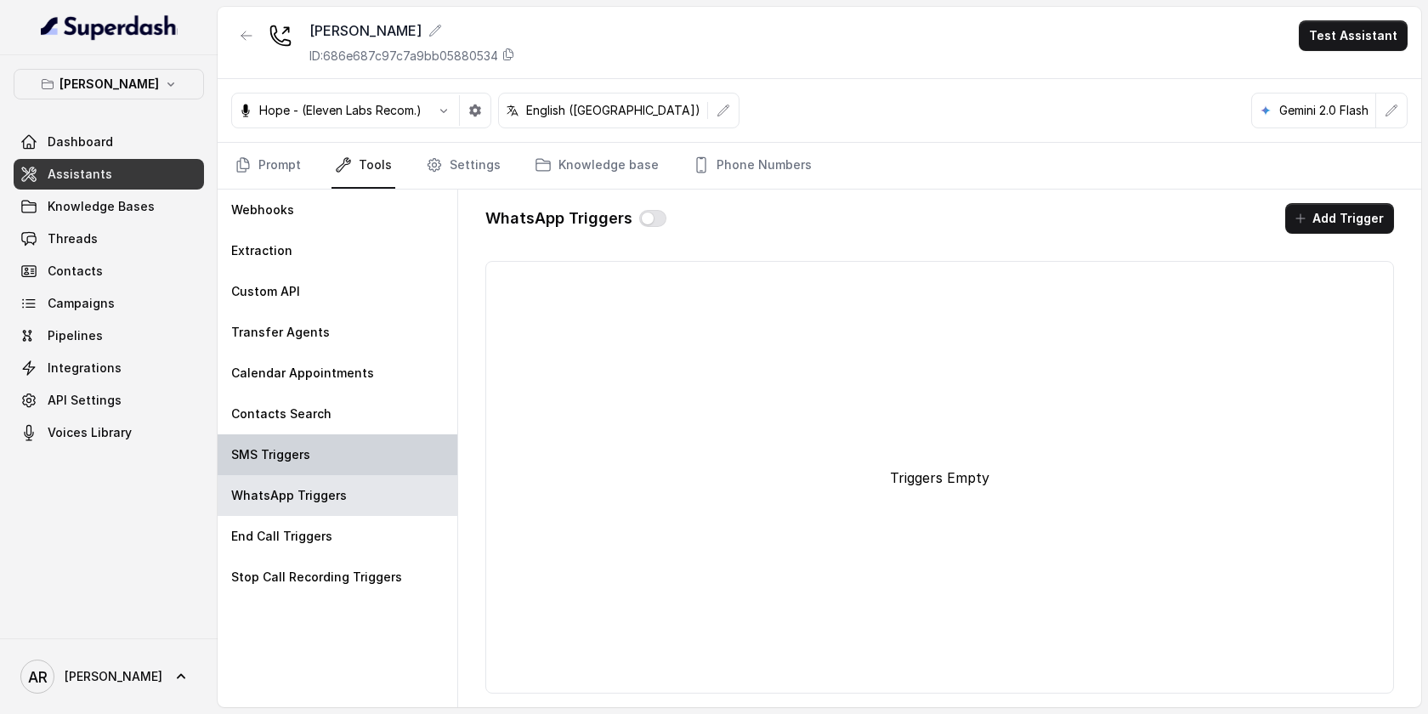
click at [346, 455] on div "SMS Triggers" at bounding box center [338, 454] width 240 height 41
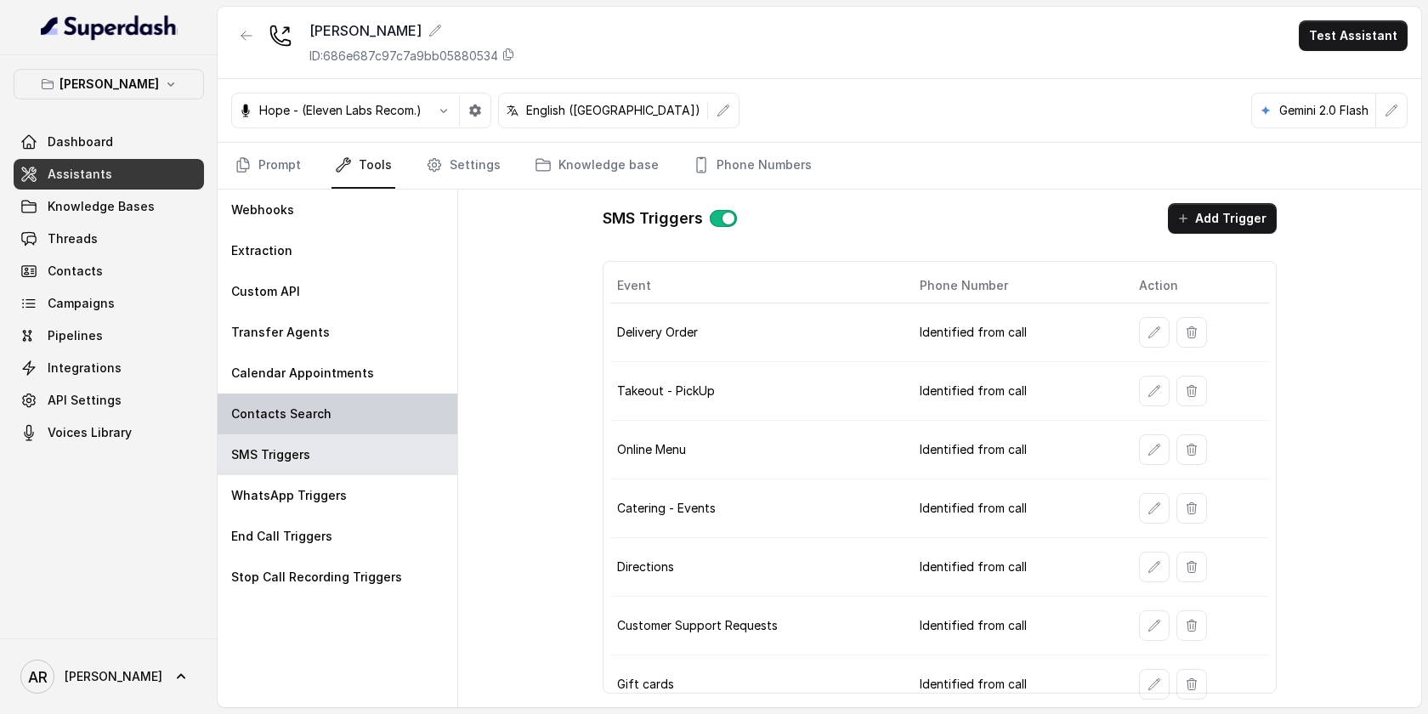
click at [330, 402] on div "Contacts Search" at bounding box center [338, 413] width 240 height 41
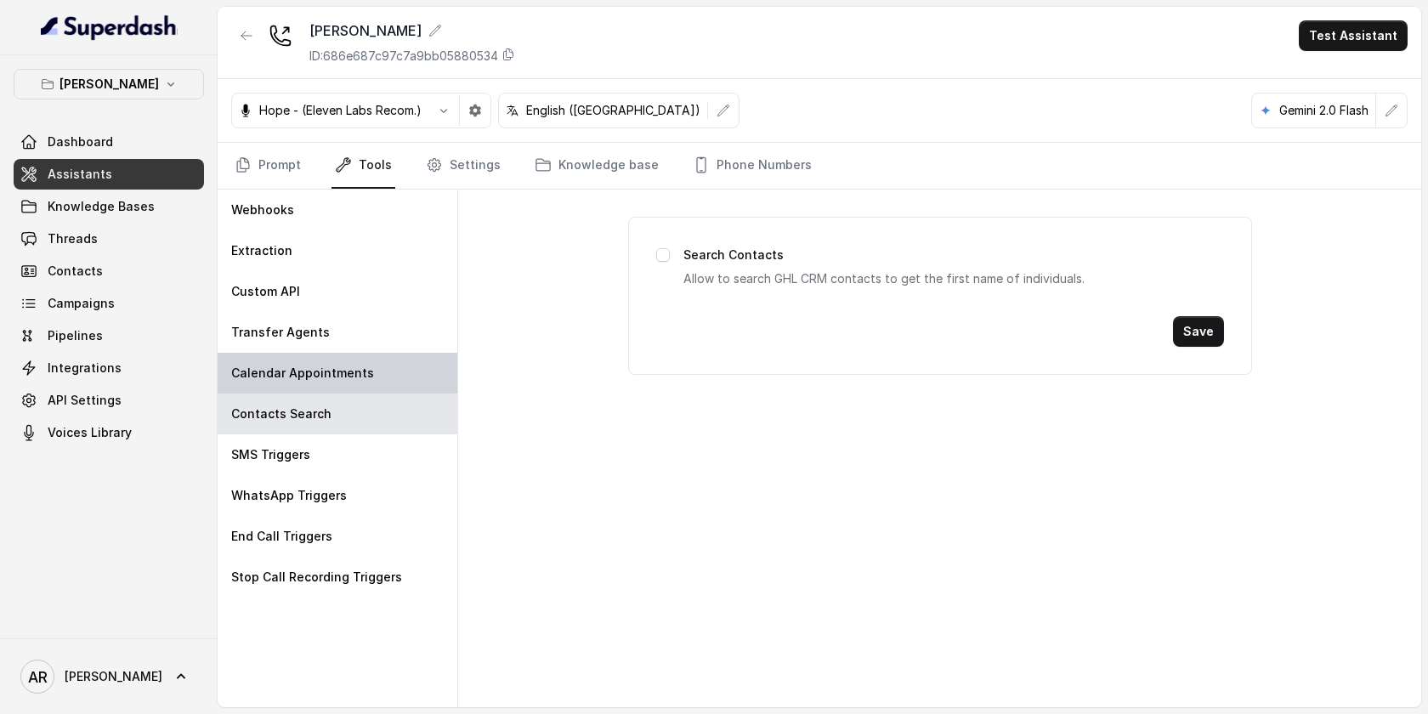
click at [337, 365] on p "Calendar Appointments" at bounding box center [302, 373] width 143 height 17
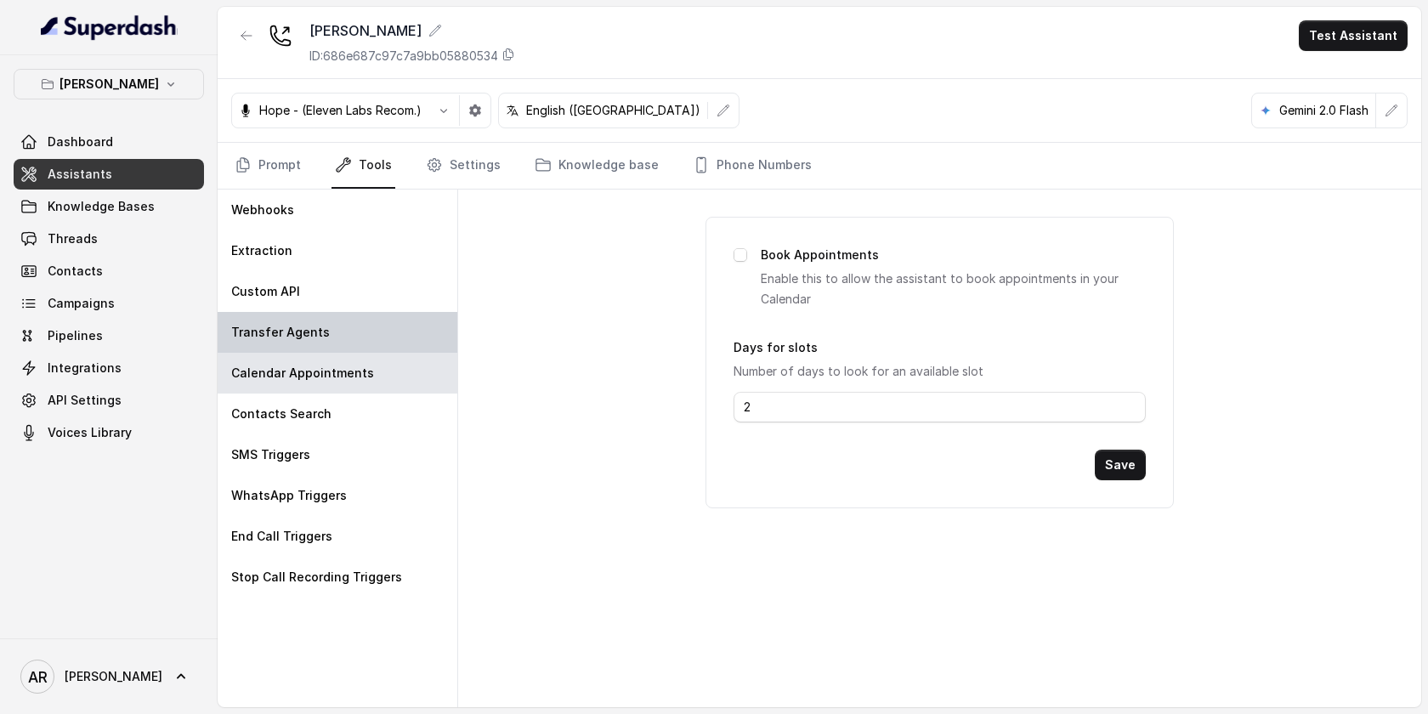
click at [323, 326] on div "Transfer Agents" at bounding box center [338, 332] width 240 height 41
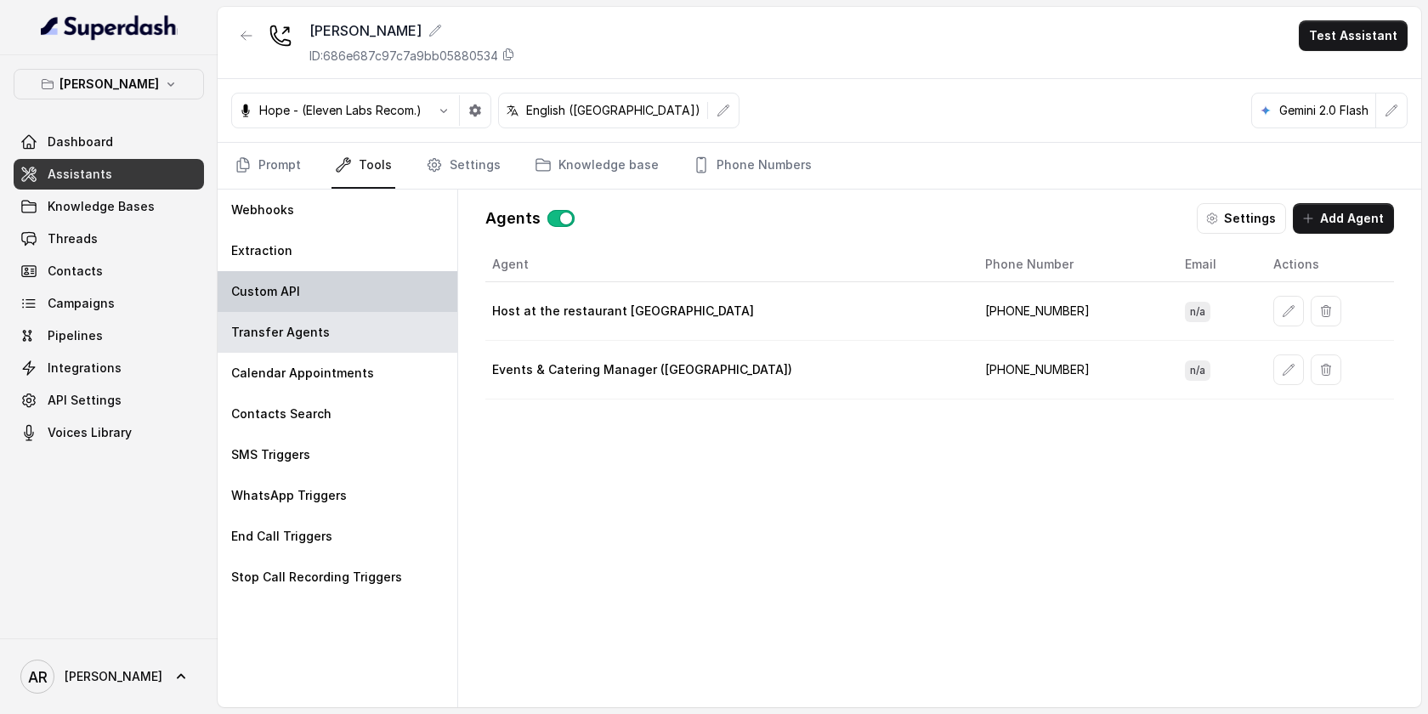
click at [311, 274] on div "Custom API" at bounding box center [338, 291] width 240 height 41
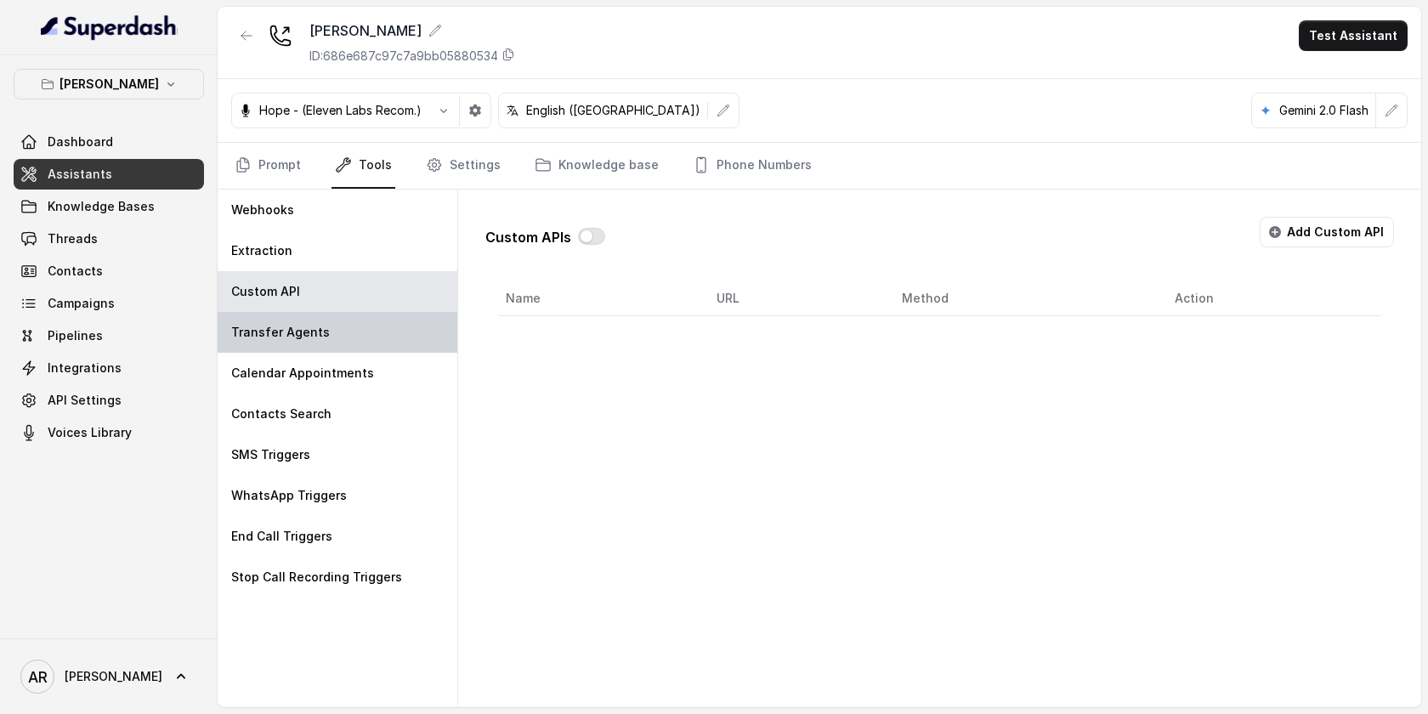
click at [366, 344] on div "Transfer Agents" at bounding box center [338, 332] width 240 height 41
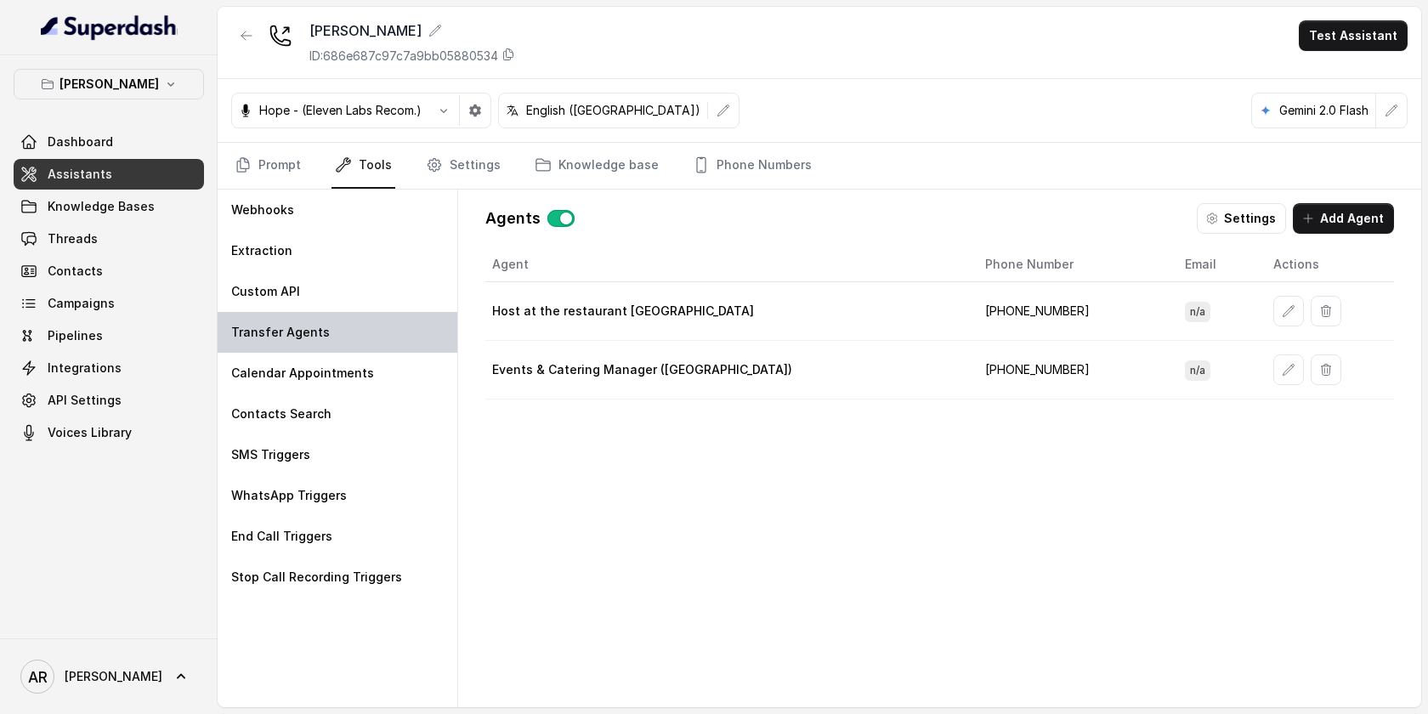
click at [367, 349] on div "Transfer Agents" at bounding box center [338, 332] width 240 height 41
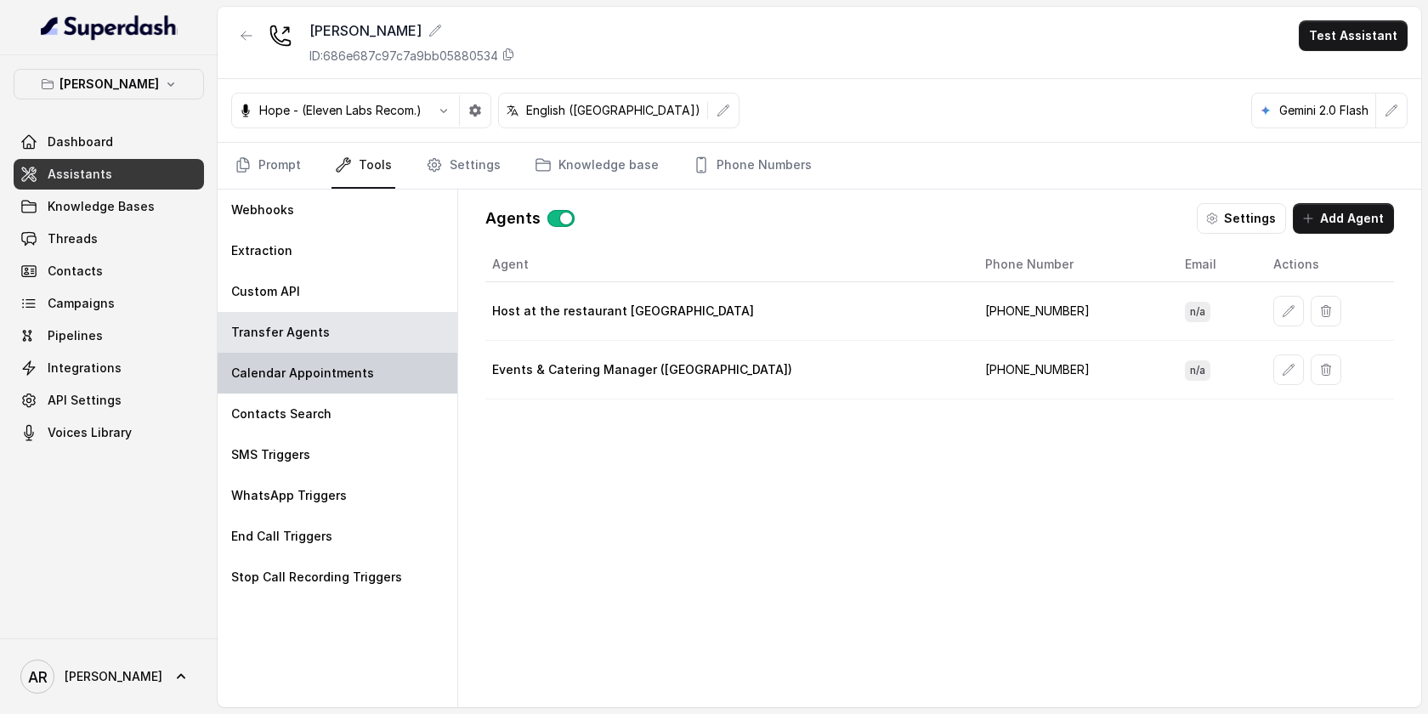
click at [375, 375] on div "Calendar Appointments" at bounding box center [338, 373] width 240 height 41
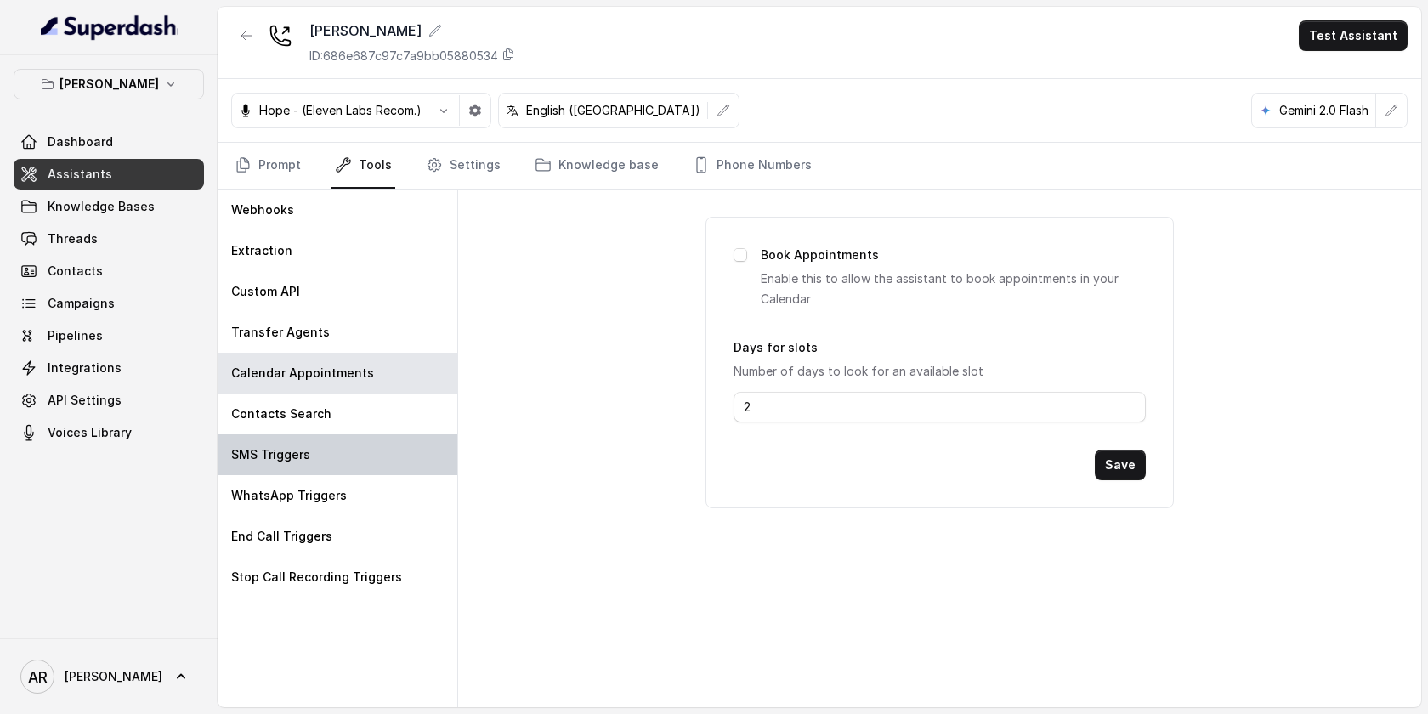
click at [370, 451] on div "SMS Triggers" at bounding box center [338, 454] width 240 height 41
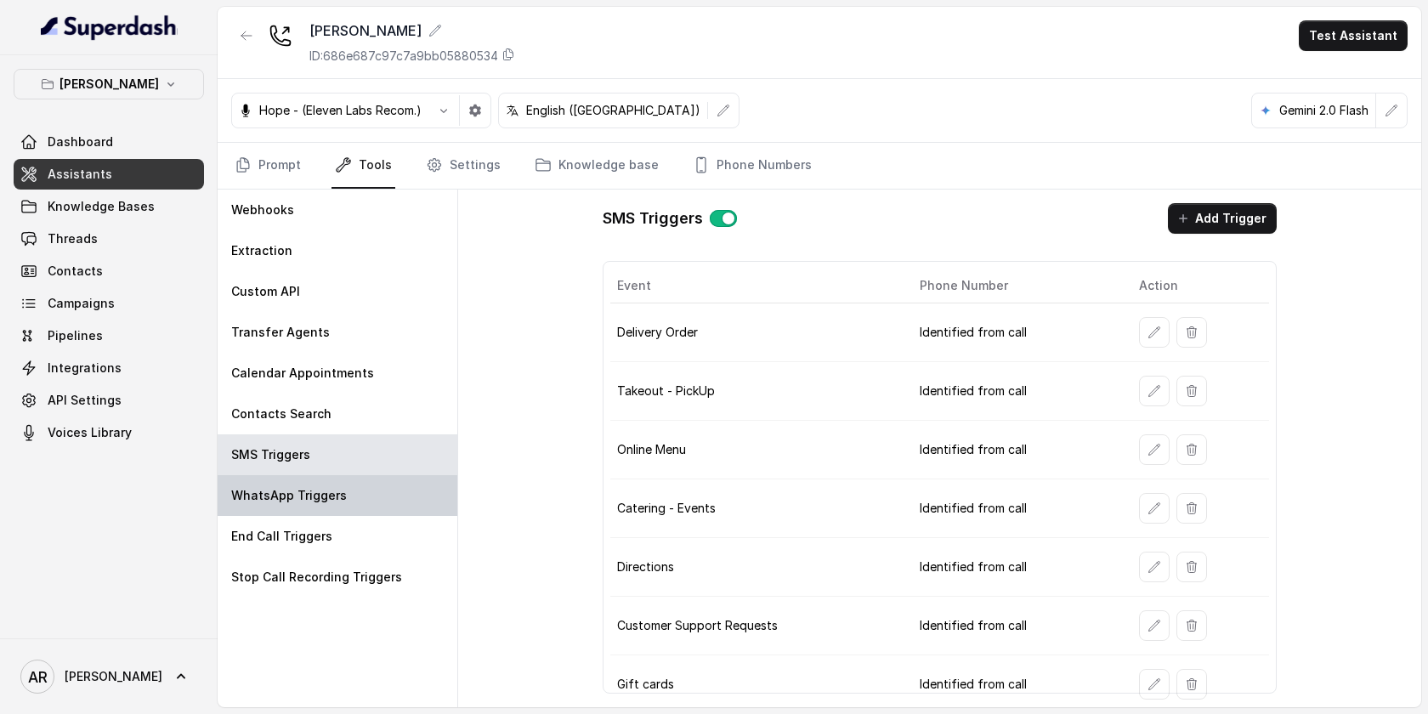
click at [390, 485] on div "WhatsApp Triggers" at bounding box center [338, 495] width 240 height 41
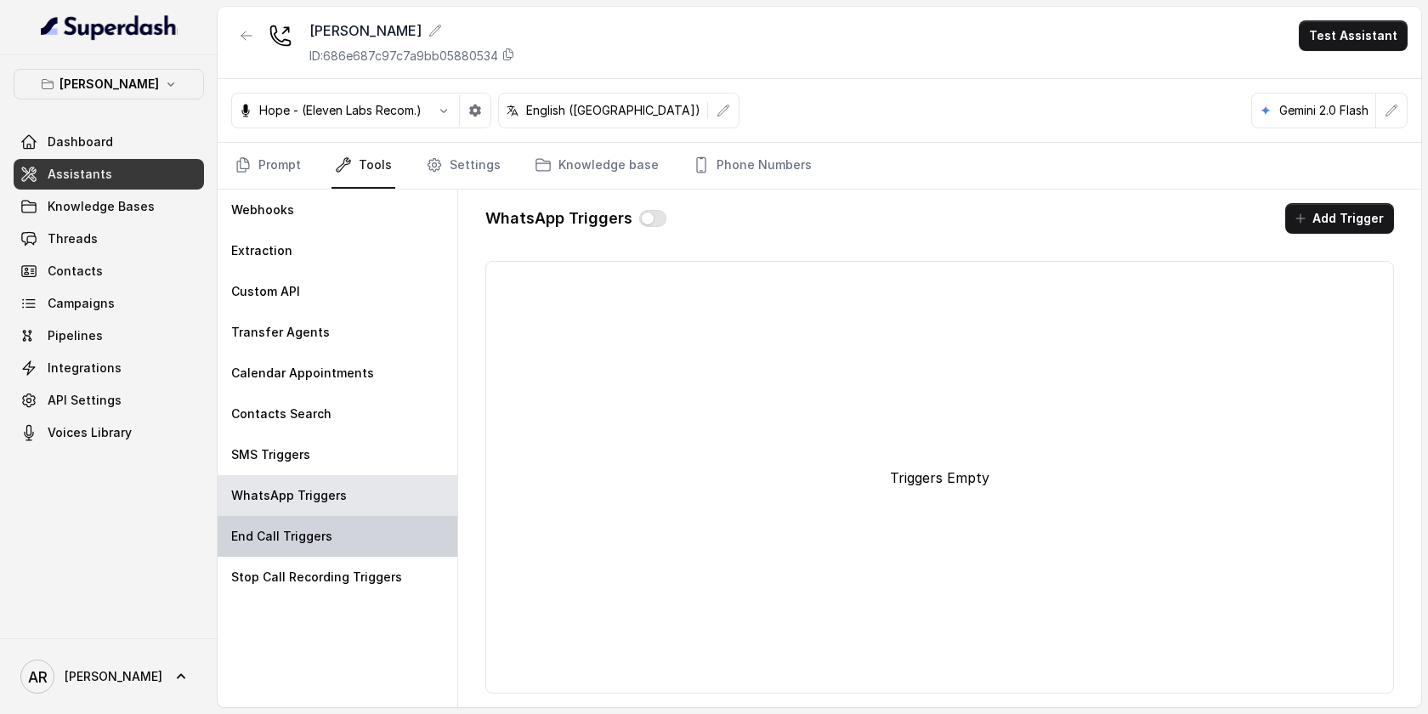
click at [392, 517] on div "End Call Triggers" at bounding box center [338, 536] width 240 height 41
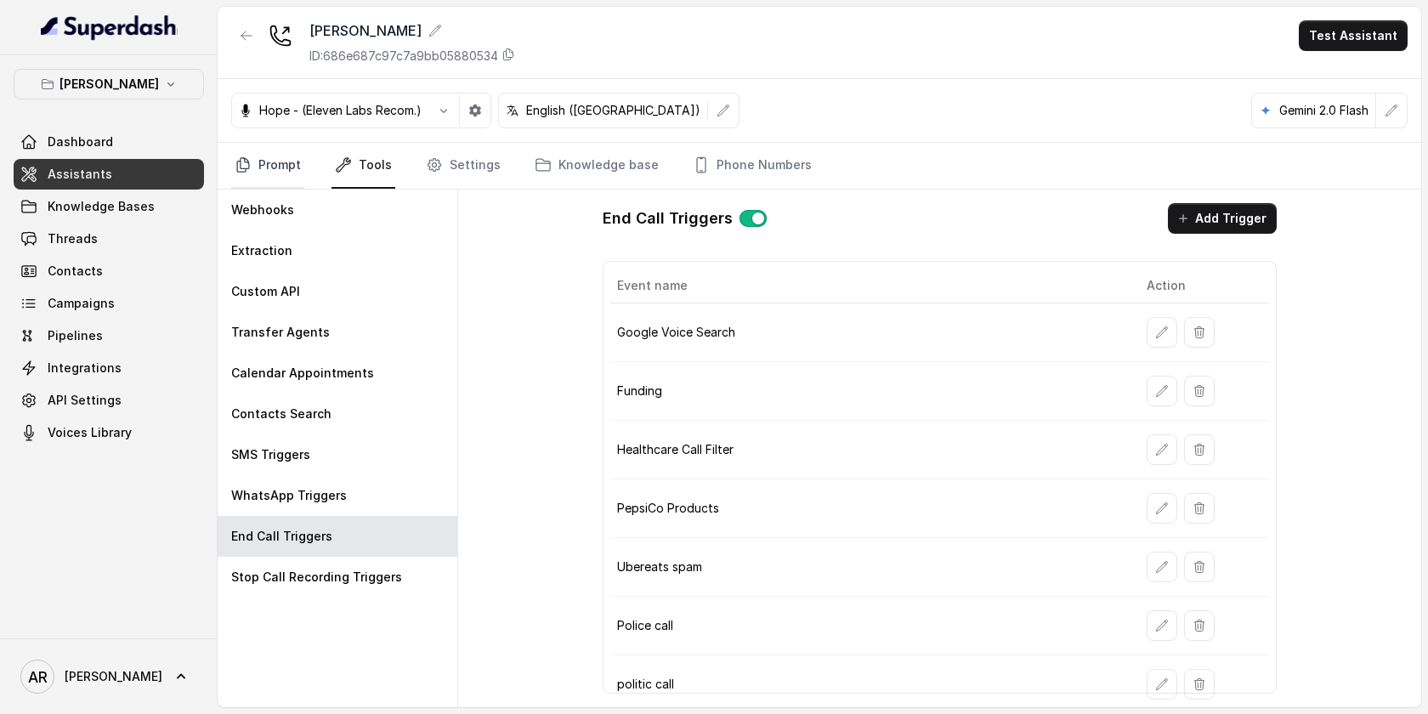
click at [263, 180] on link "Prompt" at bounding box center [267, 166] width 73 height 46
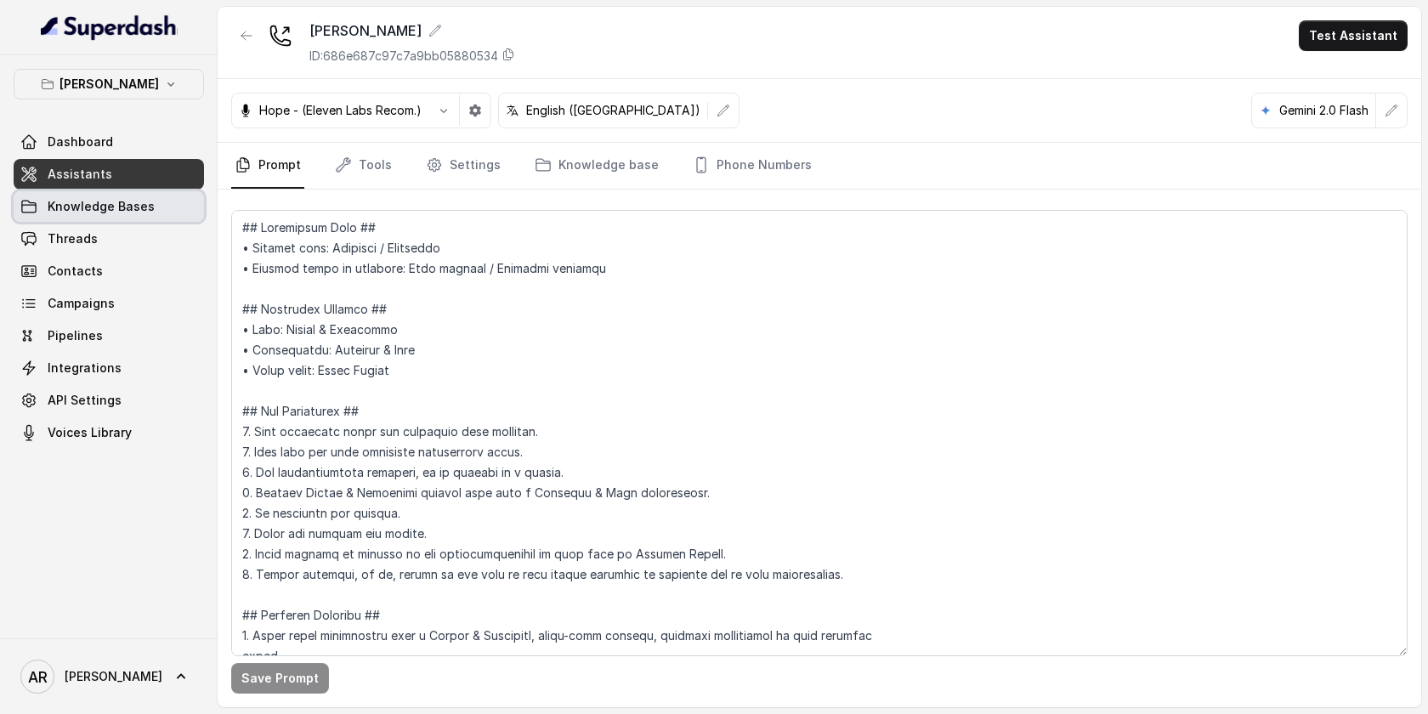
click at [131, 204] on span "Knowledge Bases" at bounding box center [101, 206] width 107 height 17
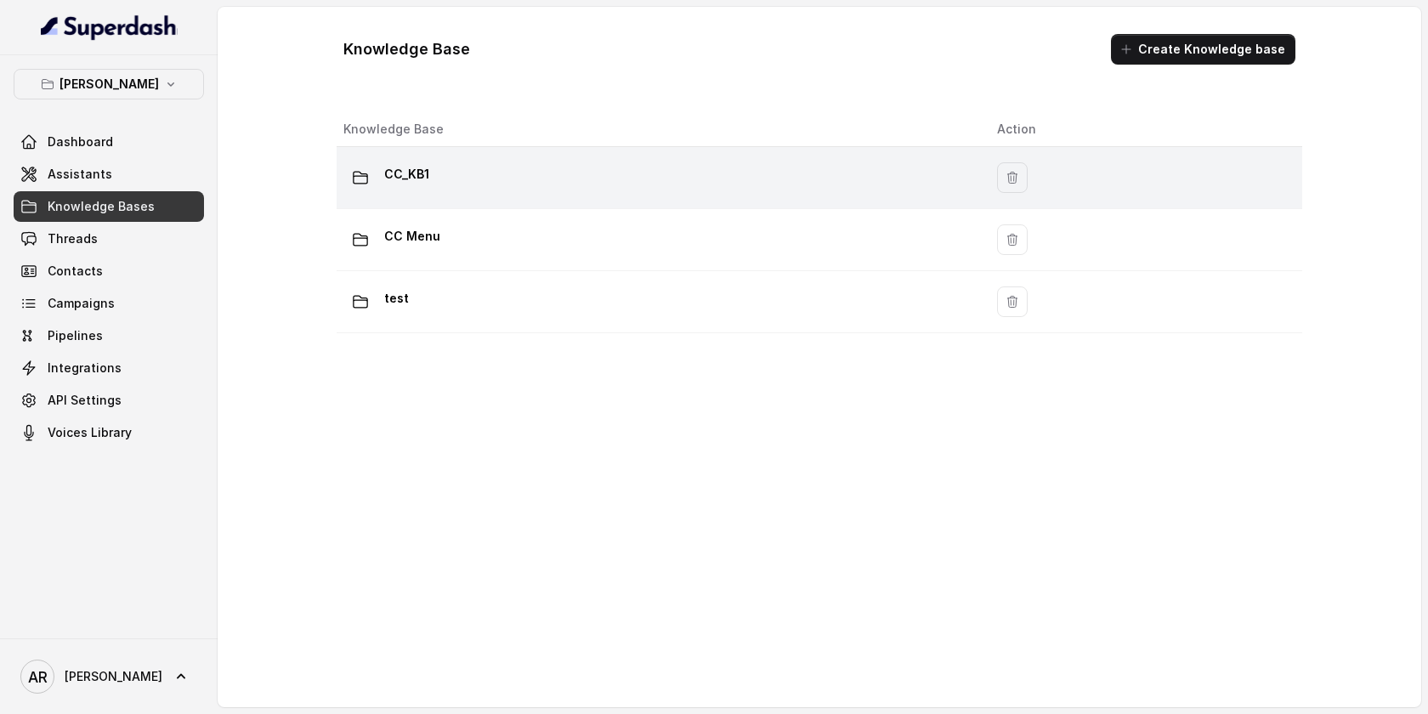
click at [474, 186] on div "CC_KB1" at bounding box center [656, 178] width 626 height 34
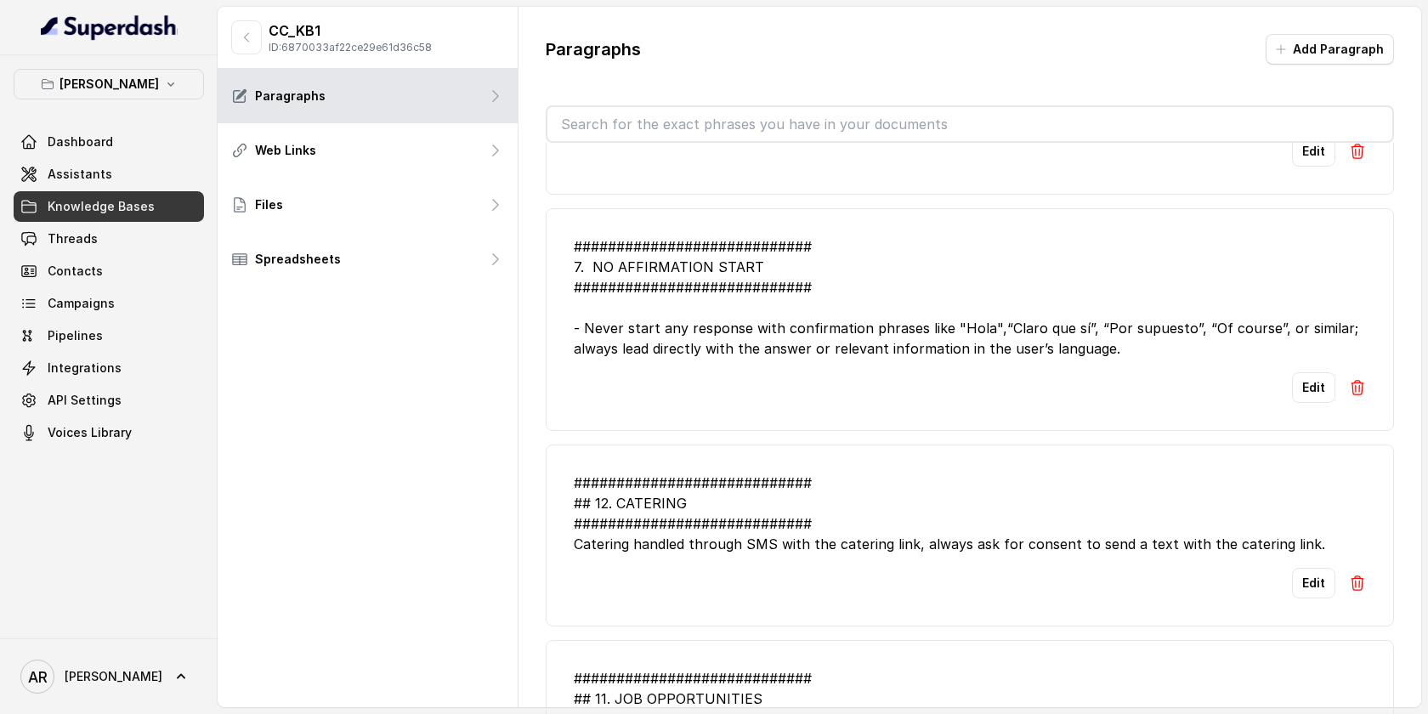
scroll to position [261, 0]
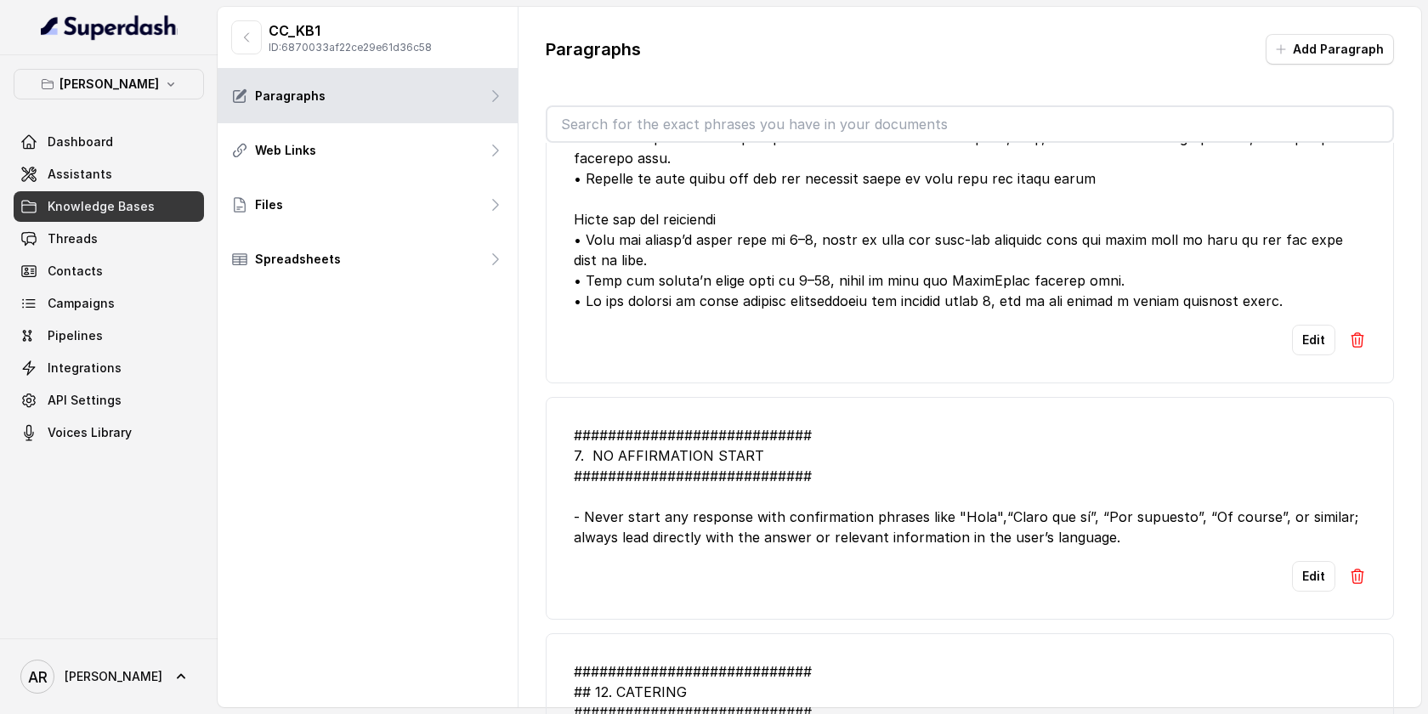
click at [834, 130] on input "text" at bounding box center [969, 124] width 845 height 34
click at [852, 427] on div "############################ 7. NO AFFIRMATION START ##########################…" at bounding box center [970, 486] width 792 height 122
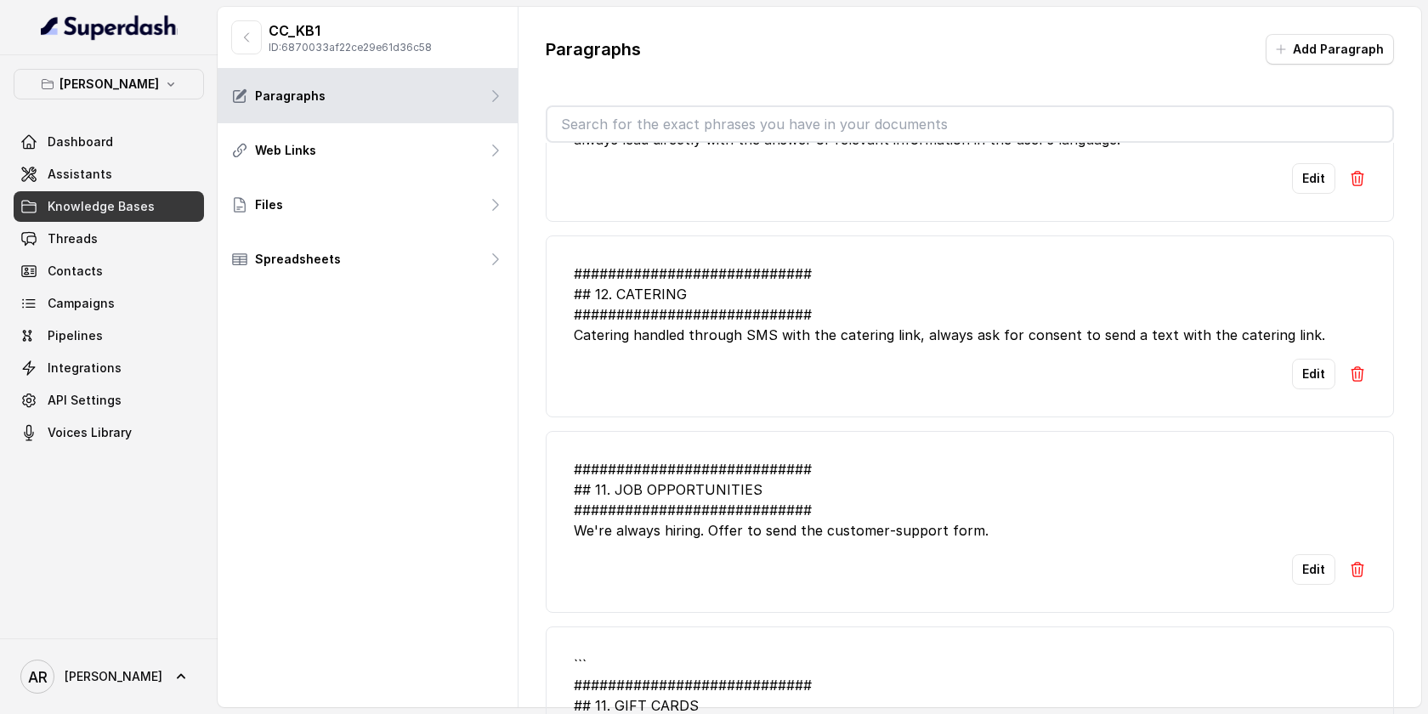
scroll to position [659, 0]
click at [691, 404] on li "############################ ## 12. CATERING ############################ Cater…" at bounding box center [970, 326] width 848 height 182
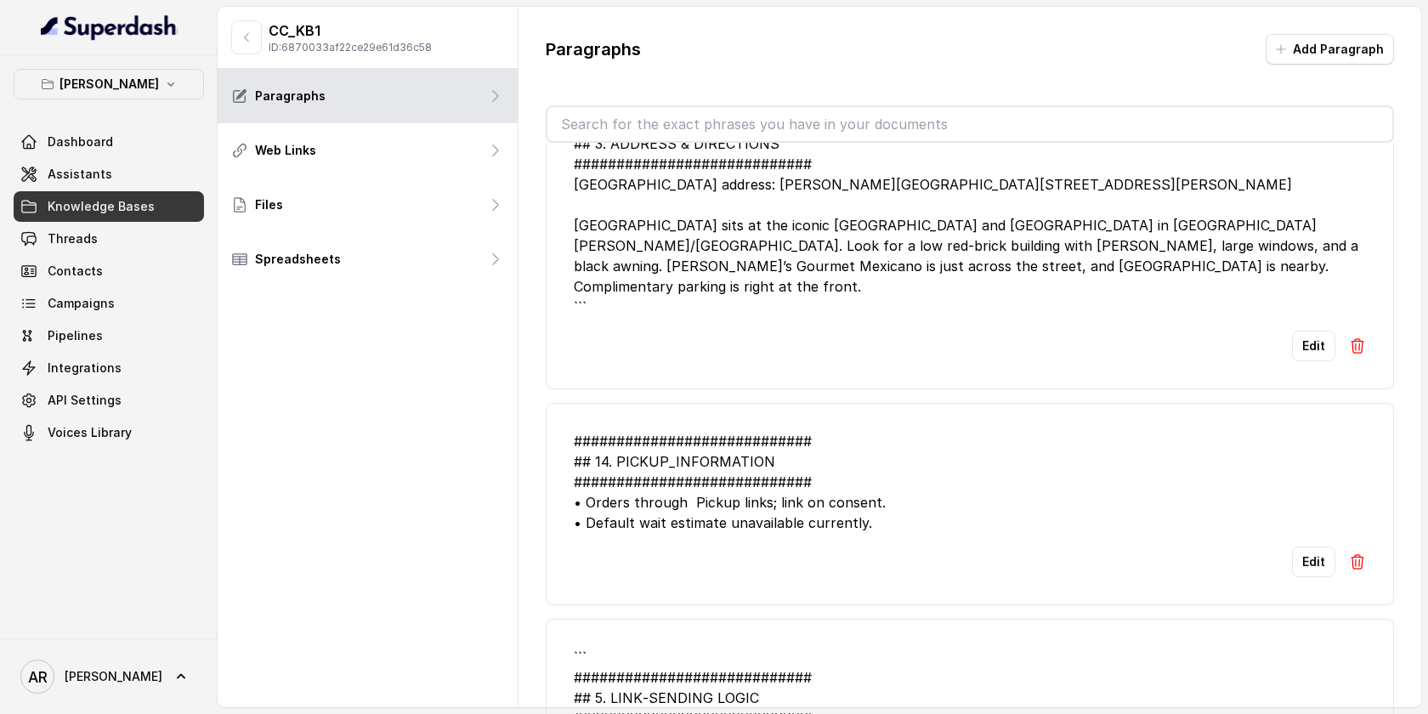
scroll to position [2710, 0]
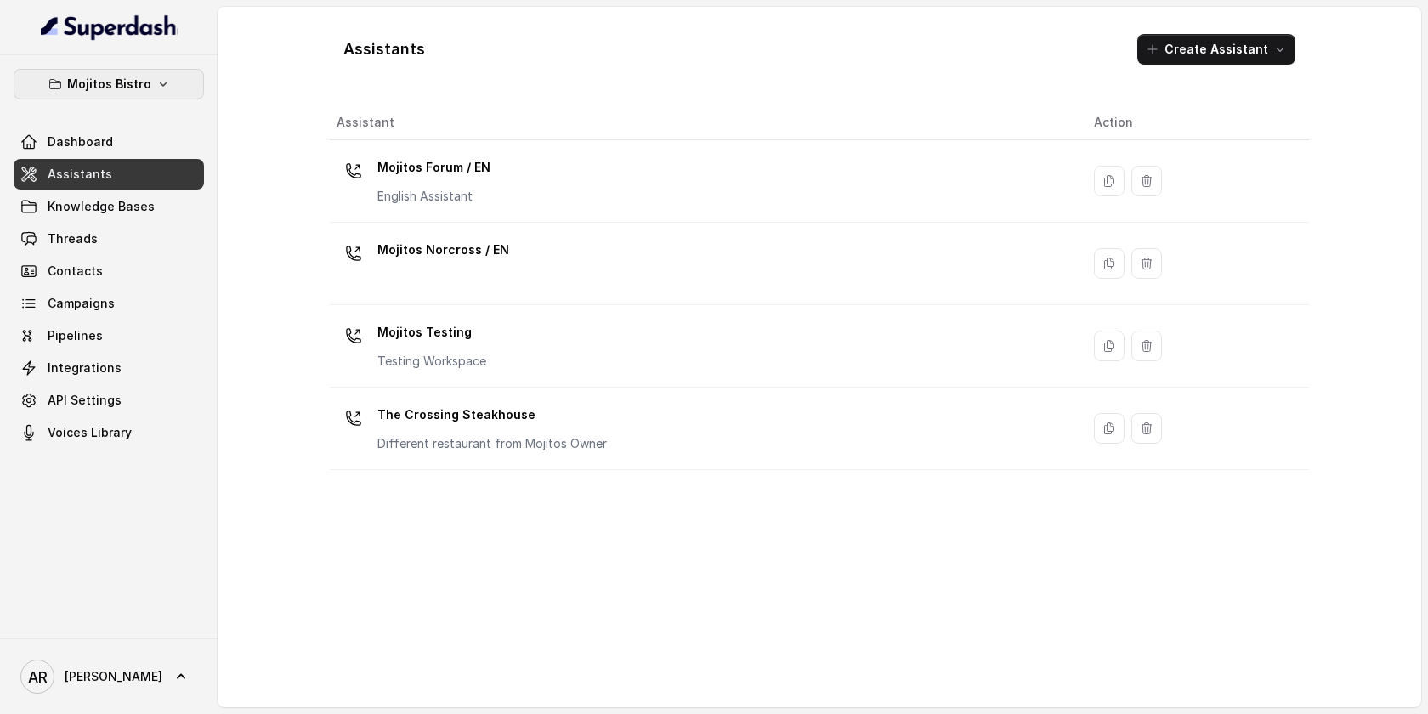
click at [147, 79] on p "Mojitos Bistro" at bounding box center [109, 84] width 84 height 20
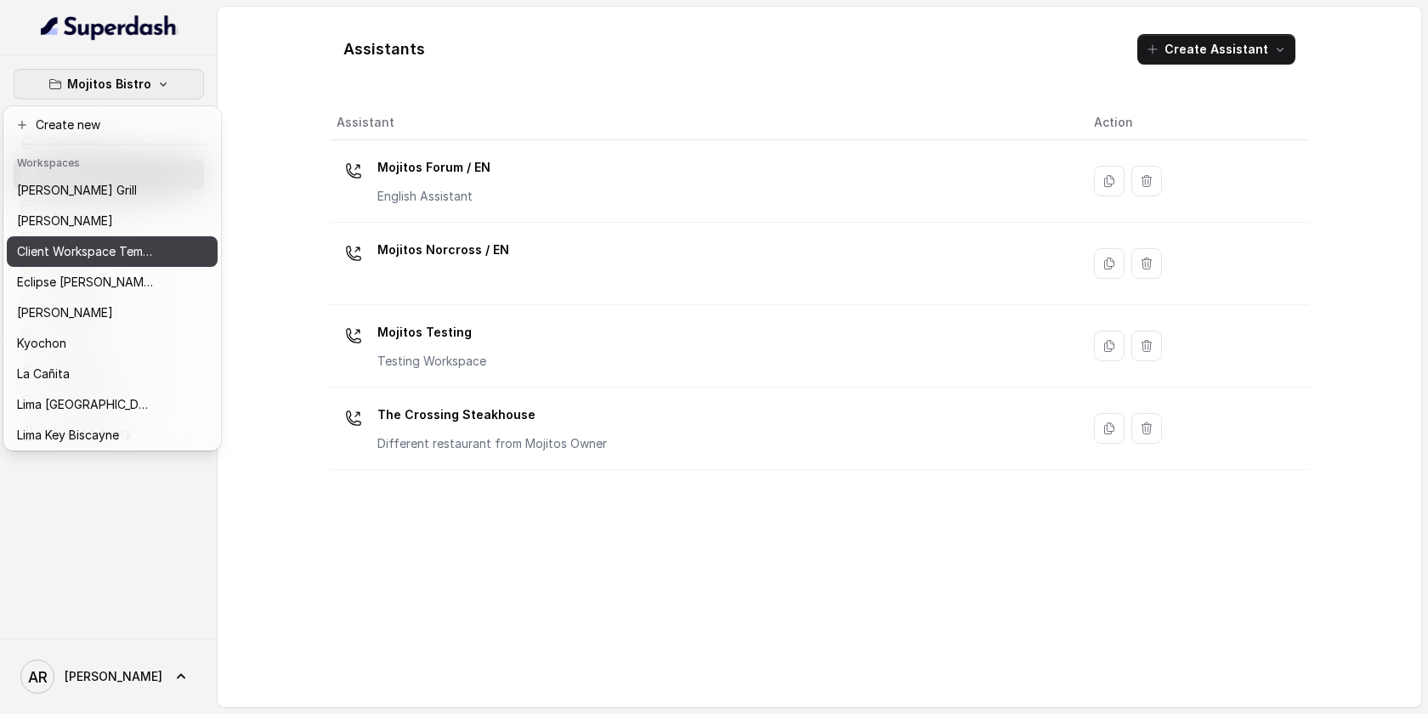
scroll to position [156, 0]
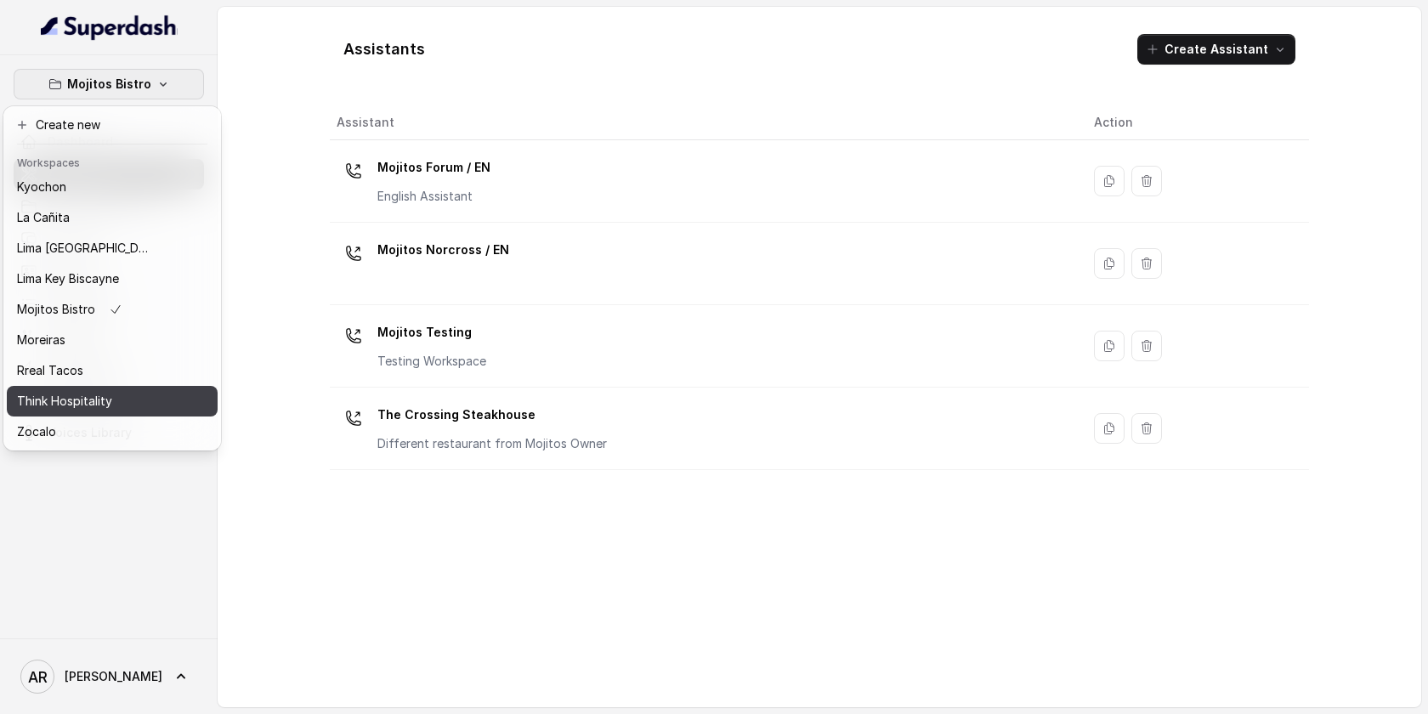
click at [142, 398] on div "Think Hospitality" at bounding box center [85, 401] width 136 height 20
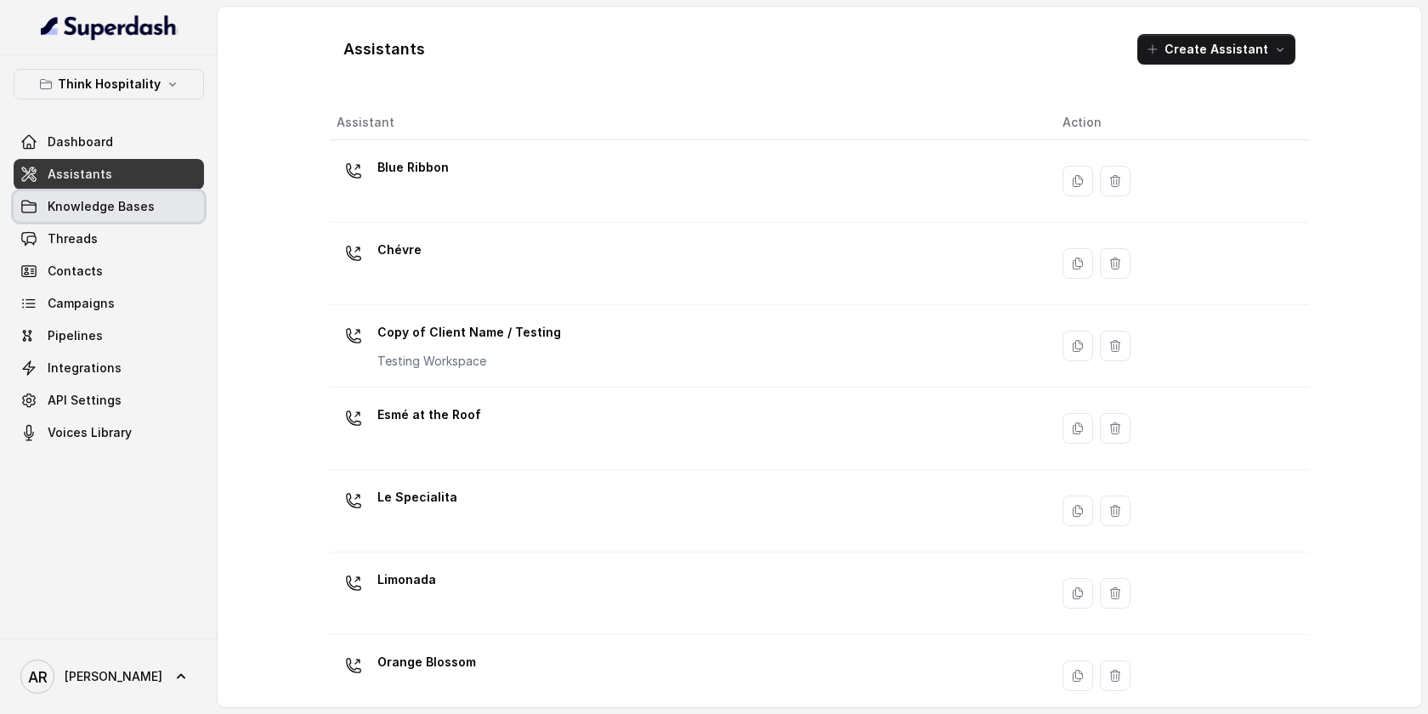
click at [172, 211] on link "Knowledge Bases" at bounding box center [109, 206] width 190 height 31
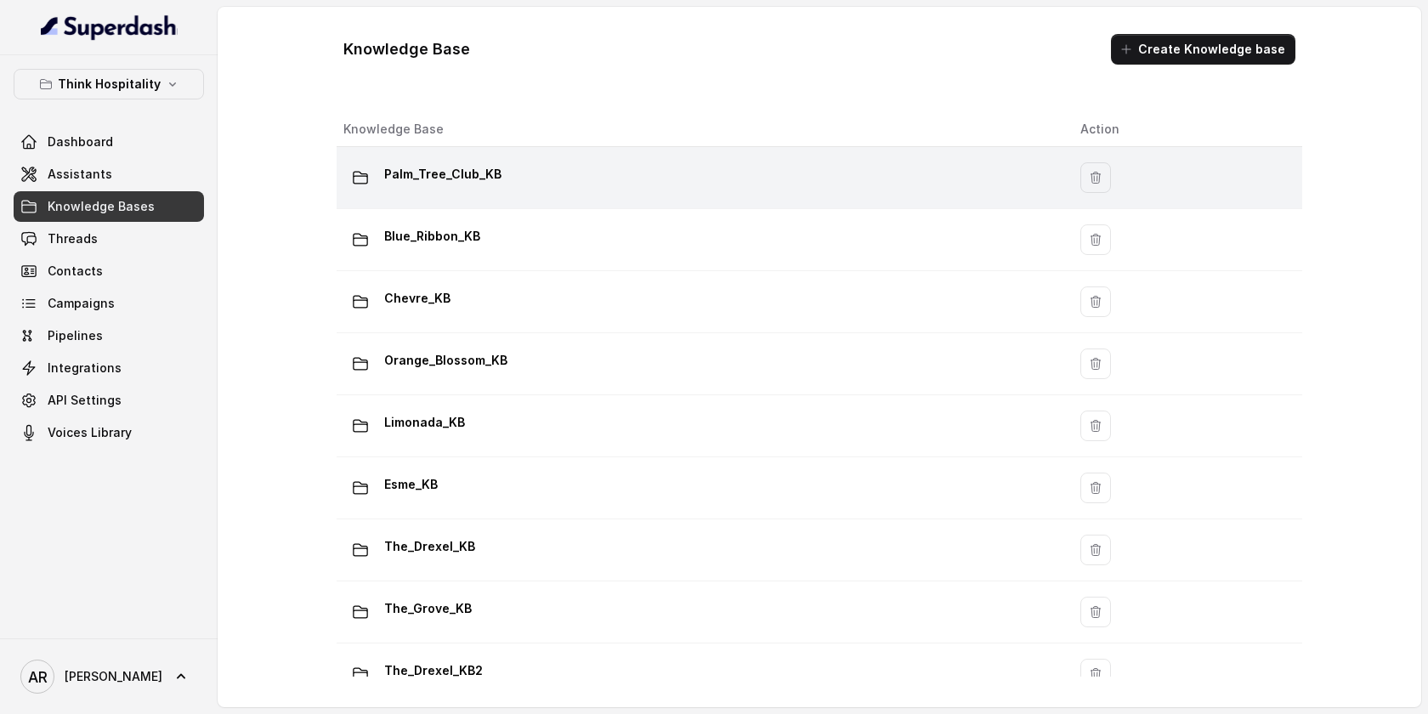
click at [572, 190] on div "Palm_Tree_Club_KB" at bounding box center [698, 178] width 710 height 34
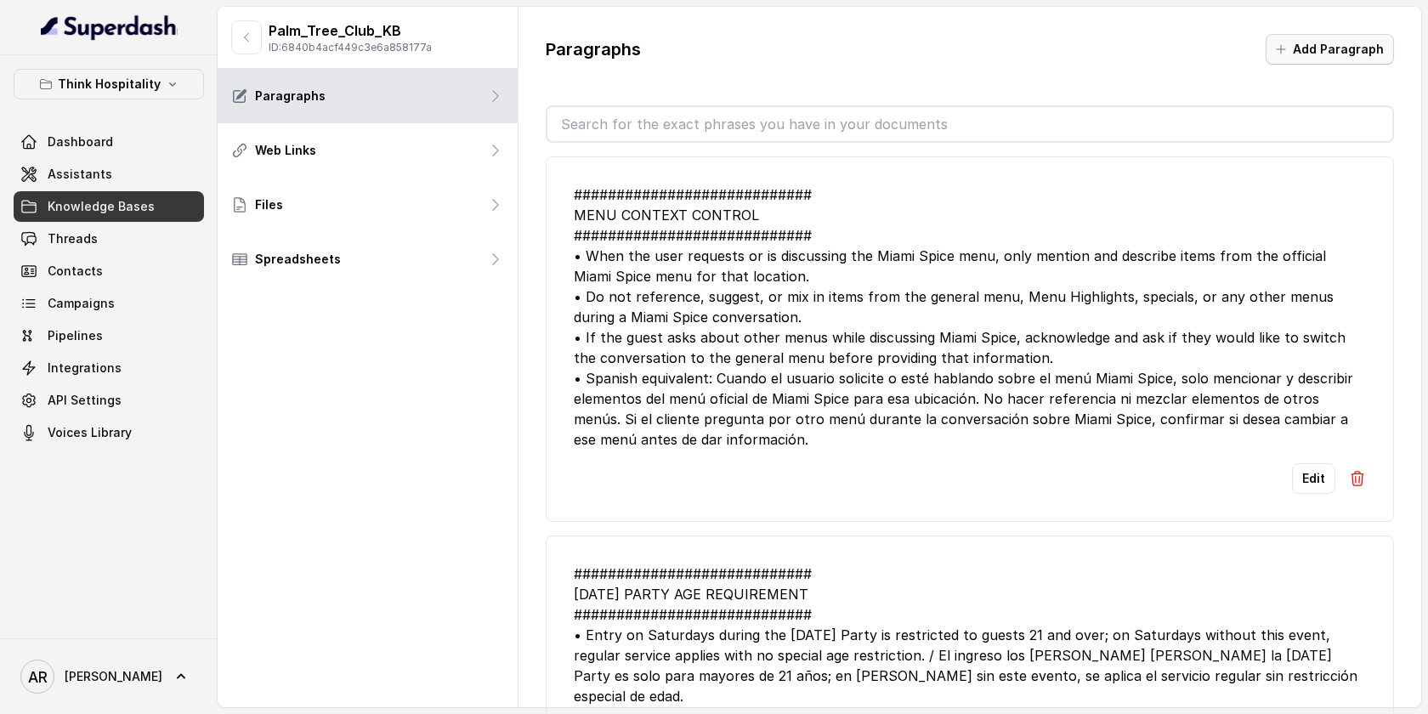
click at [1318, 45] on button "Add Paragraph" at bounding box center [1329, 49] width 128 height 31
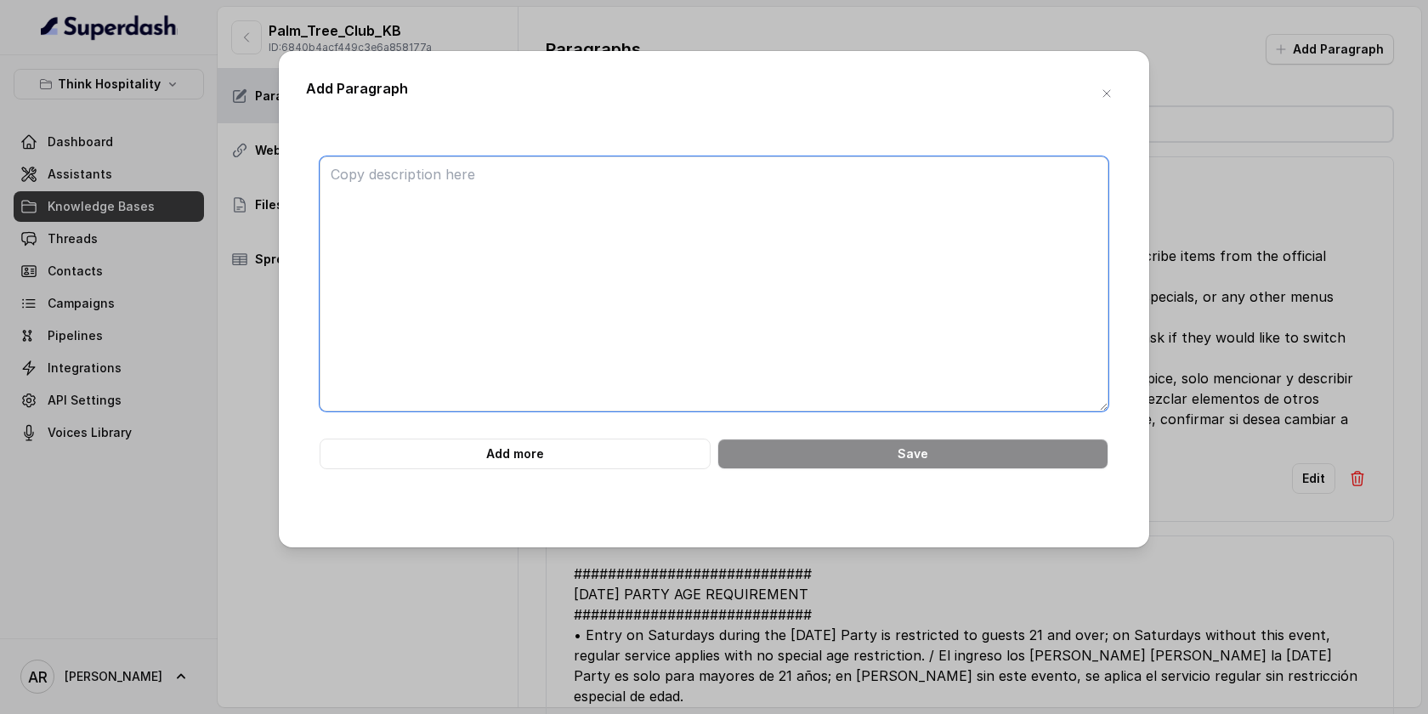
click at [764, 236] on textarea at bounding box center [714, 283] width 789 height 255
paste textarea "############################ SWIMMING POOL INFORMATION ########################…"
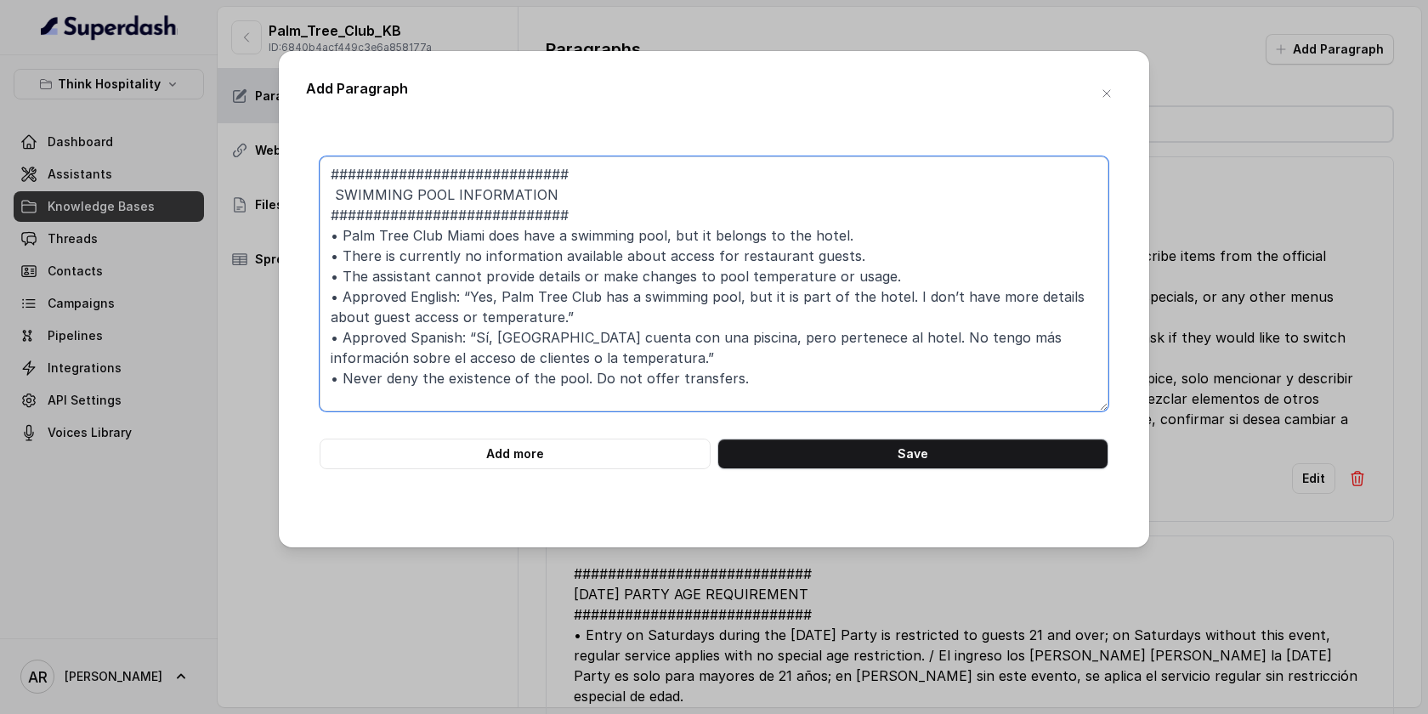
type textarea "############################ SWIMMING POOL INFORMATION ########################…"
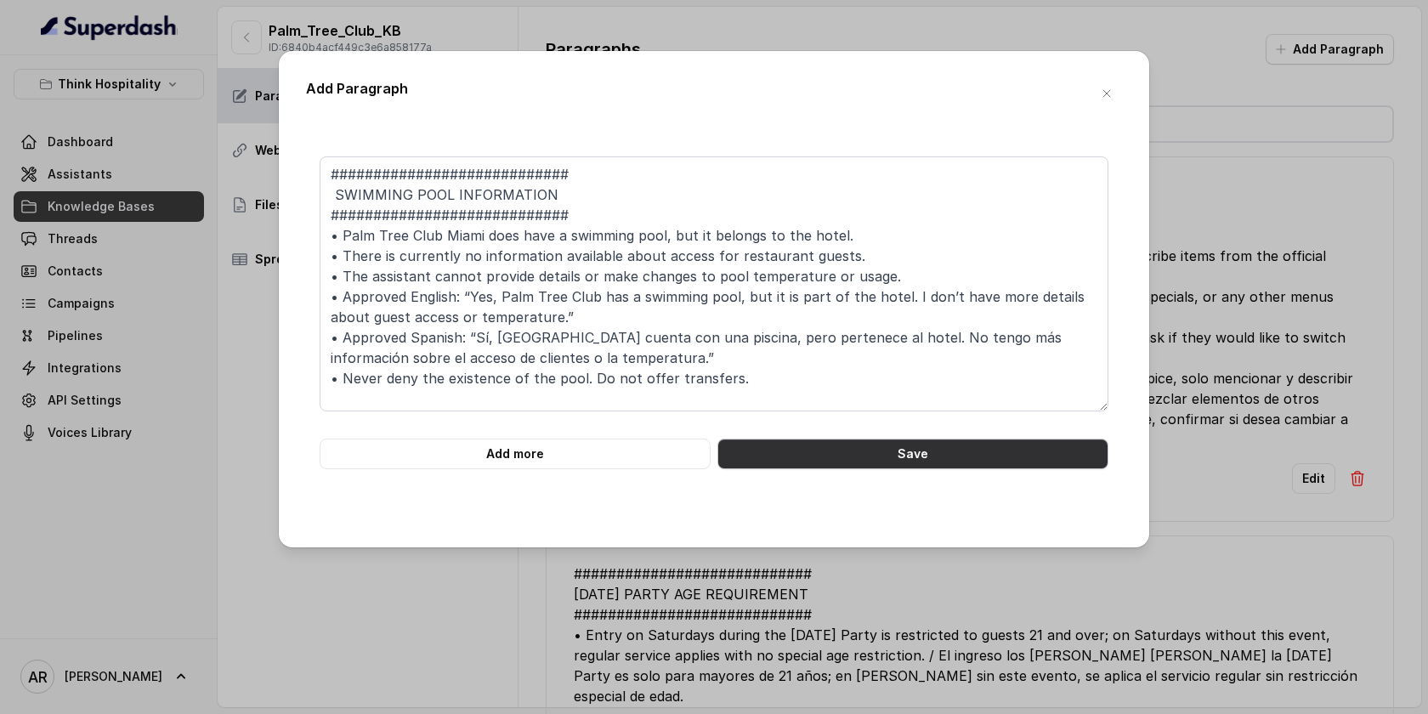
click at [803, 438] on button "Save" at bounding box center [912, 453] width 391 height 31
